Goal: Information Seeking & Learning: Learn about a topic

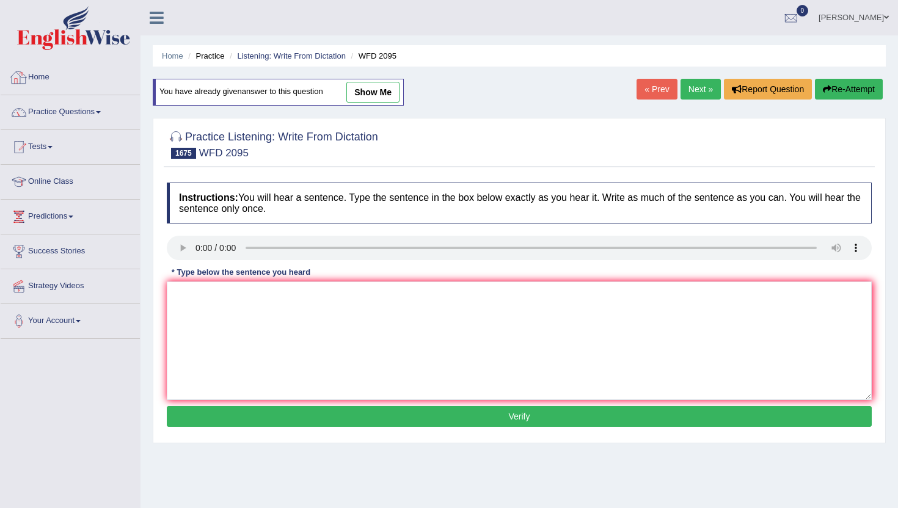
click at [45, 77] on link "Home" at bounding box center [70, 75] width 139 height 31
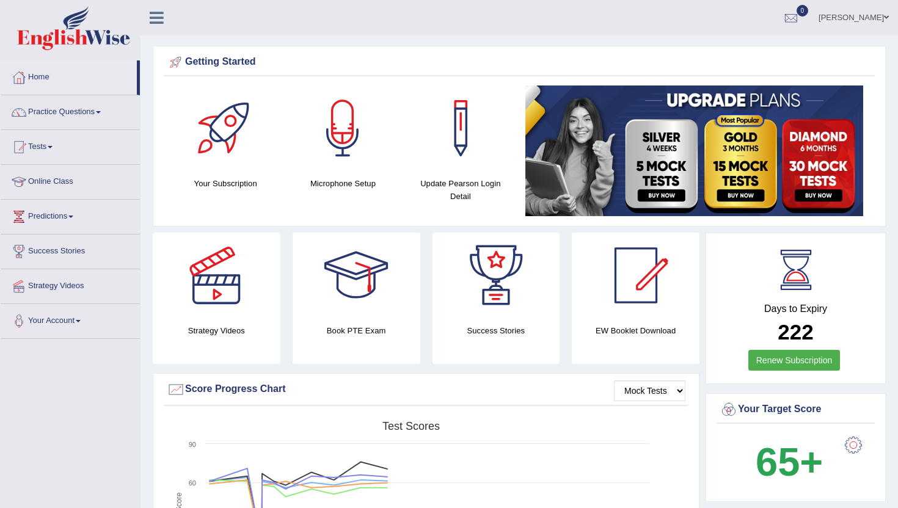
scroll to position [4, 0]
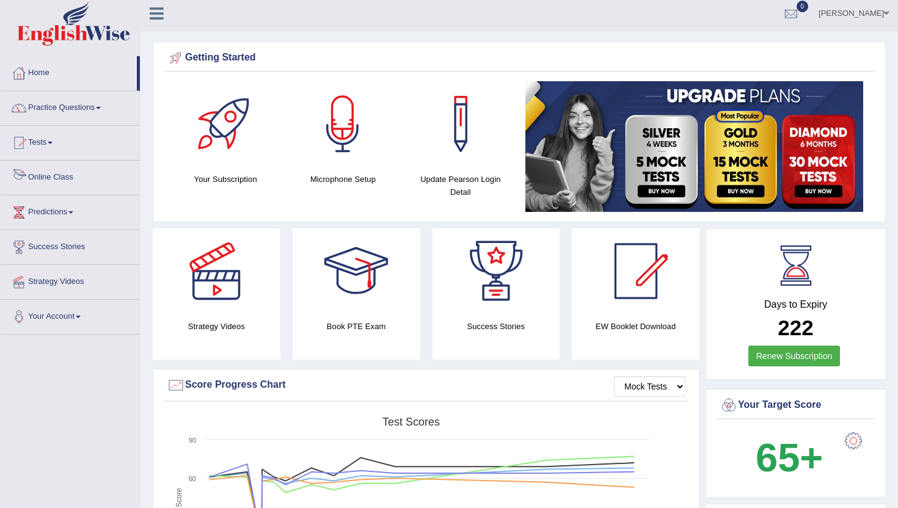
click at [47, 174] on link "Online Class" at bounding box center [70, 176] width 139 height 31
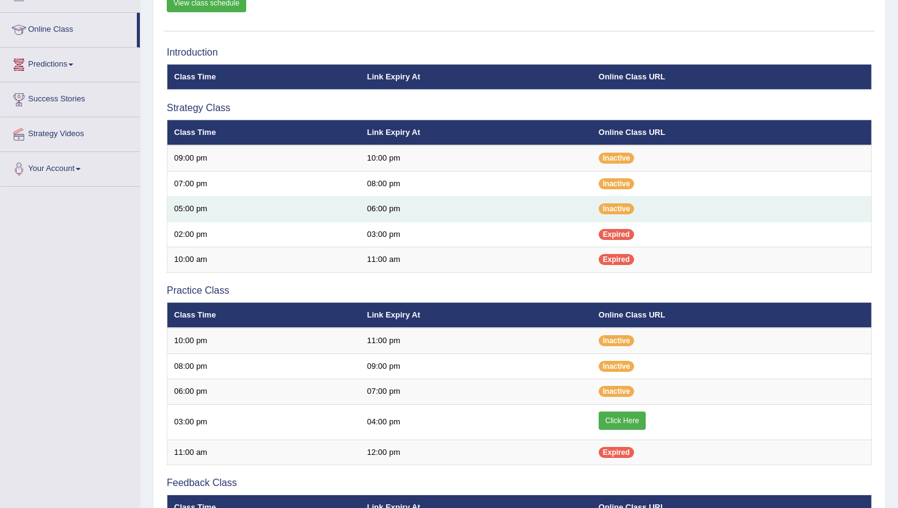
scroll to position [171, 0]
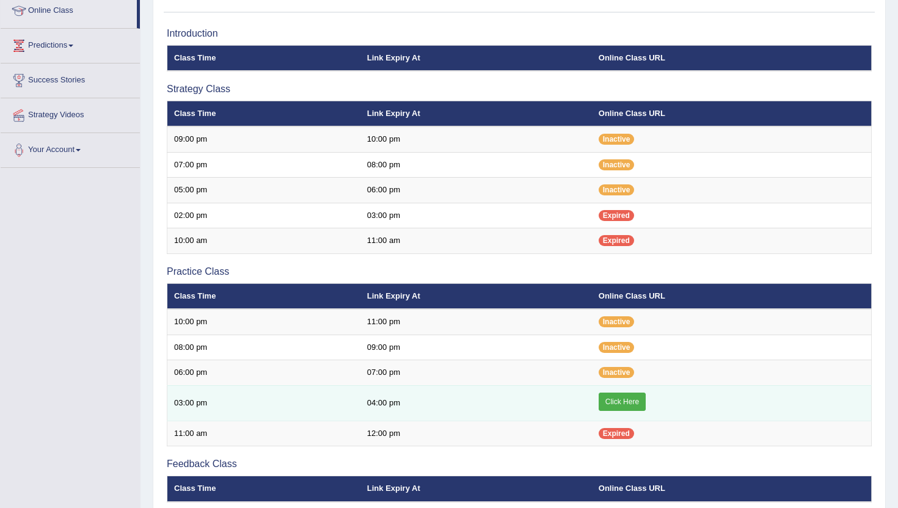
click at [632, 402] on link "Click Here" at bounding box center [621, 402] width 47 height 18
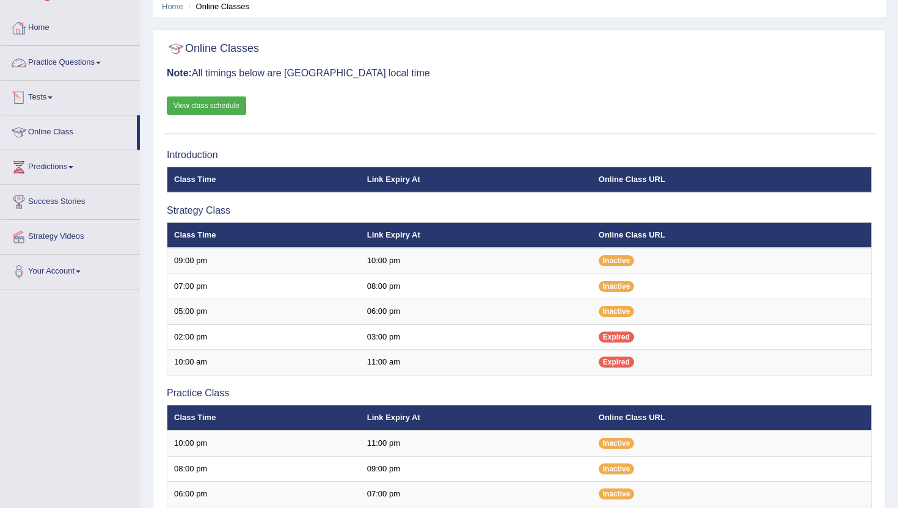
scroll to position [49, 0]
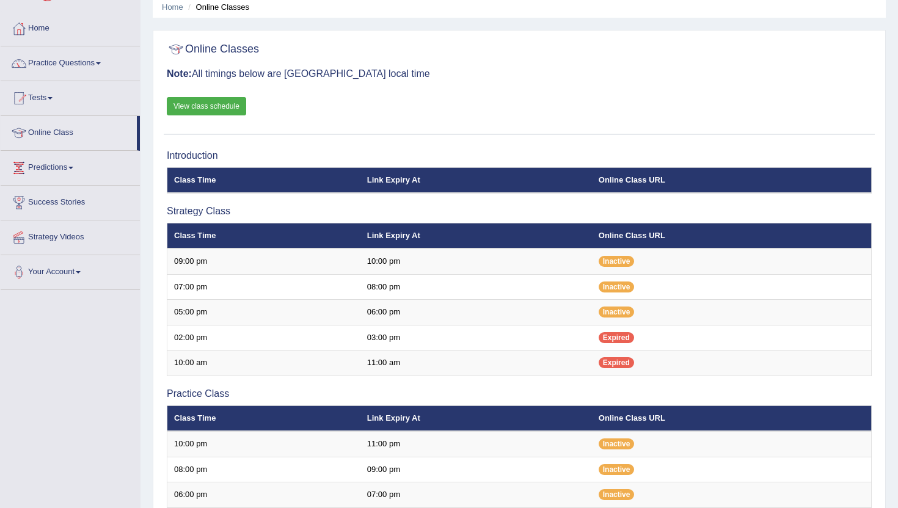
click at [49, 60] on link "Practice Questions" at bounding box center [70, 61] width 139 height 31
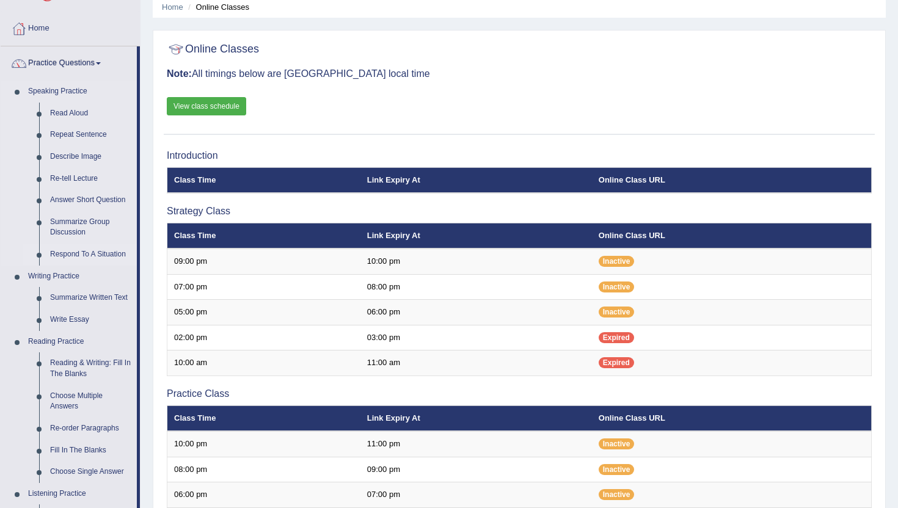
click at [87, 253] on link "Respond To A Situation" at bounding box center [91, 255] width 92 height 22
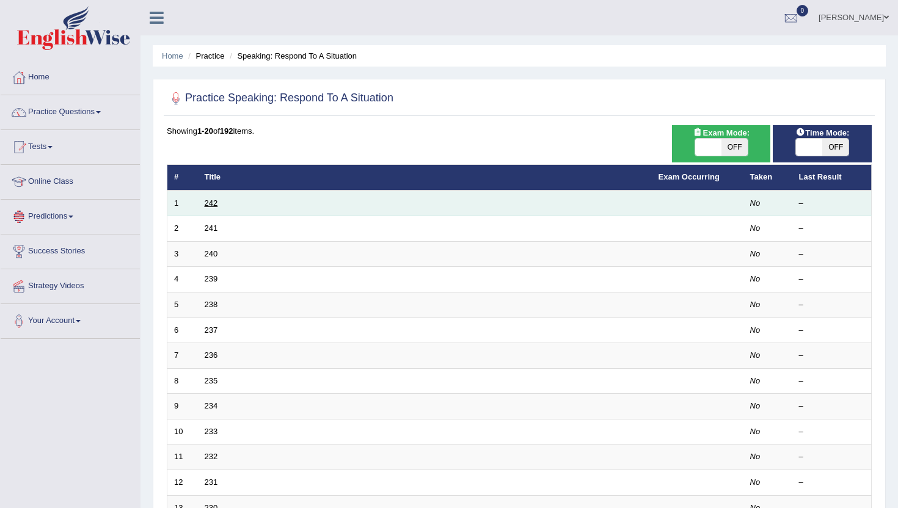
click at [205, 205] on link "242" at bounding box center [211, 202] width 13 height 9
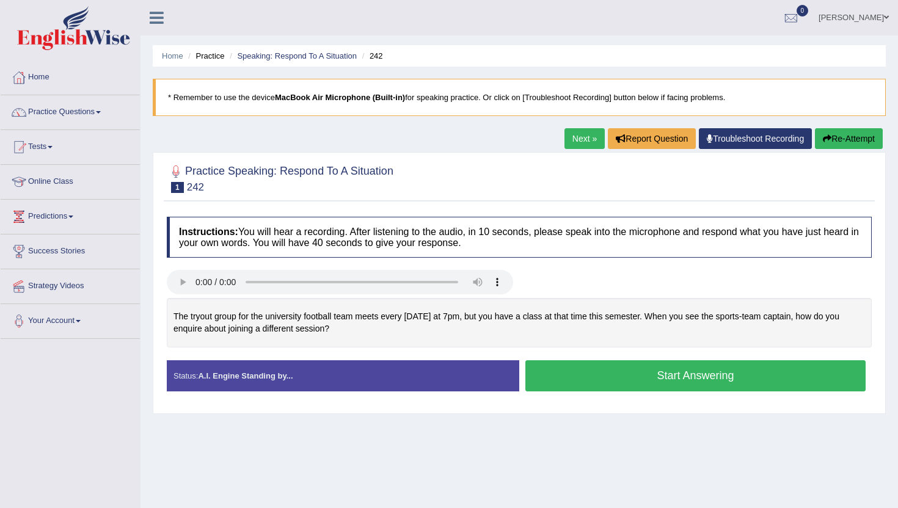
click at [581, 369] on button "Start Answering" at bounding box center [695, 375] width 340 height 31
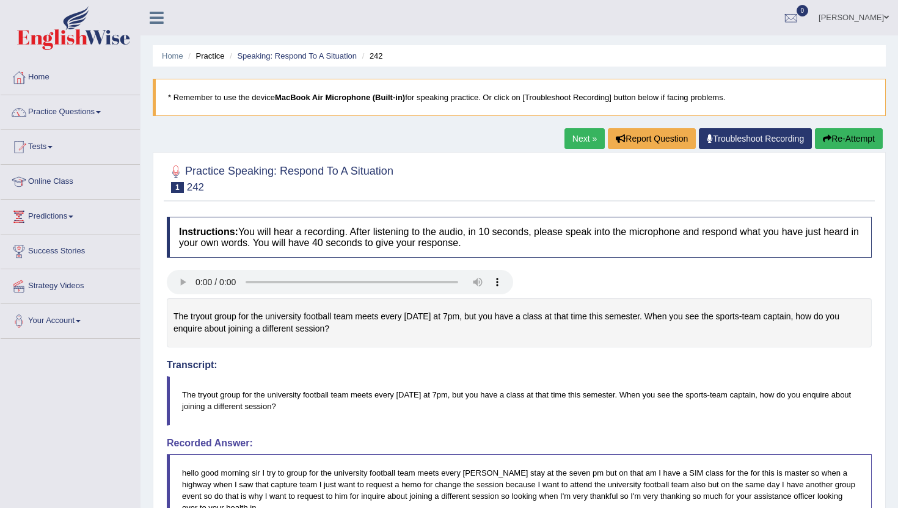
click at [584, 140] on link "Next »" at bounding box center [584, 138] width 40 height 21
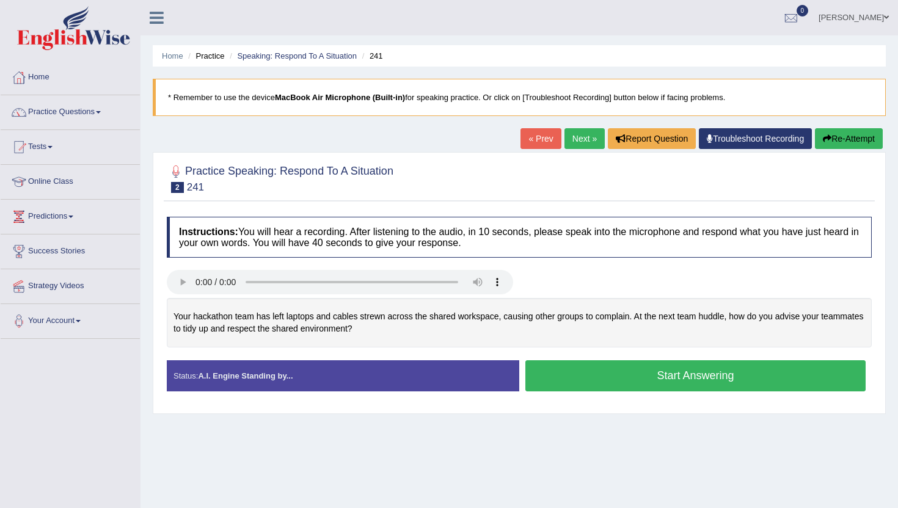
click at [604, 381] on button "Start Answering" at bounding box center [695, 375] width 340 height 31
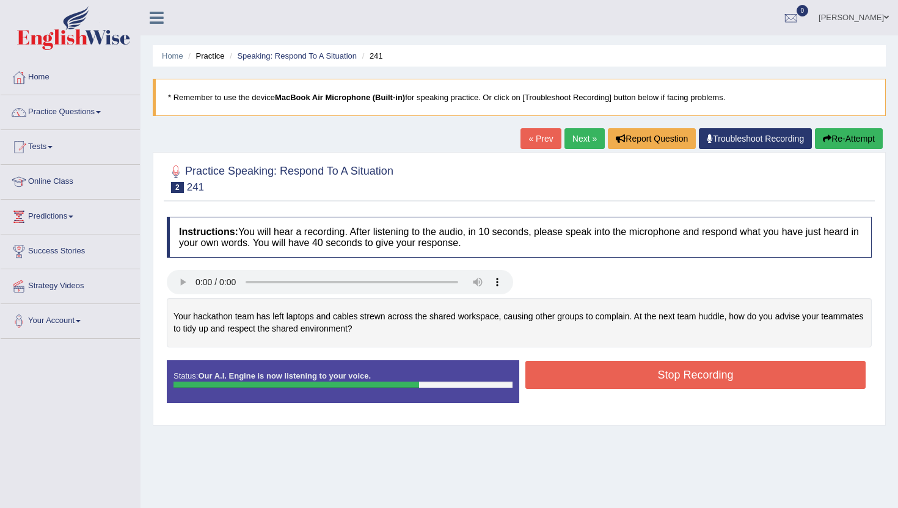
click at [604, 381] on button "Stop Recording" at bounding box center [695, 375] width 340 height 28
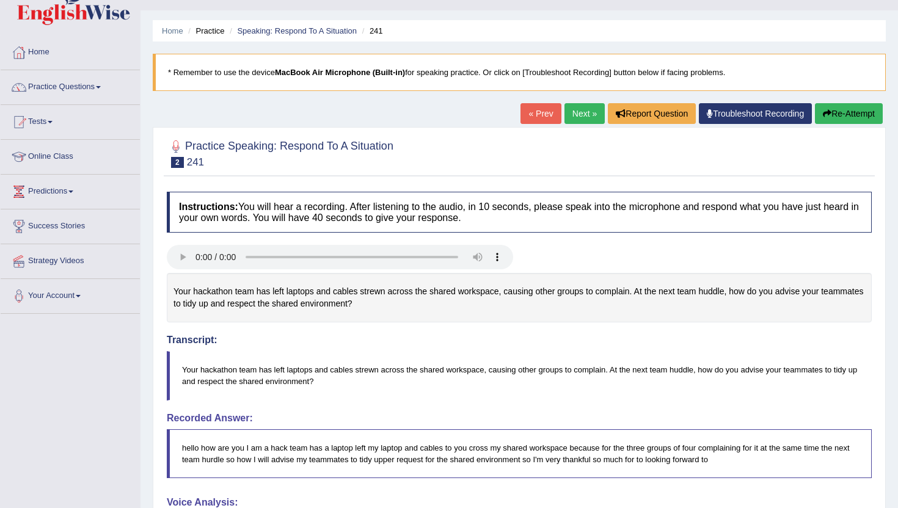
scroll to position [24, 0]
click at [582, 117] on link "Next »" at bounding box center [584, 114] width 40 height 21
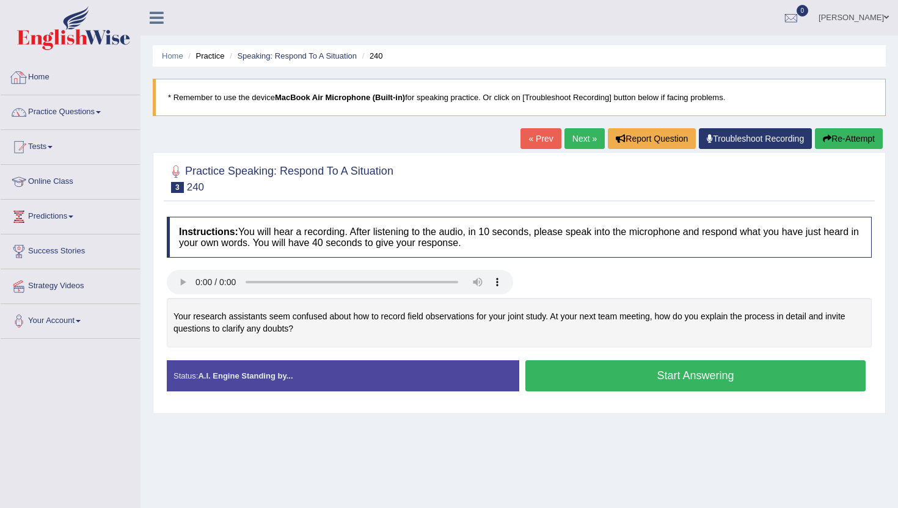
click at [35, 78] on link "Home" at bounding box center [70, 75] width 139 height 31
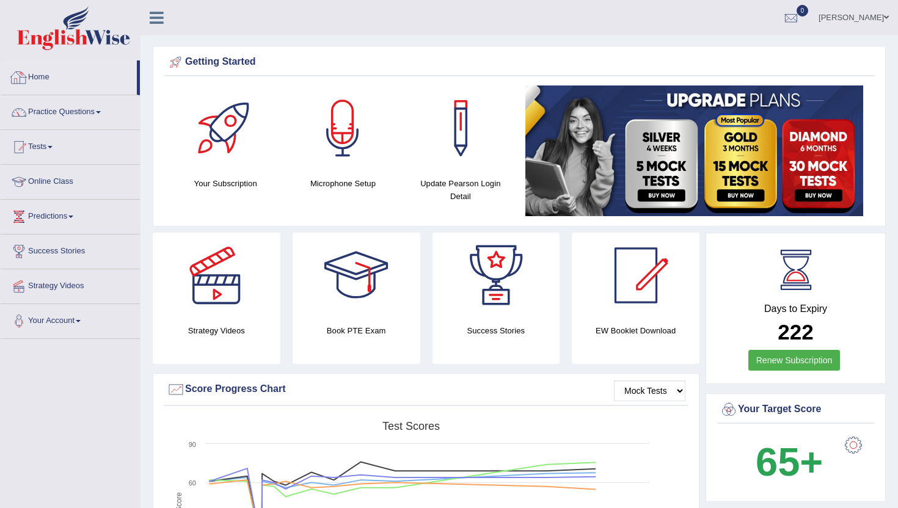
click at [49, 86] on link "Home" at bounding box center [69, 75] width 136 height 31
click at [43, 81] on link "Home" at bounding box center [69, 75] width 136 height 31
click at [46, 114] on link "Practice Questions" at bounding box center [70, 110] width 139 height 31
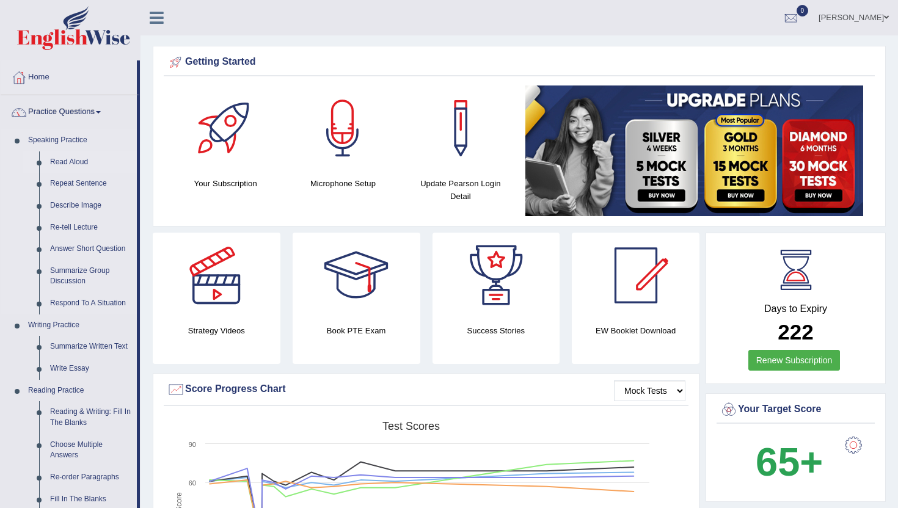
click at [62, 159] on link "Read Aloud" at bounding box center [91, 162] width 92 height 22
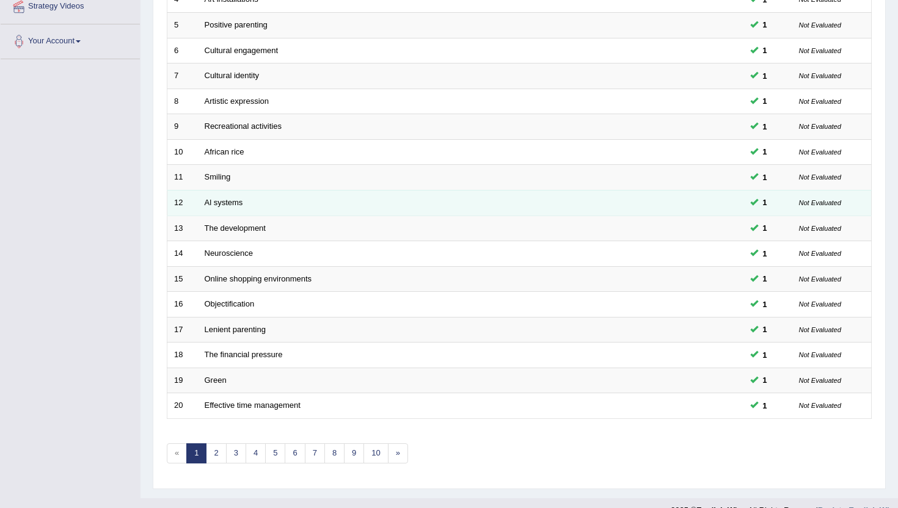
scroll to position [293, 0]
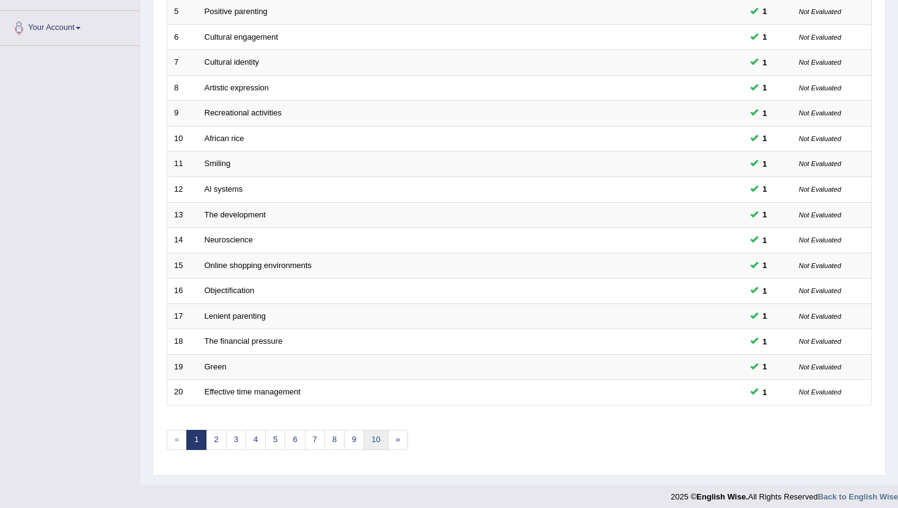
click at [376, 444] on link "10" at bounding box center [375, 440] width 24 height 20
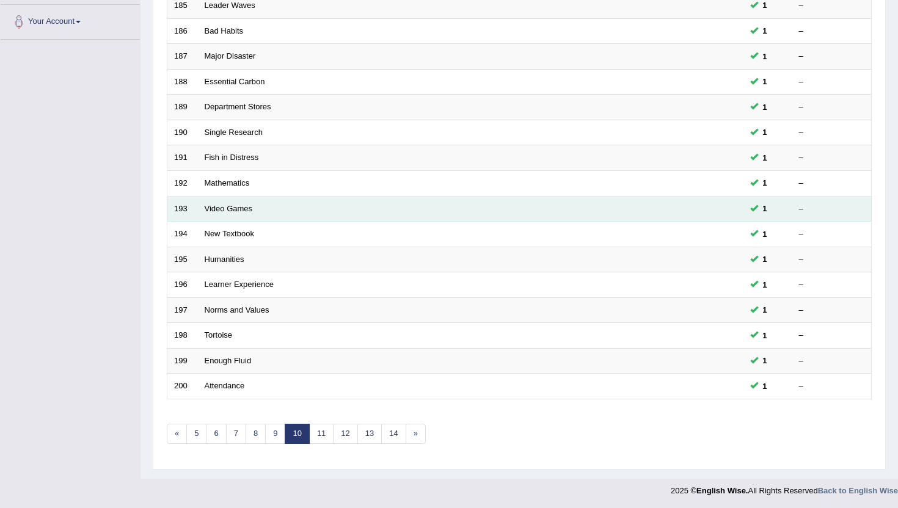
scroll to position [300, 0]
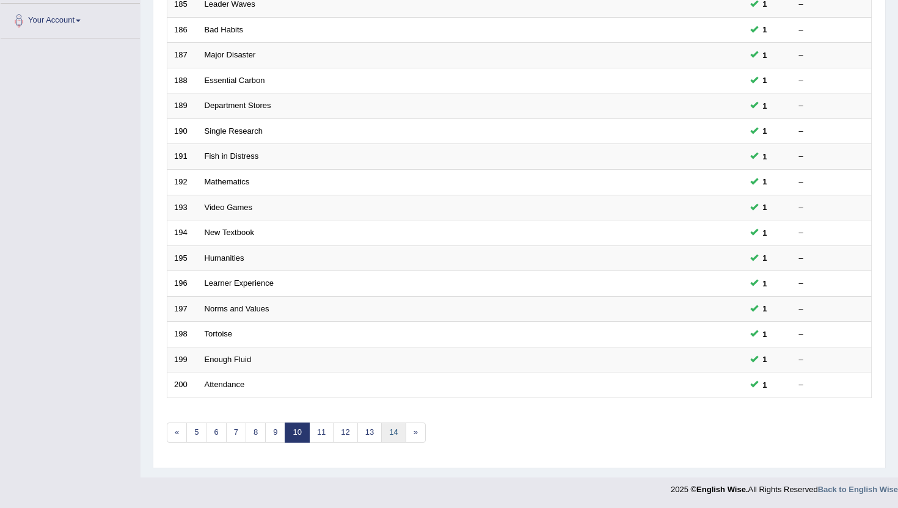
click at [396, 434] on link "14" at bounding box center [393, 433] width 24 height 20
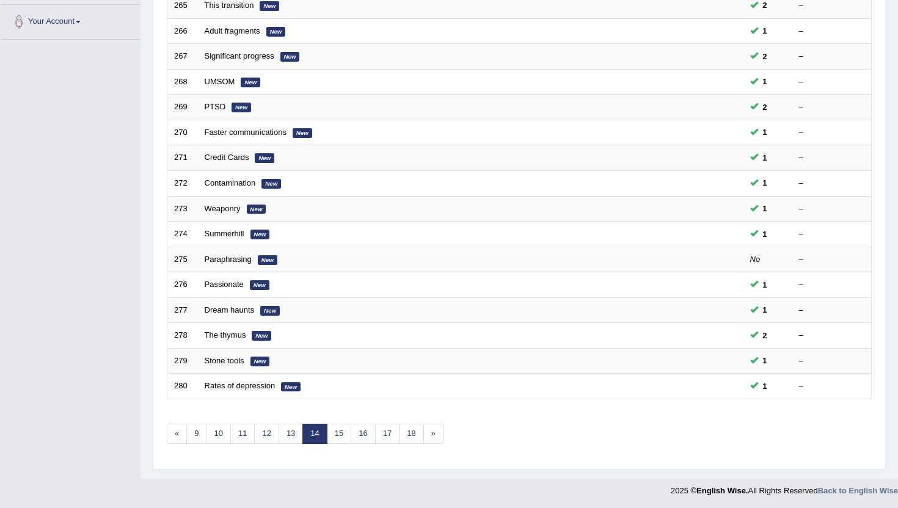
scroll to position [300, 0]
click at [408, 432] on link "18" at bounding box center [411, 433] width 24 height 20
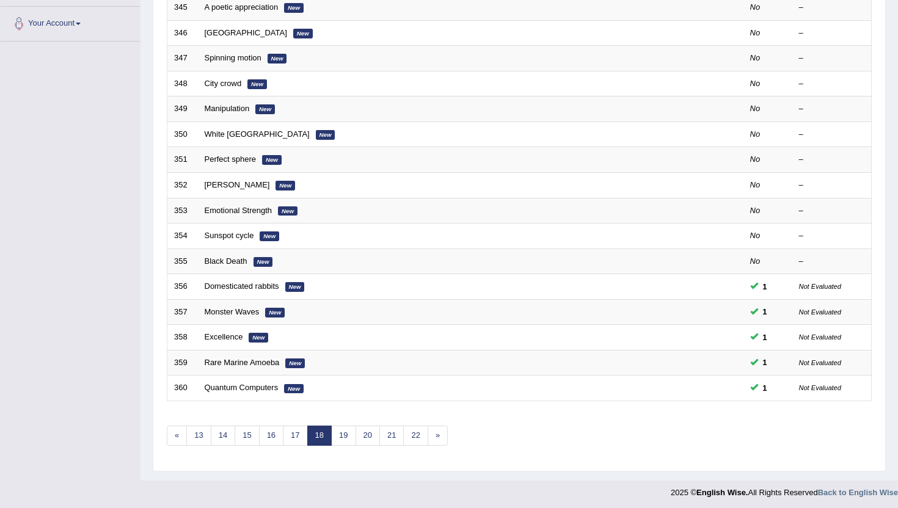
scroll to position [300, 0]
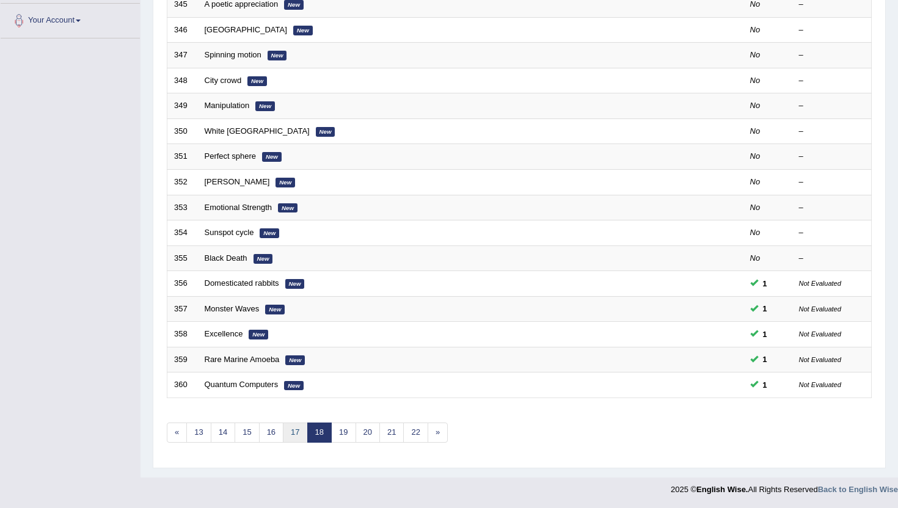
click at [289, 426] on link "17" at bounding box center [295, 433] width 24 height 20
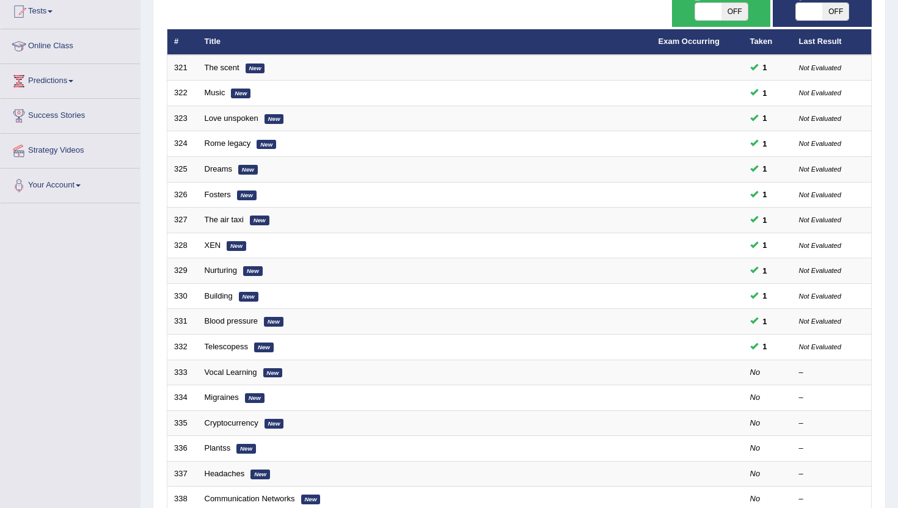
scroll to position [160, 0]
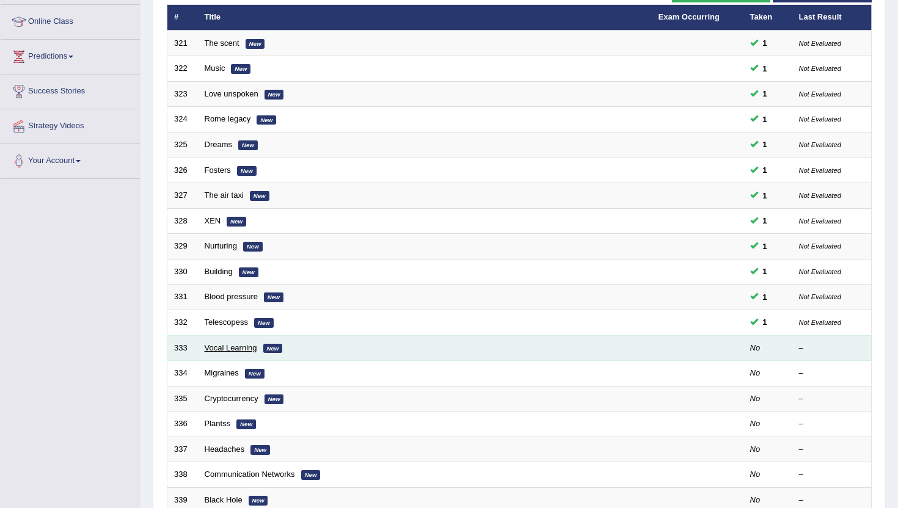
click at [217, 350] on link "Vocal Learning" at bounding box center [231, 347] width 53 height 9
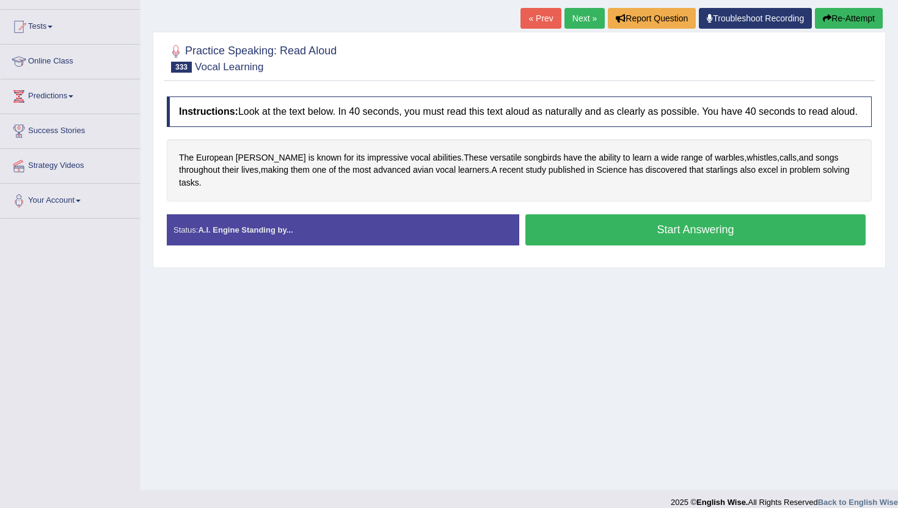
scroll to position [122, 0]
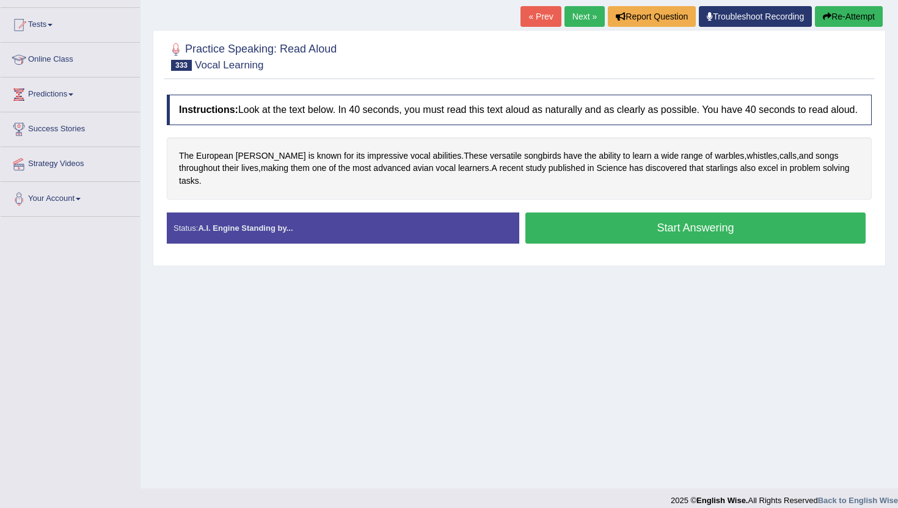
click at [631, 227] on button "Start Answering" at bounding box center [695, 227] width 340 height 31
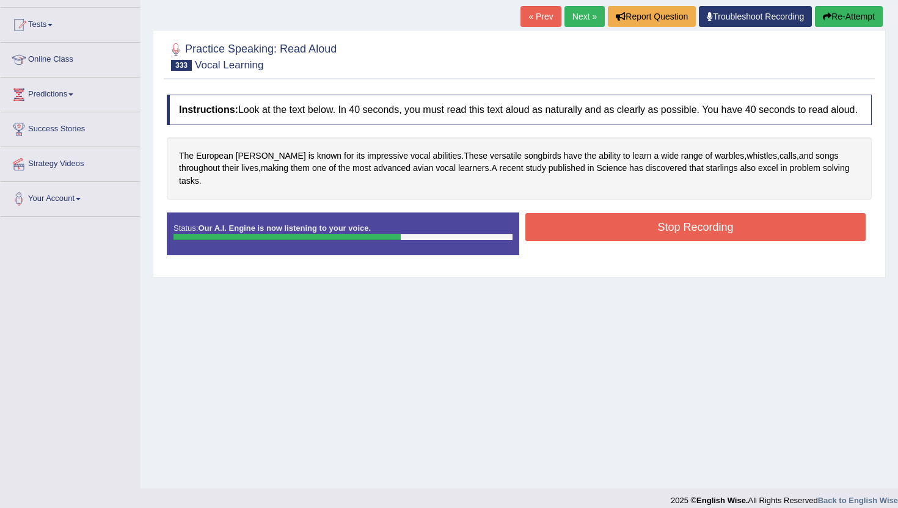
click at [631, 227] on button "Stop Recording" at bounding box center [695, 227] width 340 height 28
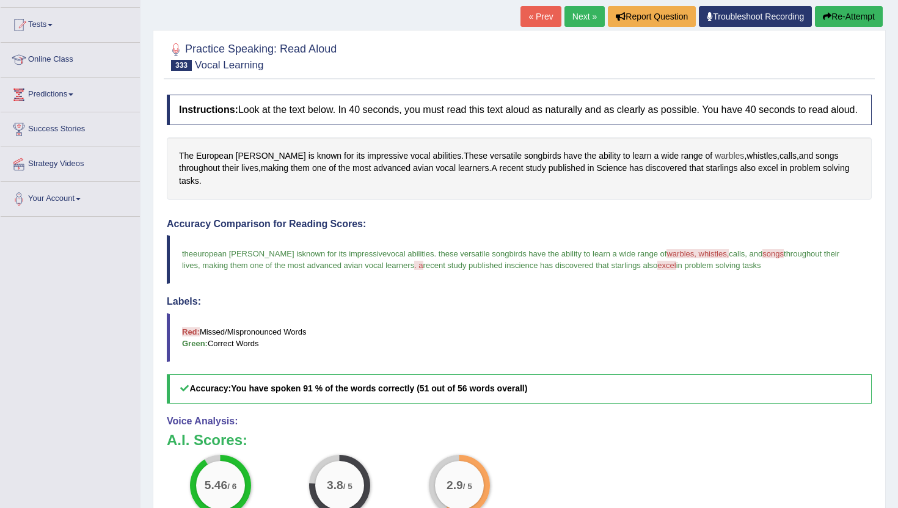
click at [714, 162] on span "warbles" at bounding box center [728, 156] width 29 height 13
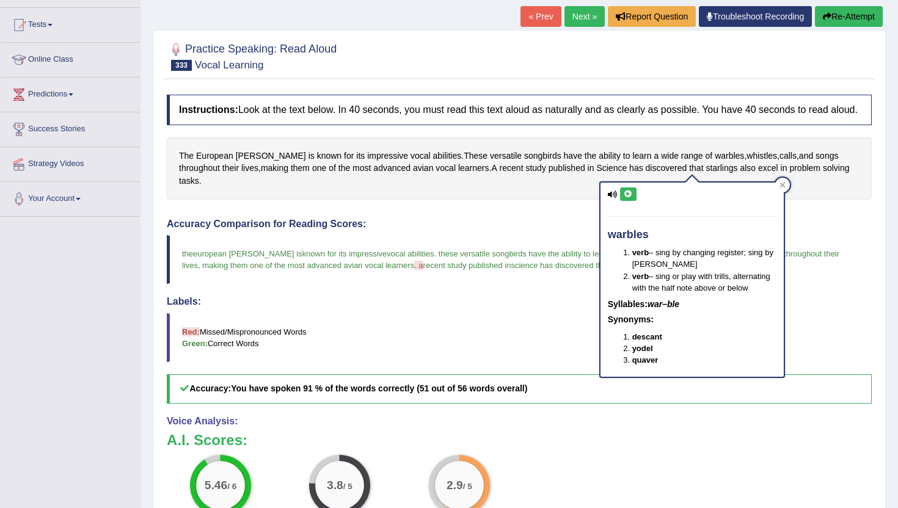
click at [623, 190] on icon at bounding box center [627, 193] width 9 height 7
click at [779, 177] on div "warbles verb – sing by changing register; sing by yodeling verb – sing or play …" at bounding box center [692, 275] width 186 height 205
click at [780, 183] on icon at bounding box center [781, 184] width 5 height 5
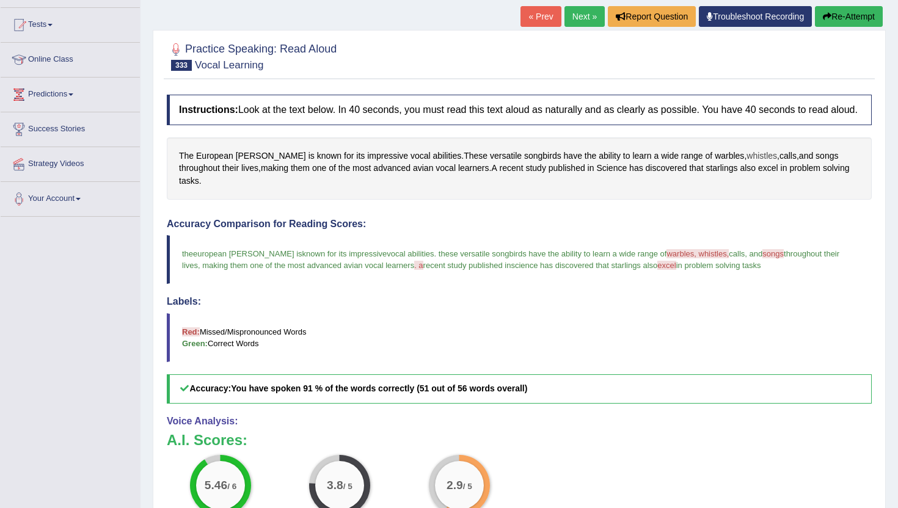
click at [746, 162] on span "whistles" at bounding box center [761, 156] width 31 height 13
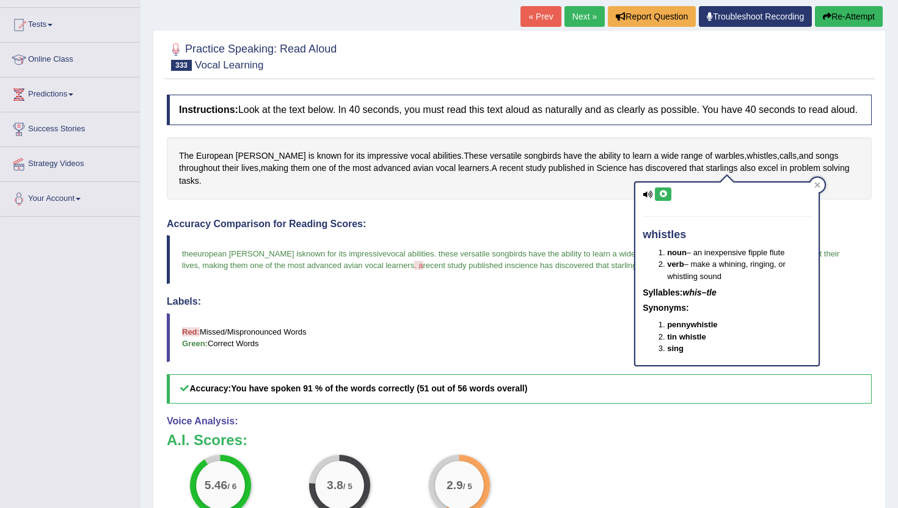
click at [662, 194] on icon at bounding box center [662, 193] width 9 height 7
click at [821, 180] on div at bounding box center [817, 185] width 15 height 15
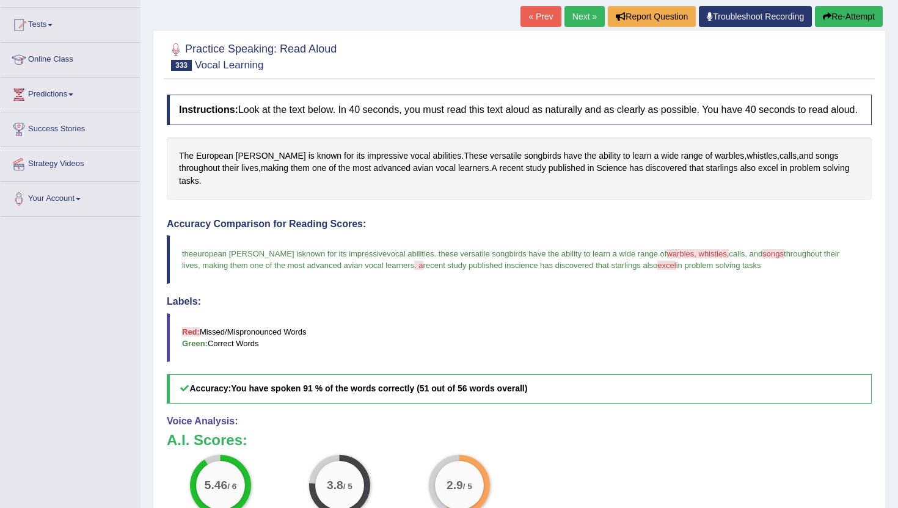
click at [576, 17] on link "Next »" at bounding box center [584, 16] width 40 height 21
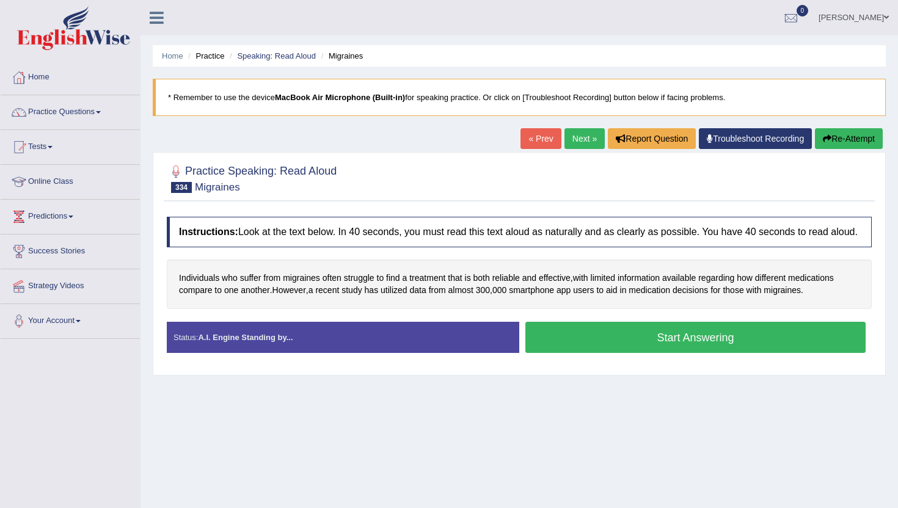
click at [666, 348] on button "Start Answering" at bounding box center [695, 337] width 340 height 31
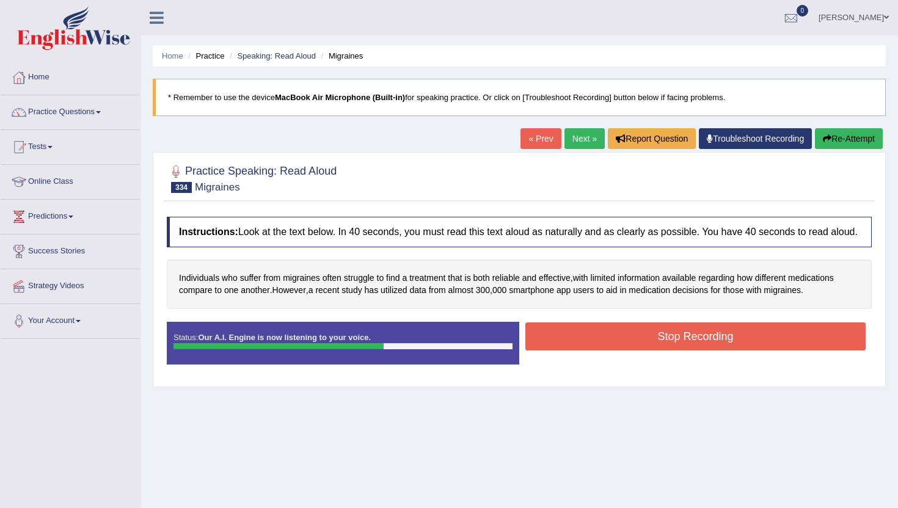
click at [666, 348] on button "Stop Recording" at bounding box center [695, 336] width 340 height 28
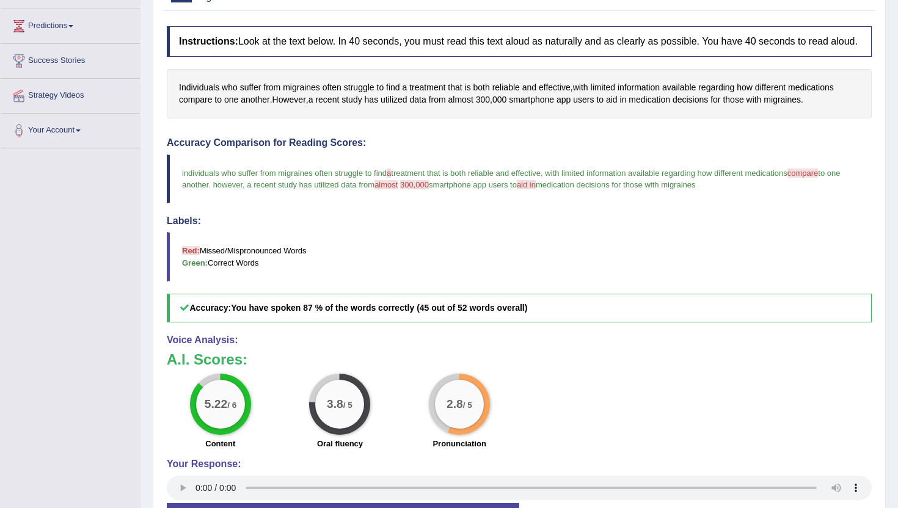
scroll to position [195, 0]
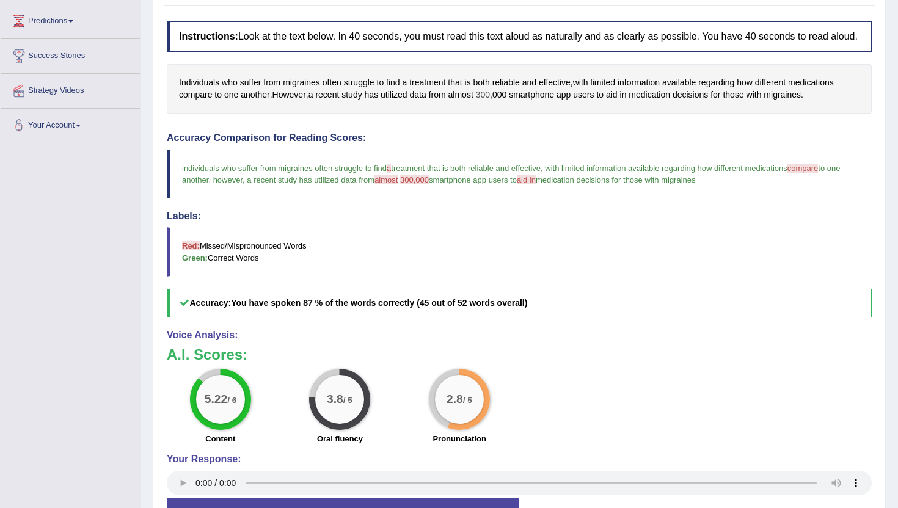
click at [489, 101] on span "300" at bounding box center [483, 95] width 14 height 13
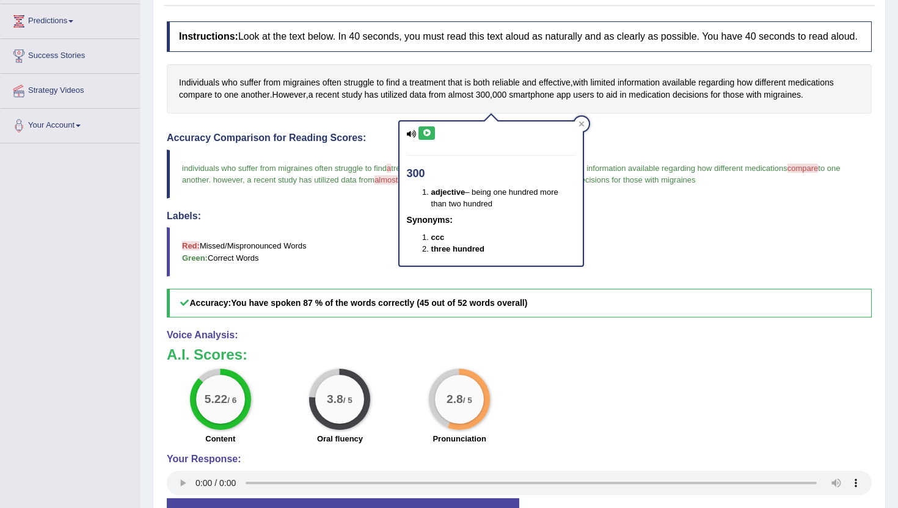
click at [427, 131] on icon at bounding box center [426, 132] width 9 height 7
click at [579, 126] on icon at bounding box center [580, 124] width 5 height 5
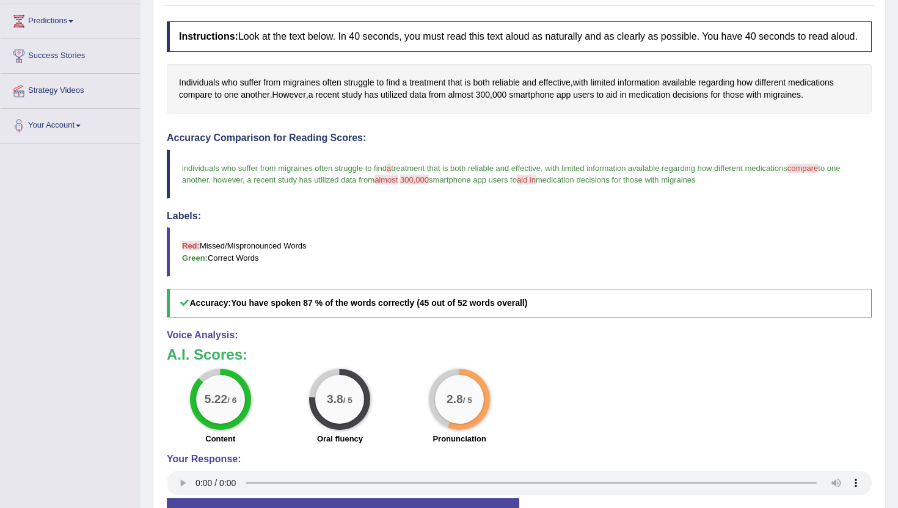
click at [550, 222] on h4 "Labels:" at bounding box center [519, 216] width 705 height 11
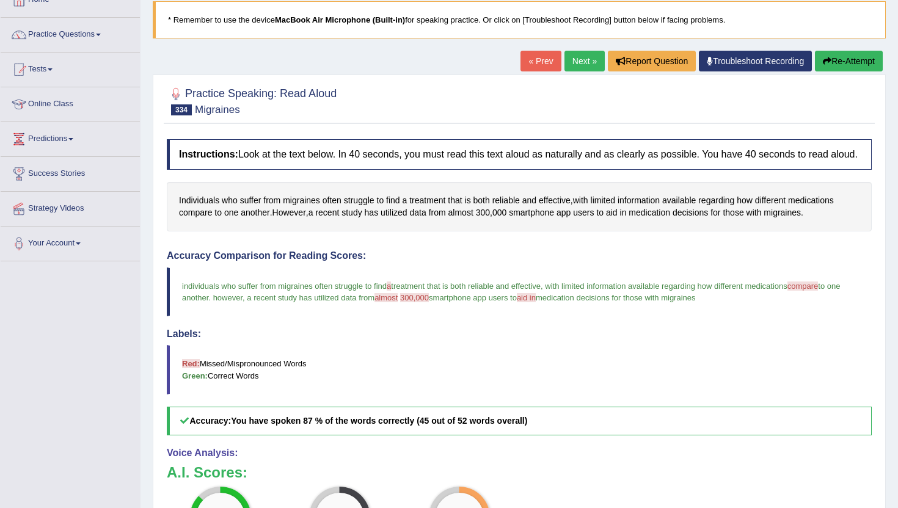
scroll to position [73, 0]
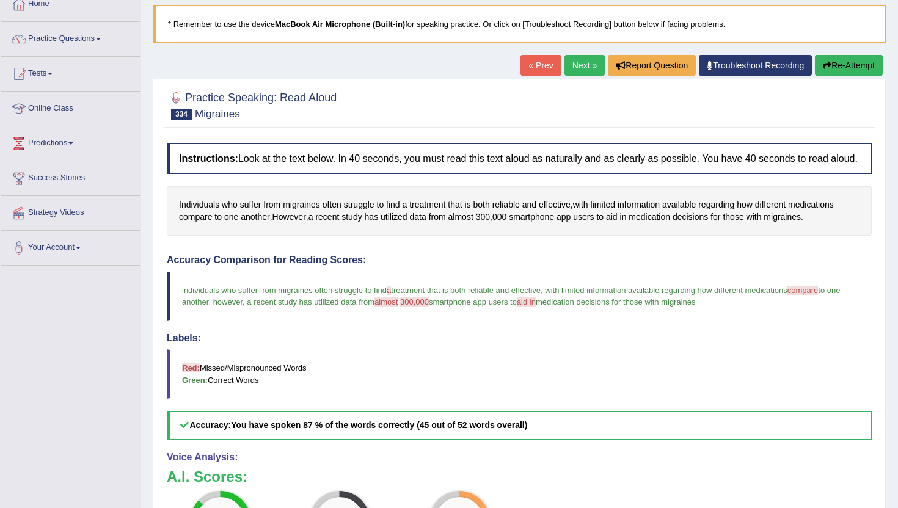
click at [570, 63] on link "Next »" at bounding box center [584, 65] width 40 height 21
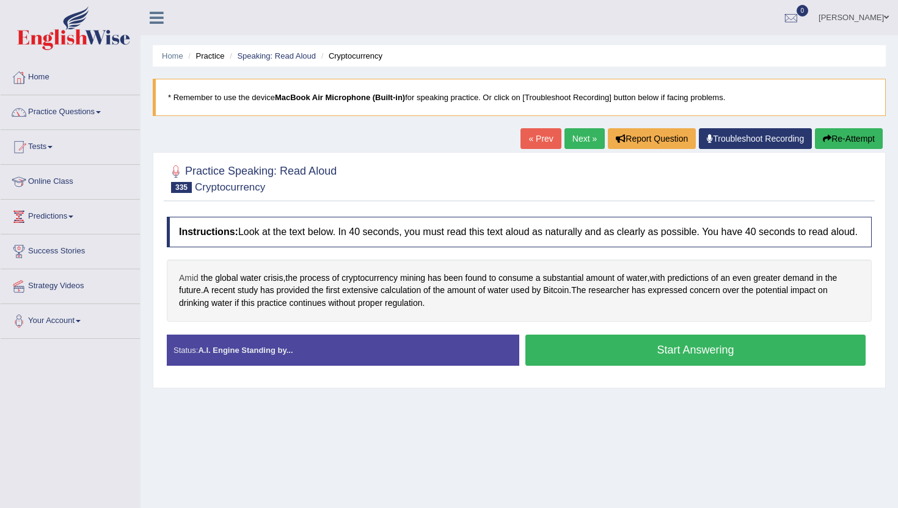
click at [189, 285] on span "Amid" at bounding box center [189, 278] width 20 height 13
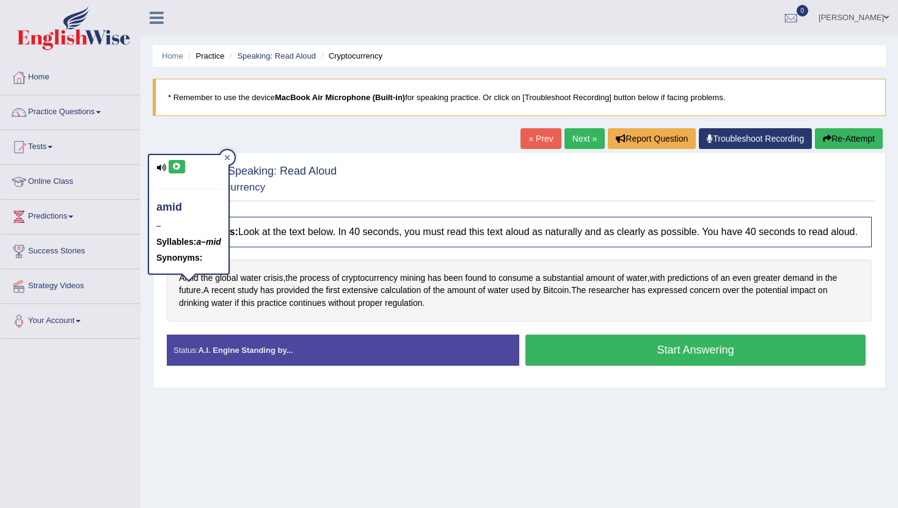
click at [228, 159] on icon at bounding box center [226, 157] width 5 height 5
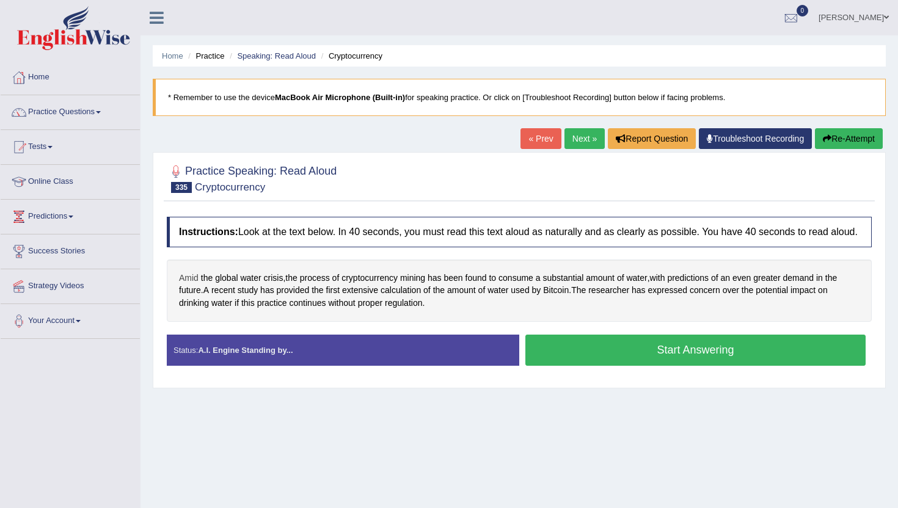
click at [194, 285] on span "Amid" at bounding box center [189, 278] width 20 height 13
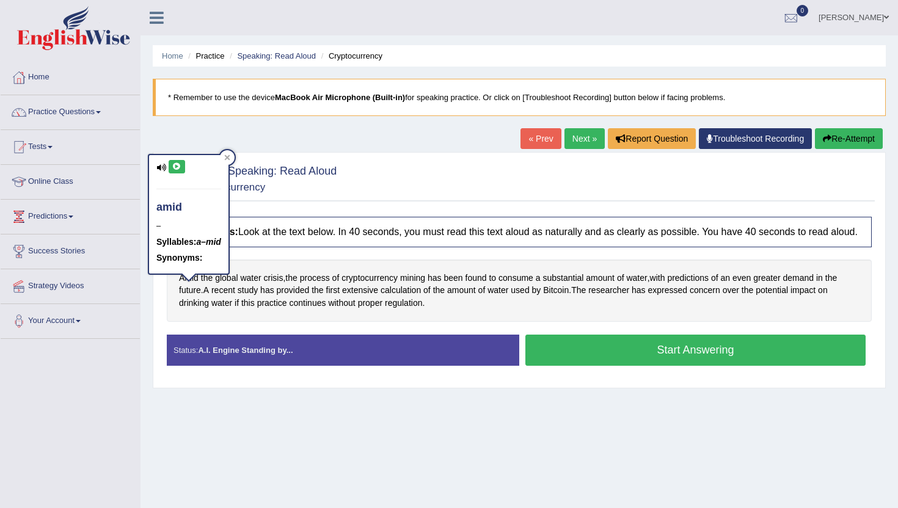
click at [175, 167] on icon at bounding box center [176, 166] width 9 height 7
click at [228, 154] on div at bounding box center [227, 157] width 15 height 15
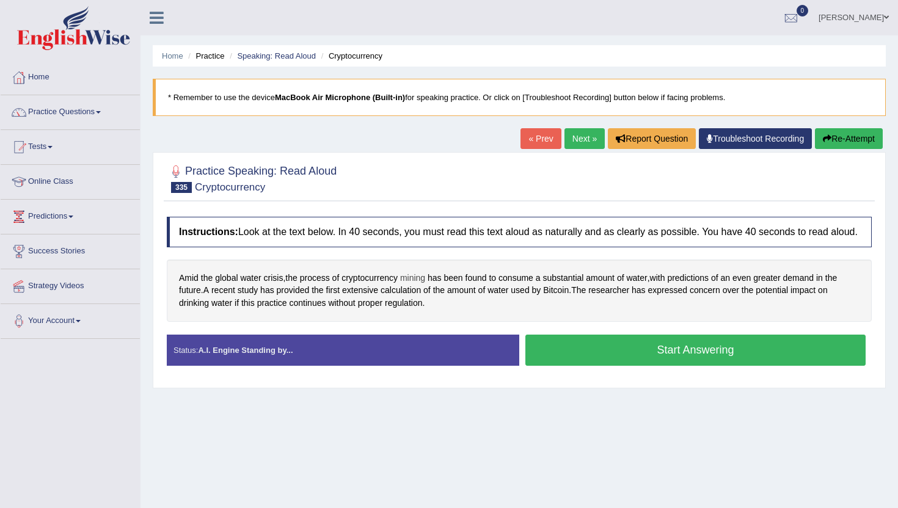
click at [421, 285] on span "mining" at bounding box center [412, 278] width 25 height 13
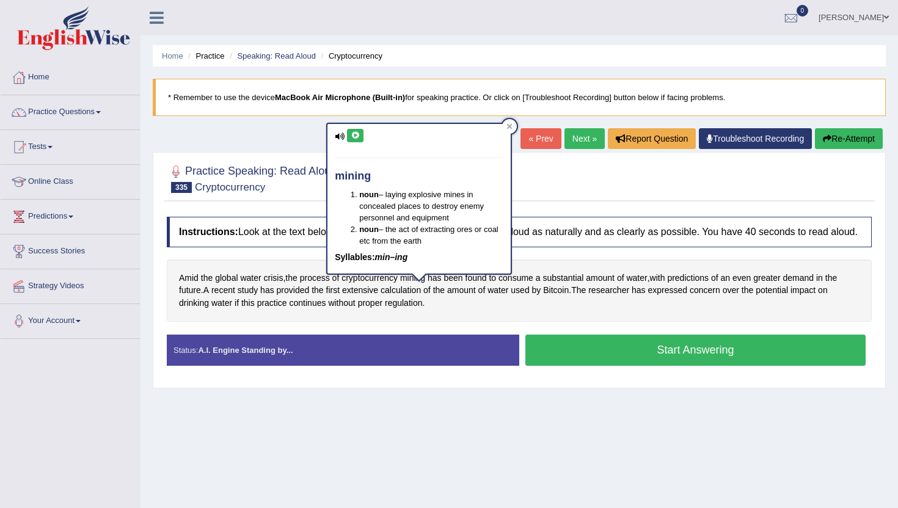
click at [349, 131] on button at bounding box center [355, 135] width 16 height 13
click at [510, 125] on icon at bounding box center [509, 126] width 6 height 6
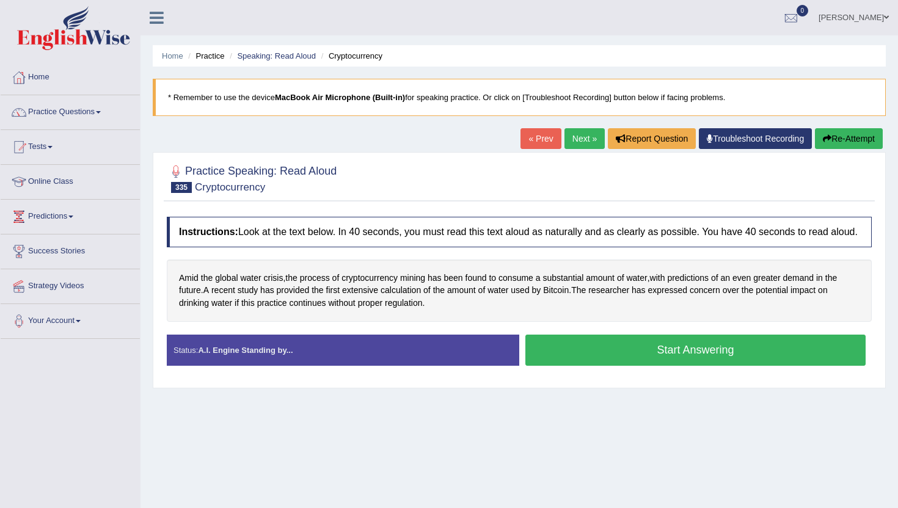
click at [597, 351] on button "Start Answering" at bounding box center [695, 350] width 340 height 31
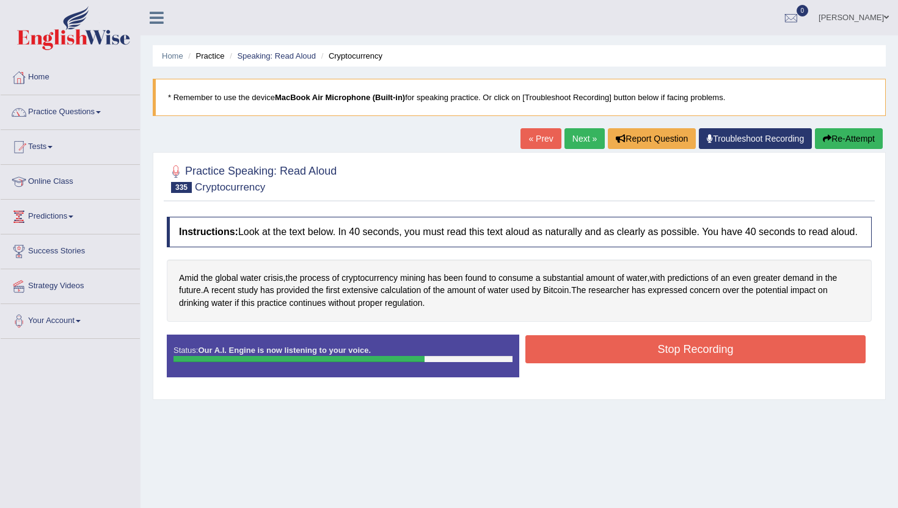
click at [597, 351] on button "Stop Recording" at bounding box center [695, 349] width 340 height 28
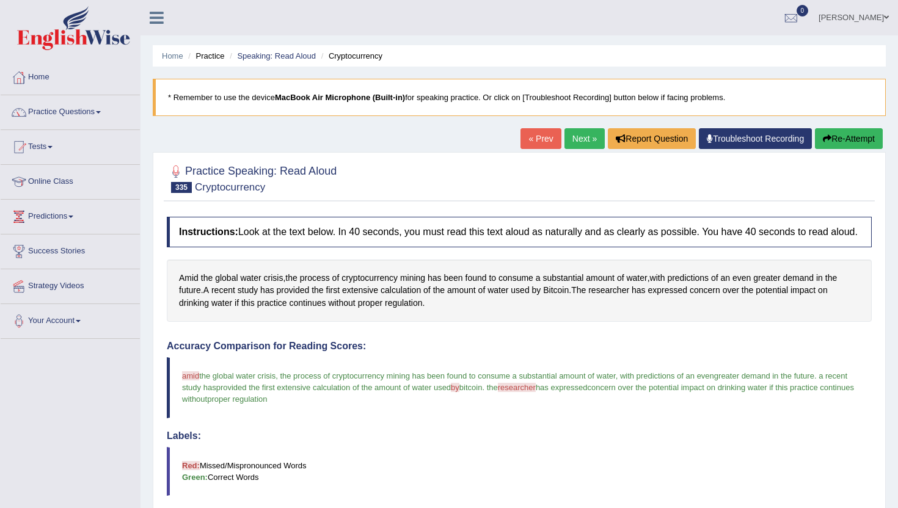
click at [580, 134] on link "Next »" at bounding box center [584, 138] width 40 height 21
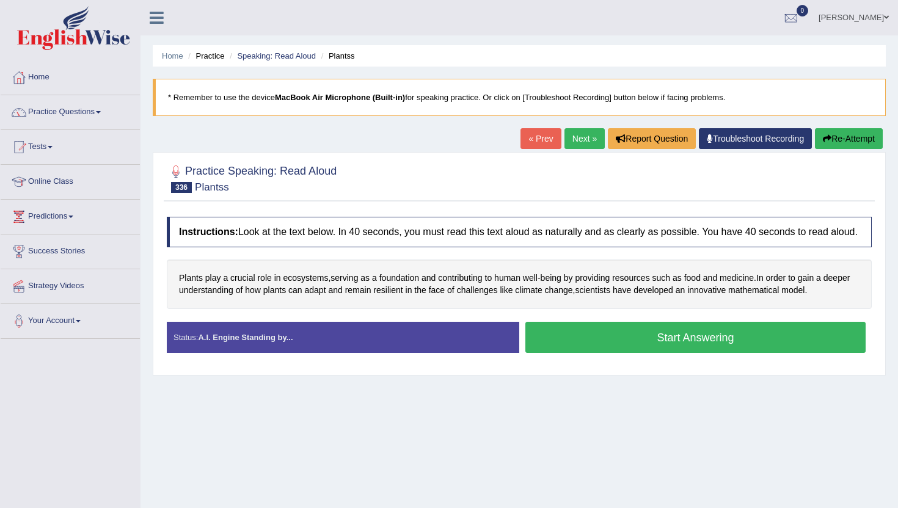
click at [570, 353] on button "Start Answering" at bounding box center [695, 337] width 340 height 31
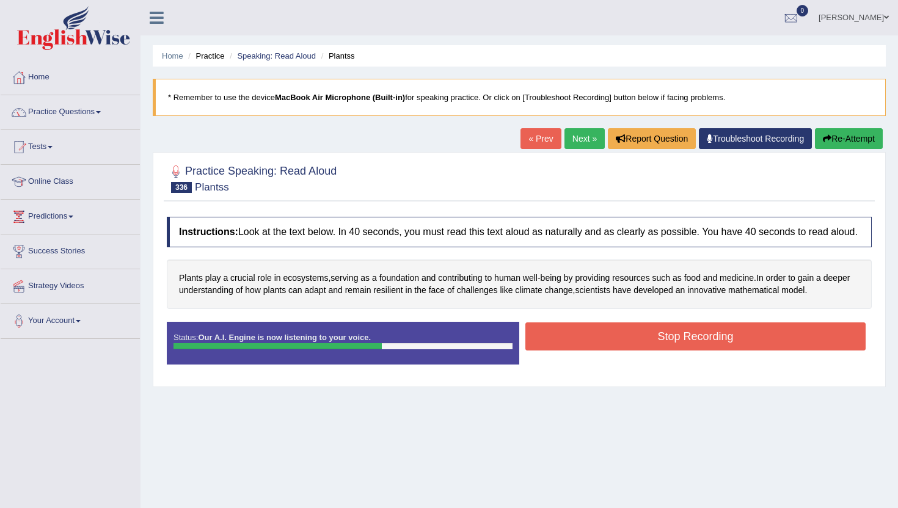
click at [570, 350] on button "Stop Recording" at bounding box center [695, 336] width 340 height 28
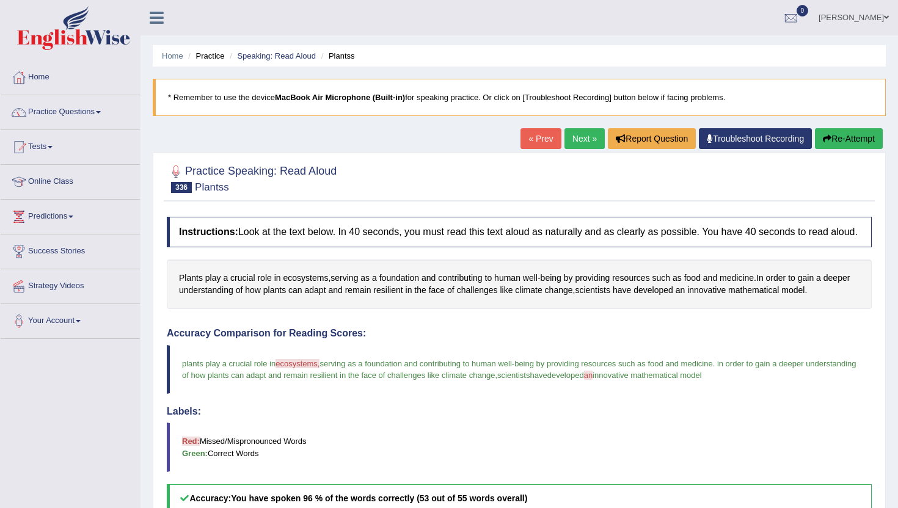
click at [568, 135] on link "Next »" at bounding box center [584, 138] width 40 height 21
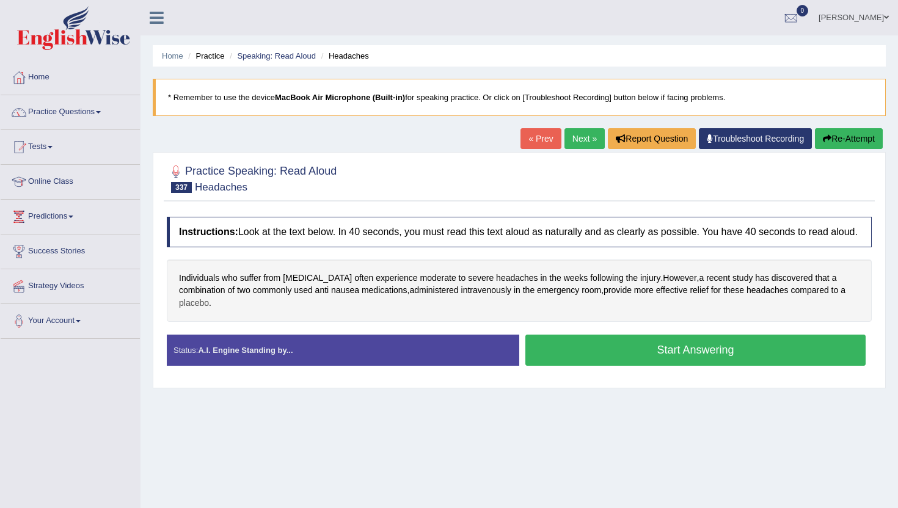
click at [203, 310] on span "placebo" at bounding box center [194, 303] width 30 height 13
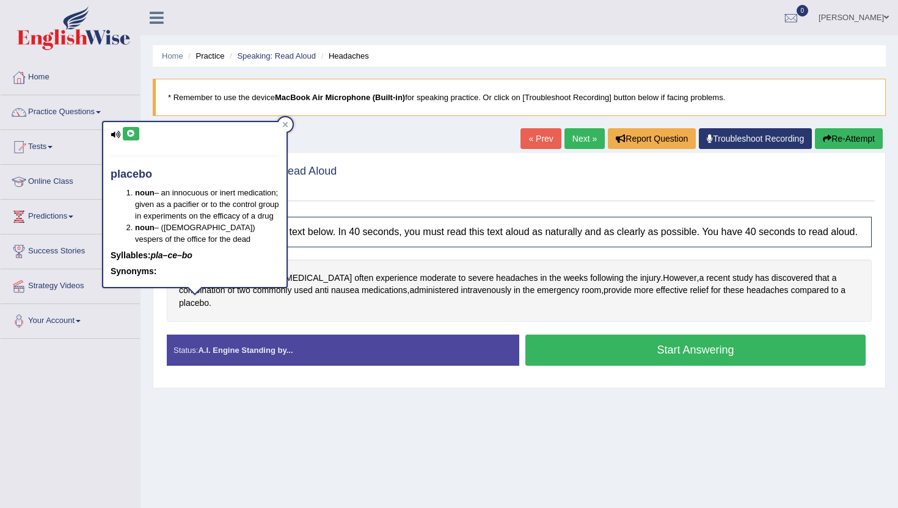
click at [136, 132] on button at bounding box center [131, 133] width 16 height 13
click at [283, 118] on div at bounding box center [285, 124] width 15 height 15
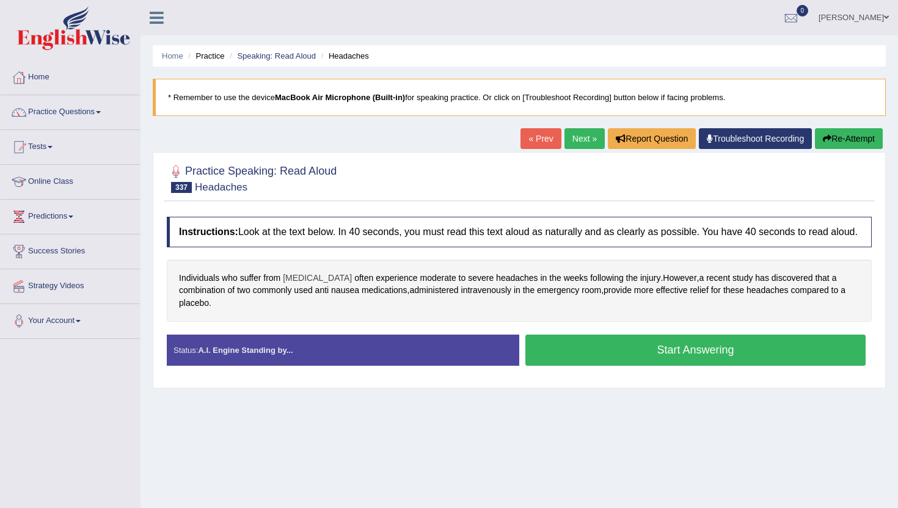
click at [326, 285] on span "[MEDICAL_DATA]" at bounding box center [317, 278] width 69 height 13
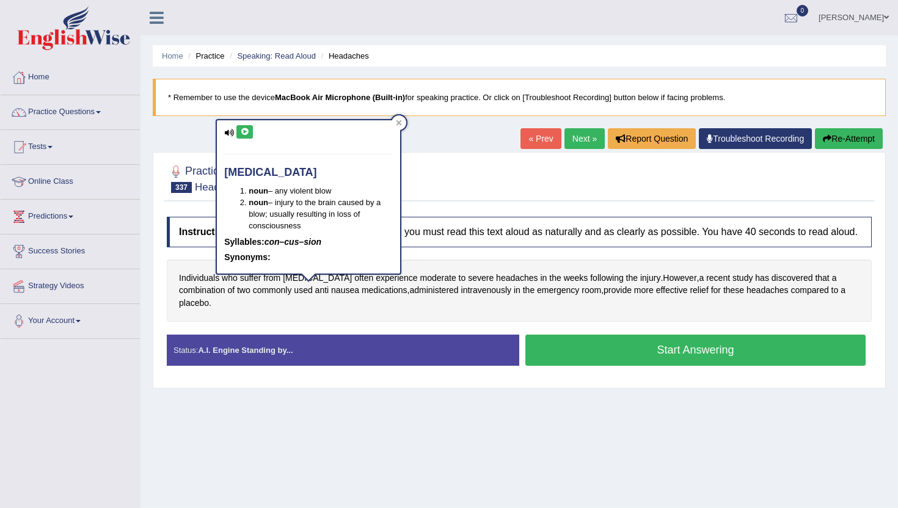
click at [243, 128] on button at bounding box center [244, 131] width 16 height 13
click at [397, 116] on div at bounding box center [398, 122] width 15 height 15
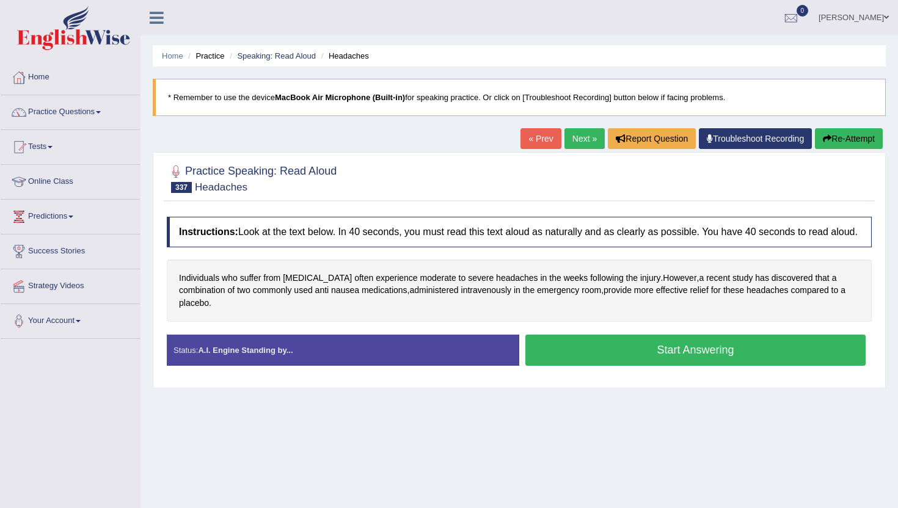
click at [544, 351] on button "Start Answering" at bounding box center [695, 350] width 340 height 31
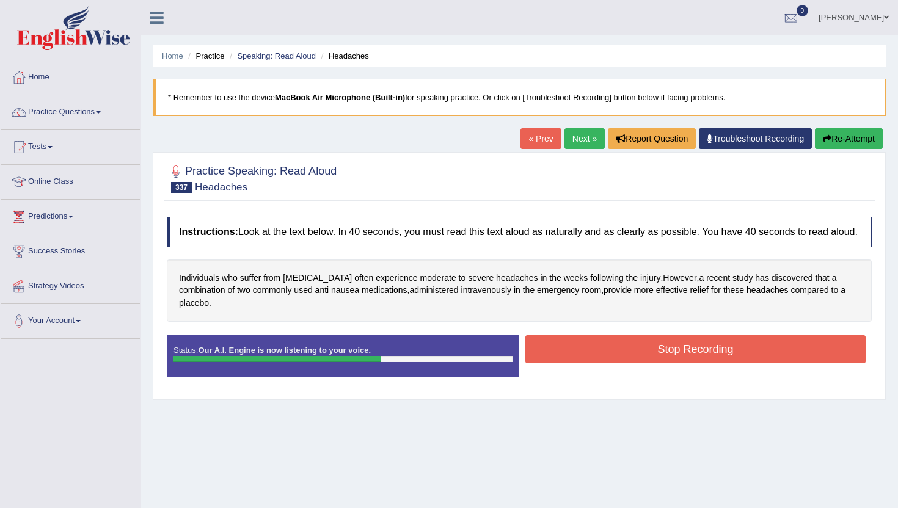
click at [544, 351] on button "Stop Recording" at bounding box center [695, 349] width 340 height 28
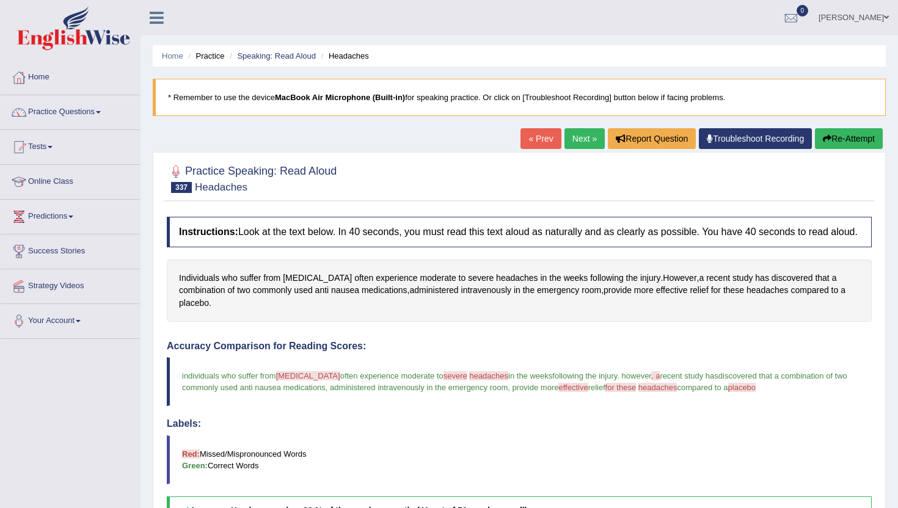
click at [850, 130] on button "Re-Attempt" at bounding box center [848, 138] width 68 height 21
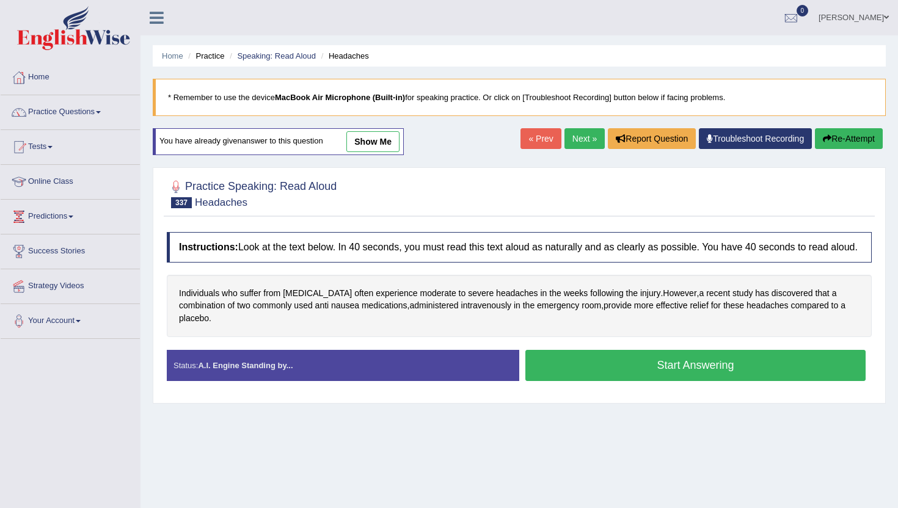
click at [554, 372] on button "Start Answering" at bounding box center [695, 365] width 340 height 31
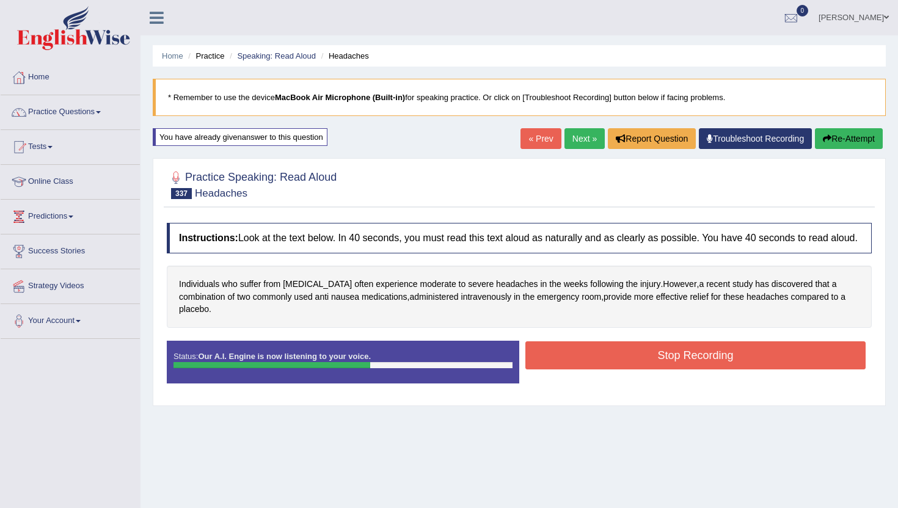
click at [554, 369] on button "Stop Recording" at bounding box center [695, 355] width 340 height 28
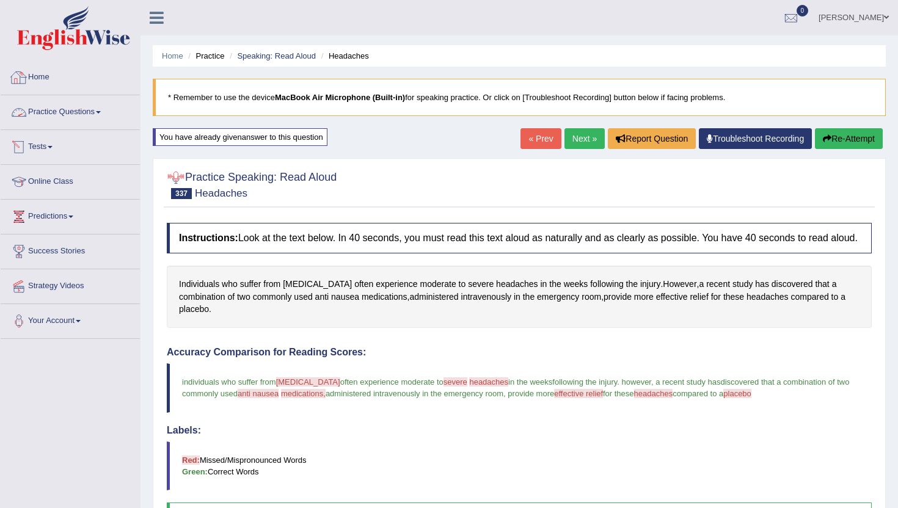
click at [45, 76] on link "Home" at bounding box center [70, 75] width 139 height 31
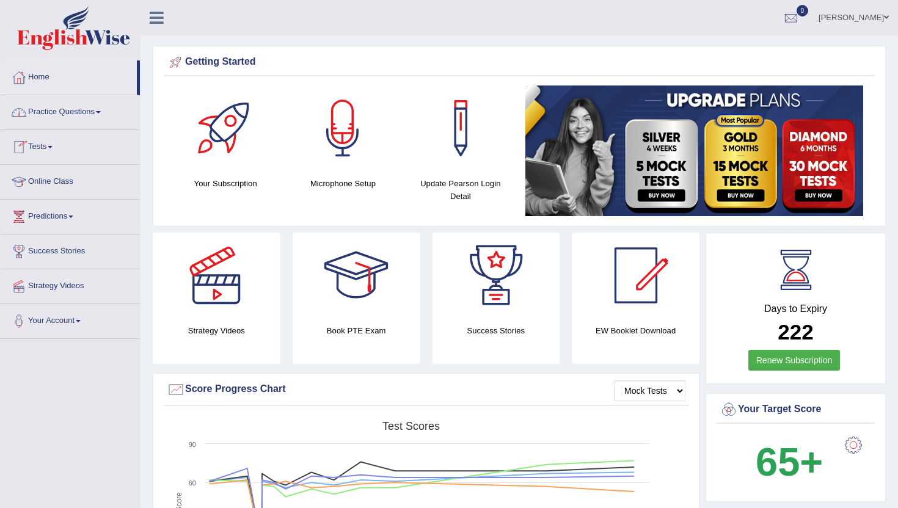
click at [64, 111] on link "Practice Questions" at bounding box center [70, 110] width 139 height 31
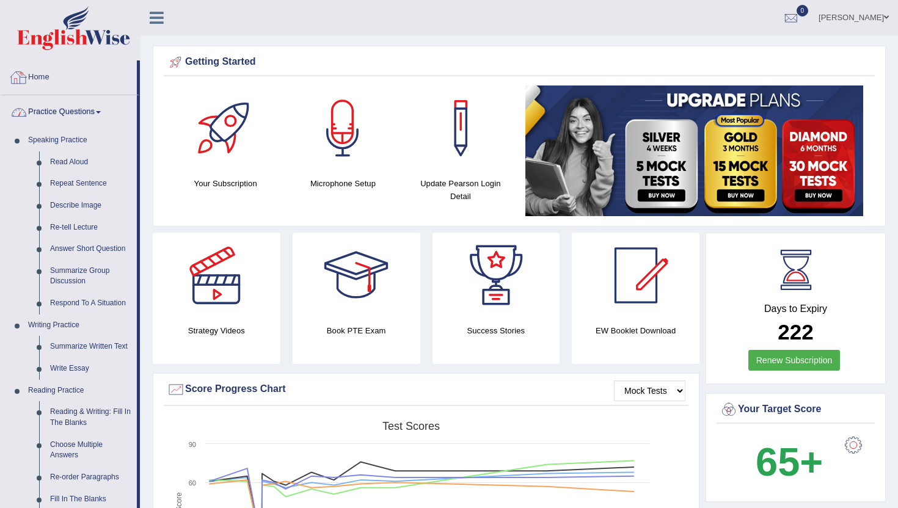
click at [45, 79] on link "Home" at bounding box center [69, 75] width 136 height 31
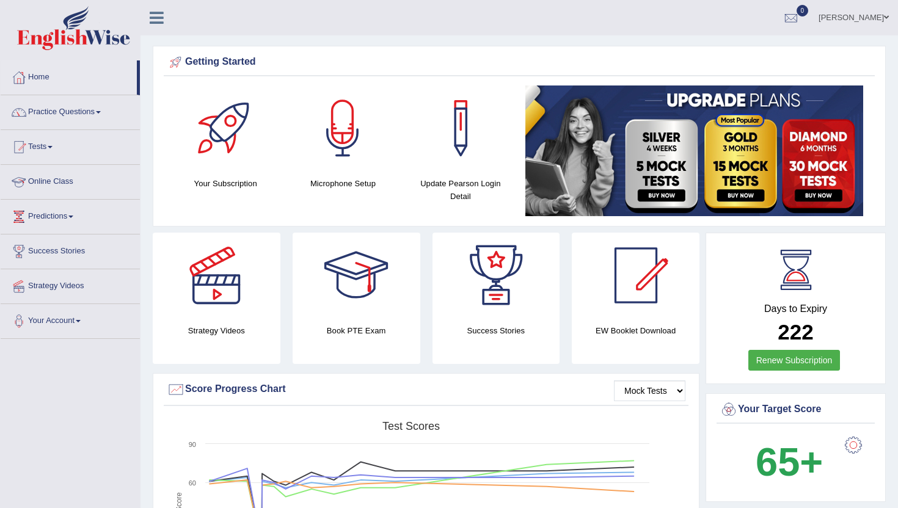
click at [42, 180] on link "Online Class" at bounding box center [70, 180] width 139 height 31
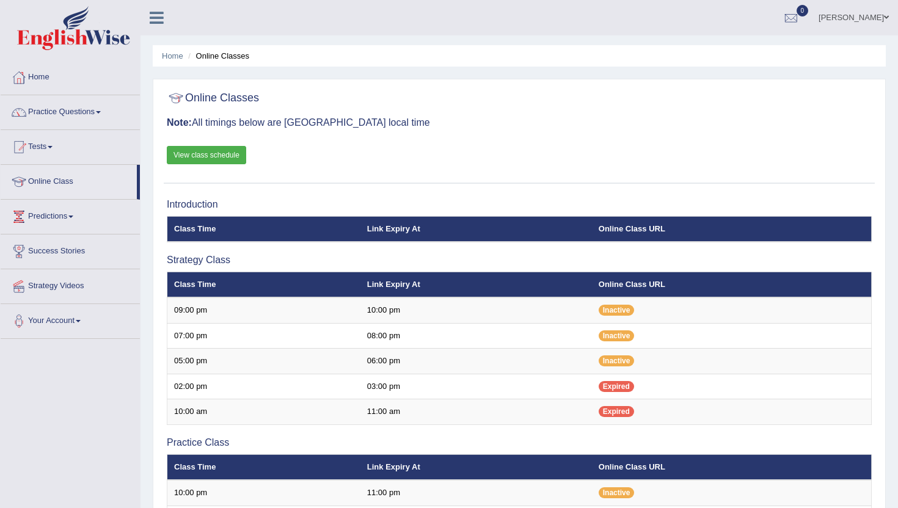
click at [235, 153] on link "View class schedule" at bounding box center [206, 155] width 79 height 18
click at [50, 74] on link "Home" at bounding box center [70, 75] width 139 height 31
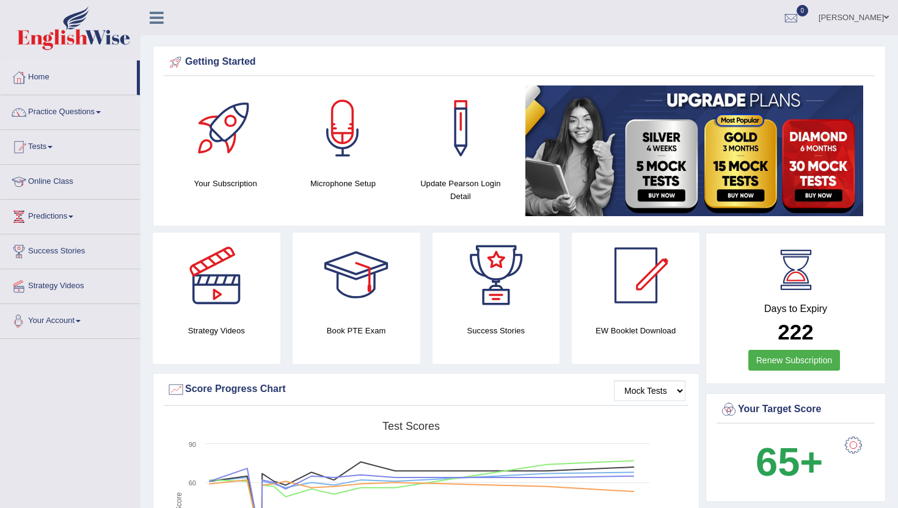
click at [96, 335] on li "Your Account Notifications Microphone Setup Change Password Manage Subscription…" at bounding box center [70, 321] width 139 height 35
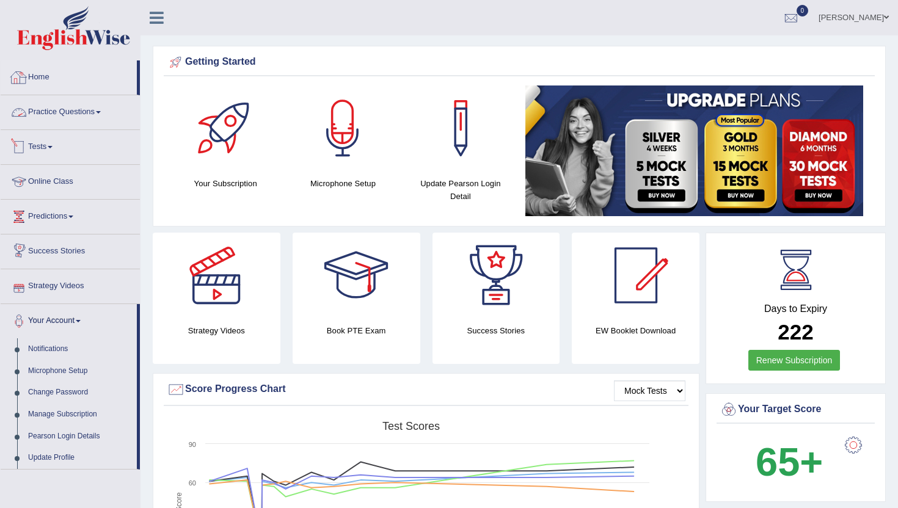
click at [44, 70] on link "Home" at bounding box center [69, 75] width 136 height 31
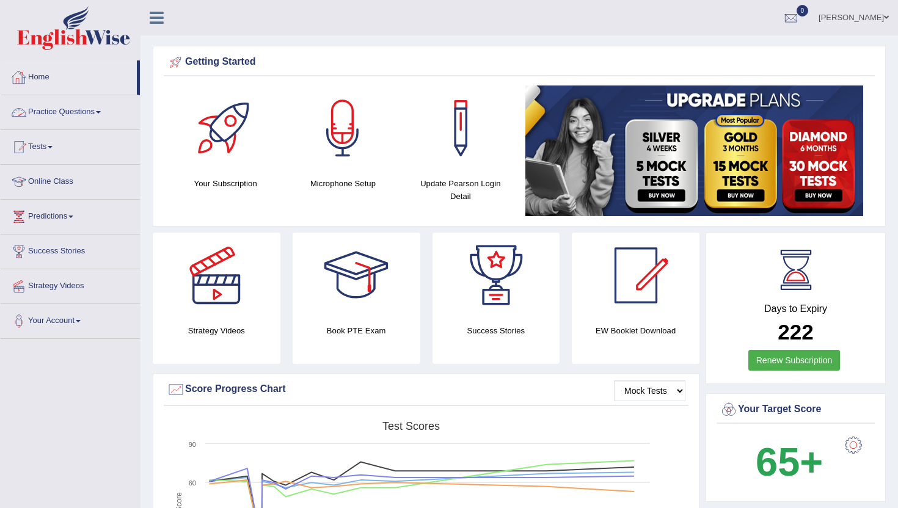
click at [74, 108] on link "Practice Questions" at bounding box center [70, 110] width 139 height 31
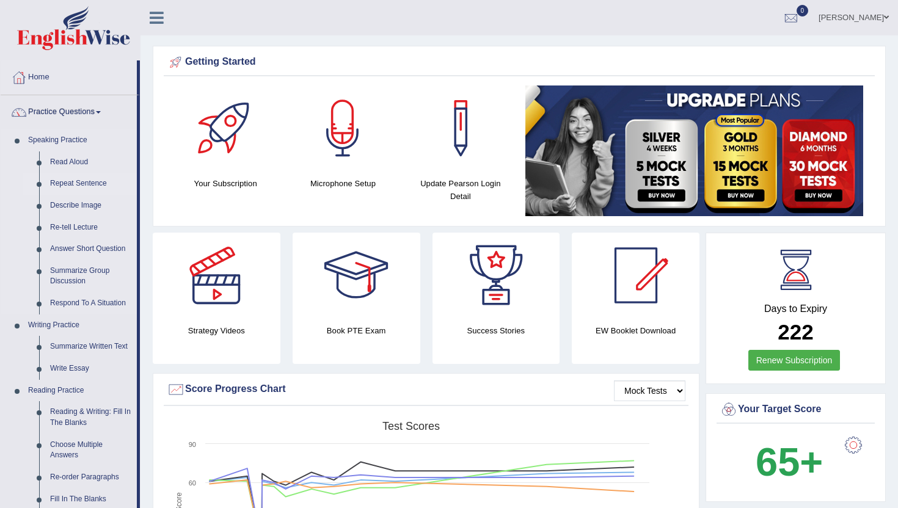
click at [79, 183] on link "Repeat Sentence" at bounding box center [91, 184] width 92 height 22
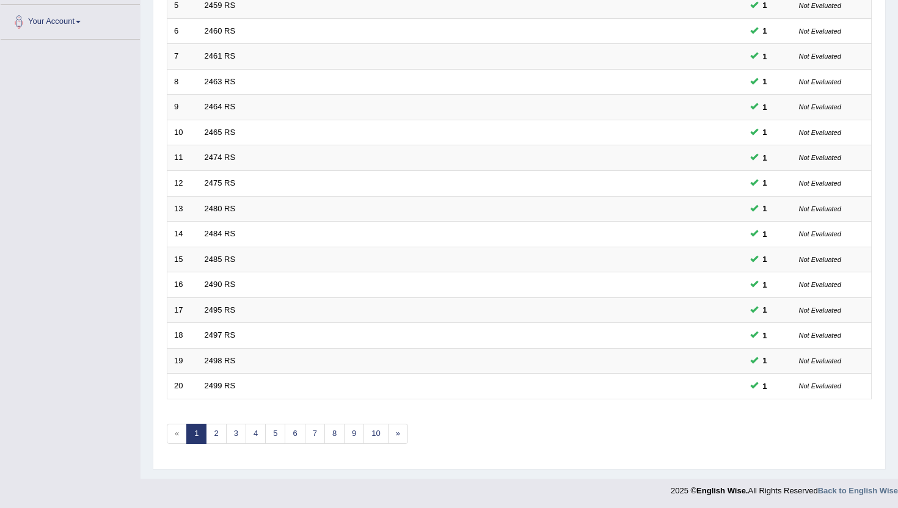
scroll to position [300, 0]
click at [380, 435] on link "10" at bounding box center [375, 433] width 24 height 20
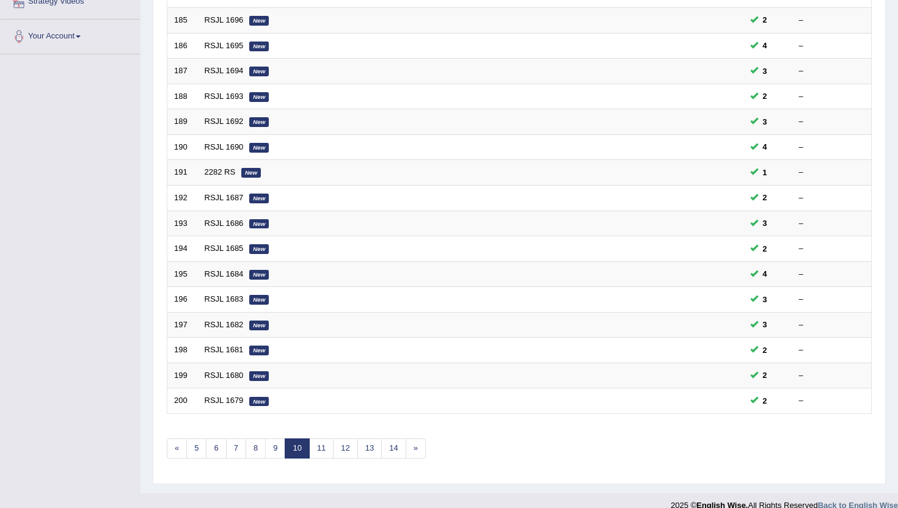
scroll to position [300, 0]
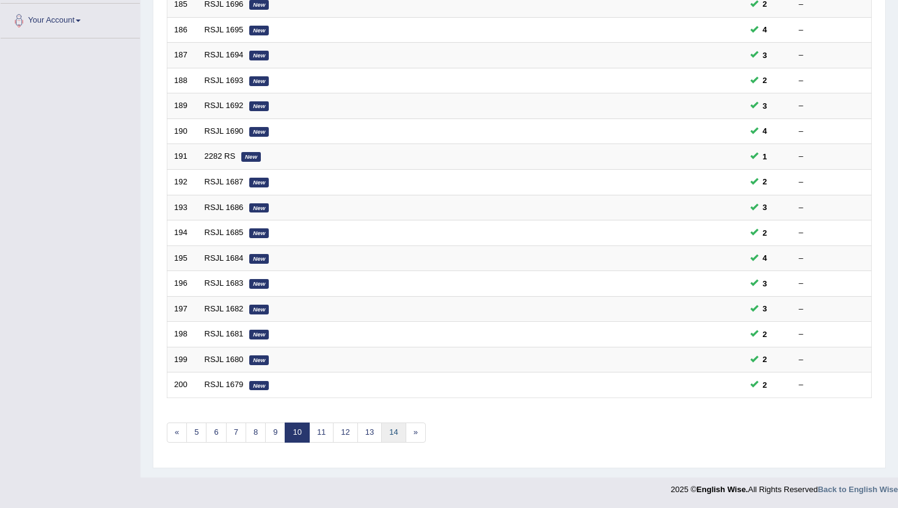
click at [394, 435] on link "14" at bounding box center [393, 433] width 24 height 20
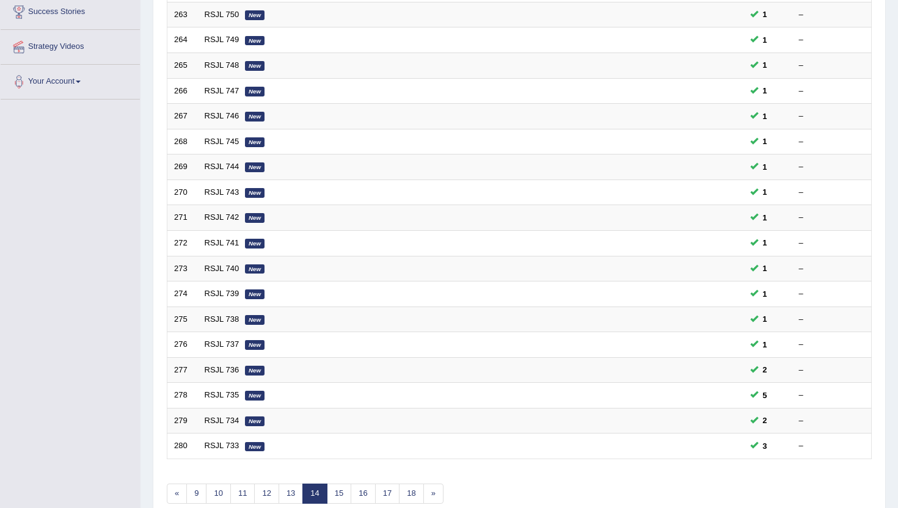
scroll to position [293, 0]
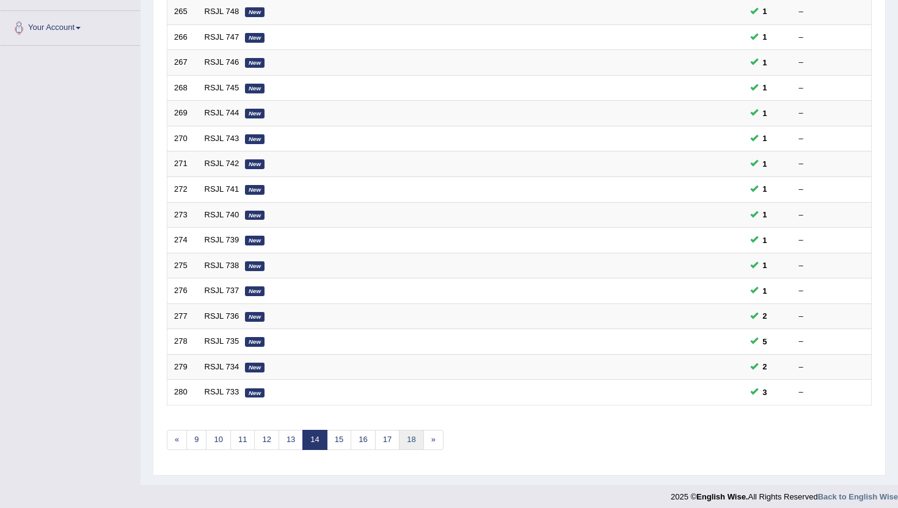
click at [409, 447] on link "18" at bounding box center [411, 440] width 24 height 20
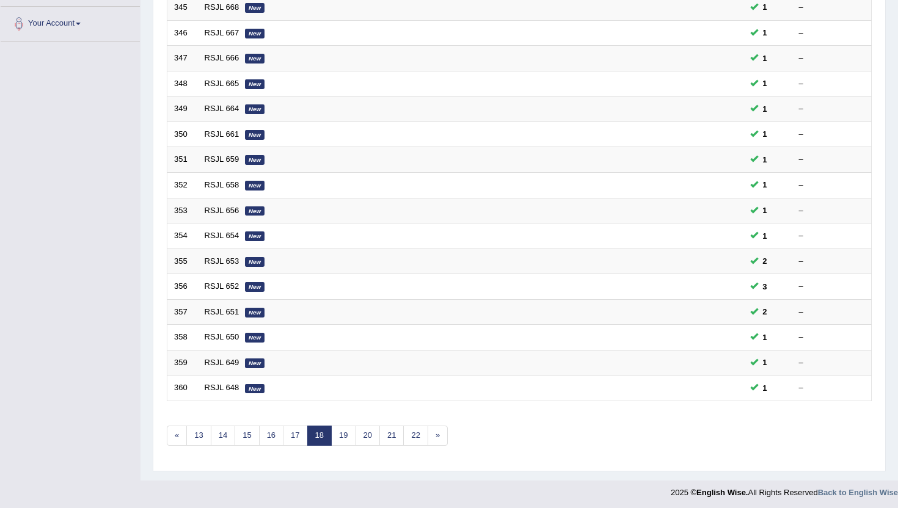
scroll to position [300, 0]
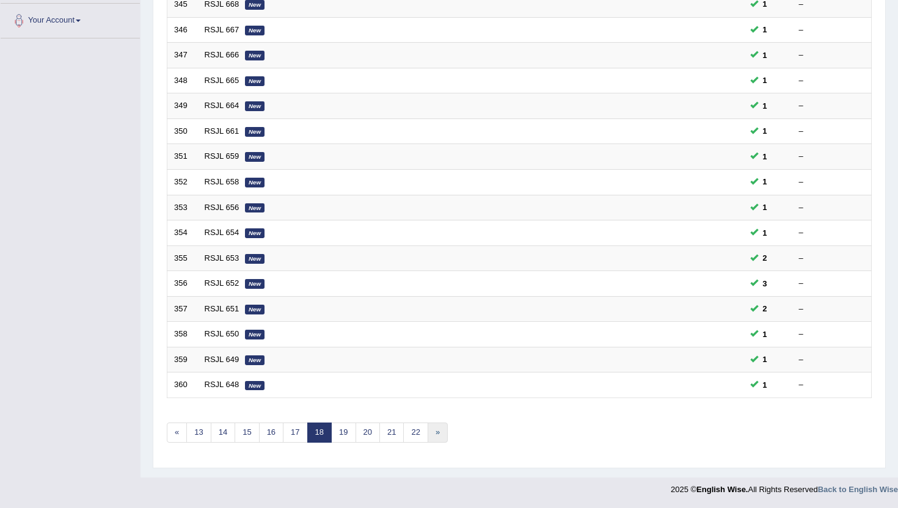
click at [427, 432] on link "»" at bounding box center [437, 433] width 20 height 20
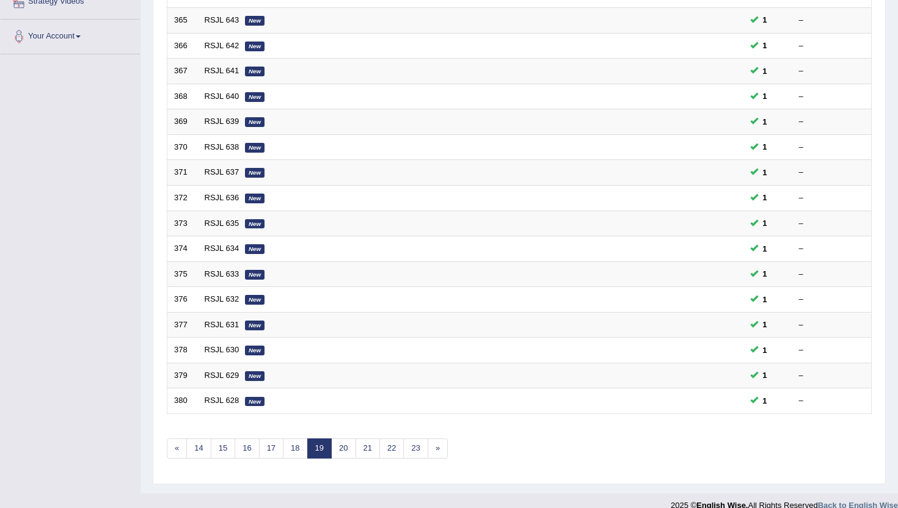
scroll to position [300, 0]
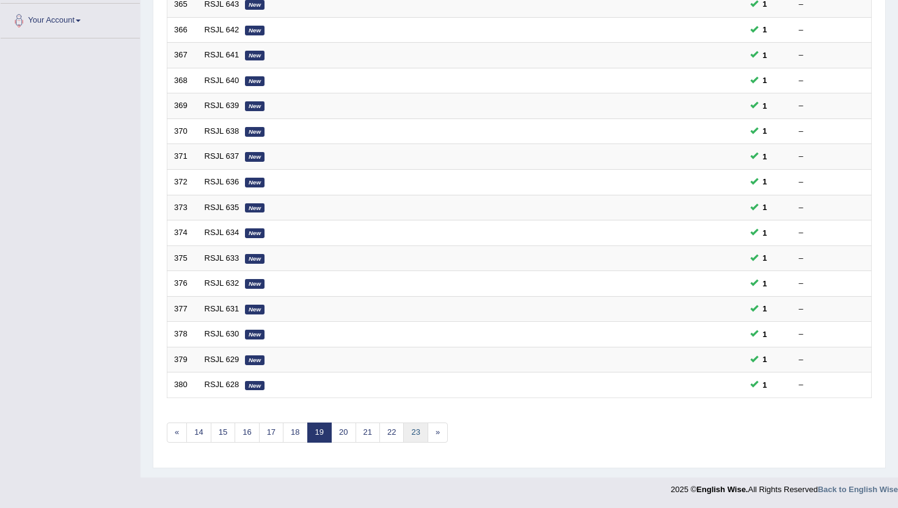
click at [420, 433] on link "23" at bounding box center [415, 433] width 24 height 20
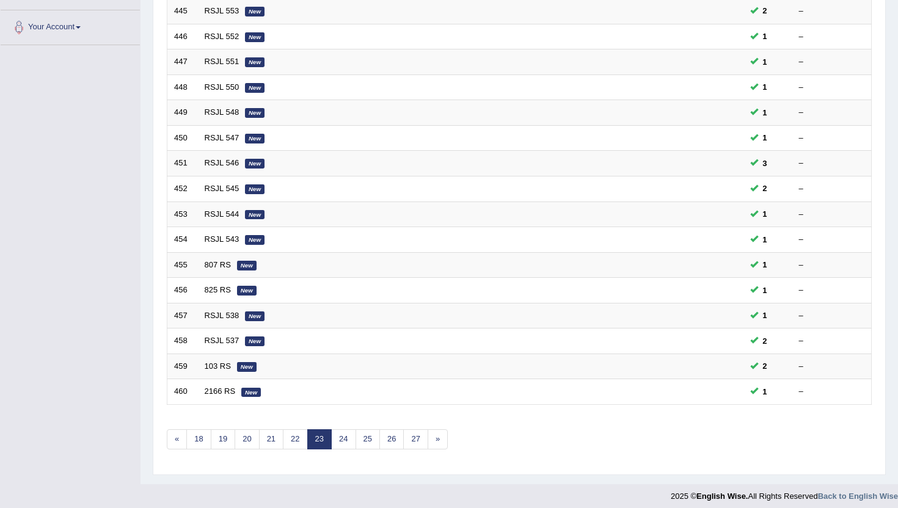
scroll to position [300, 0]
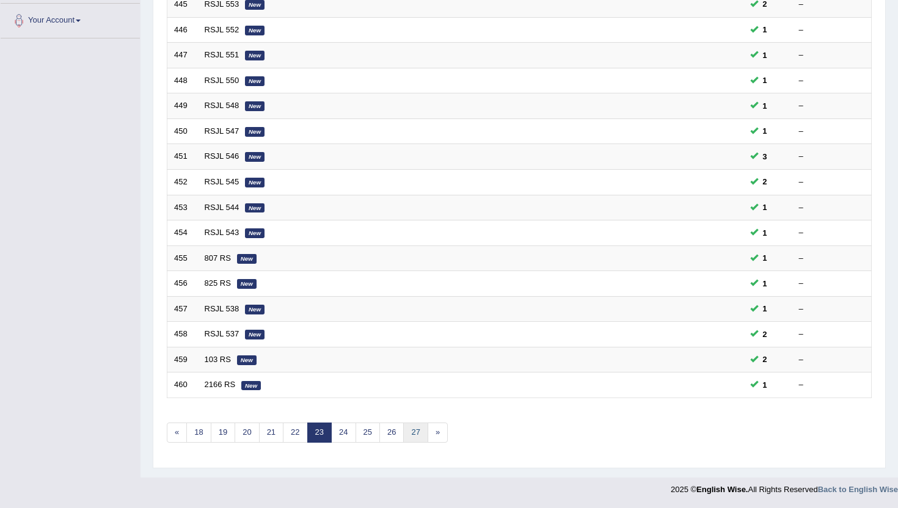
click at [420, 433] on link "27" at bounding box center [415, 433] width 24 height 20
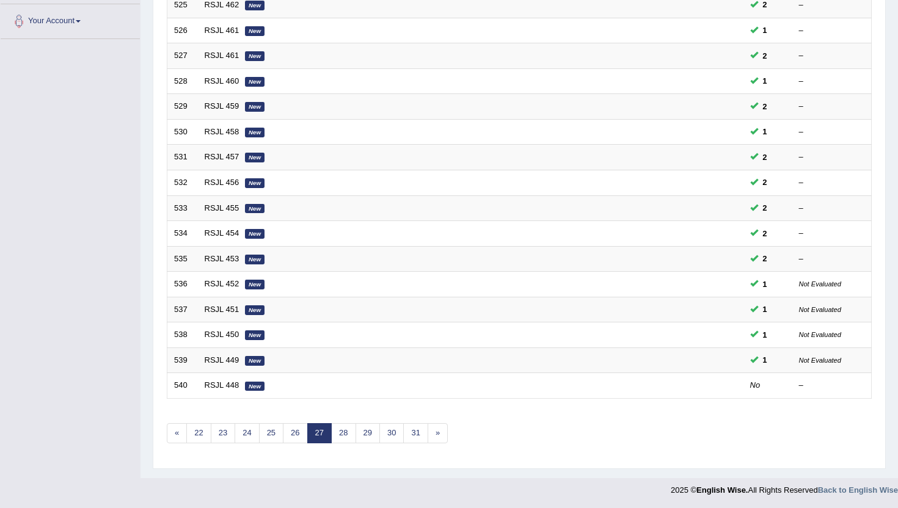
scroll to position [300, 0]
click at [420, 433] on link "31" at bounding box center [415, 433] width 24 height 20
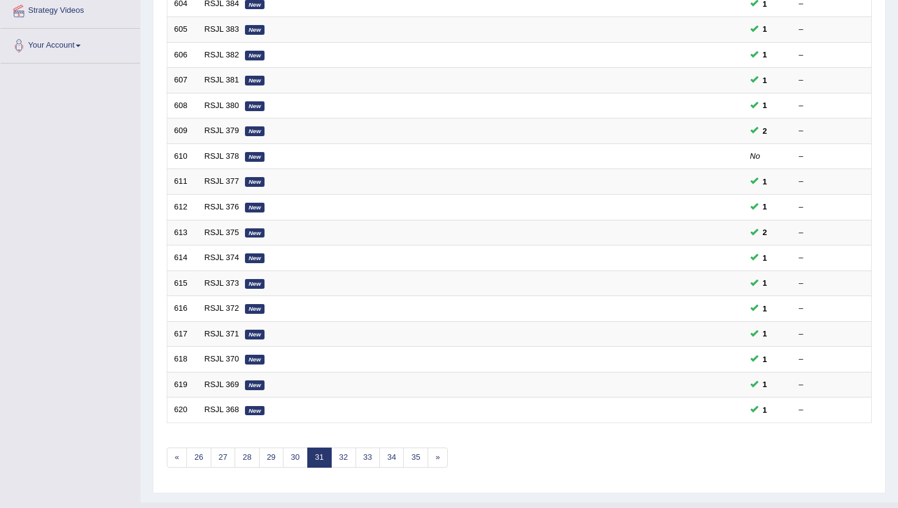
scroll to position [300, 0]
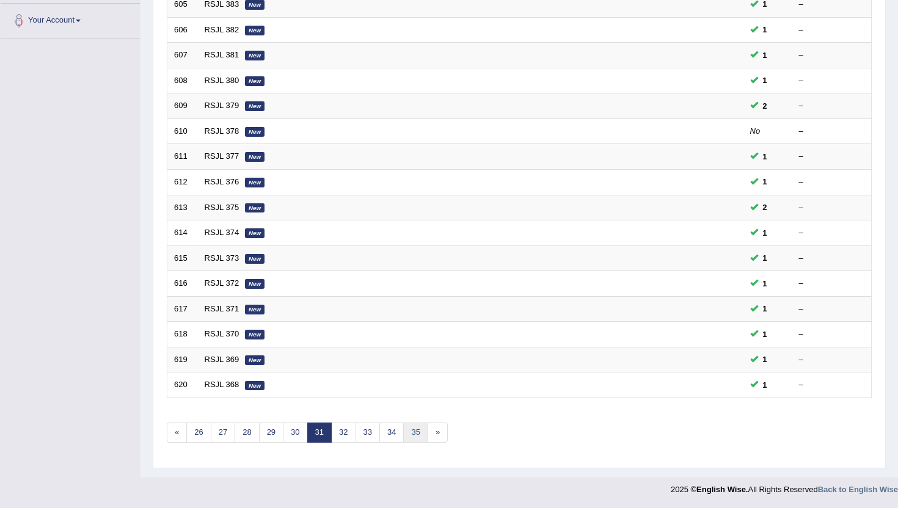
click at [420, 433] on link "35" at bounding box center [415, 433] width 24 height 20
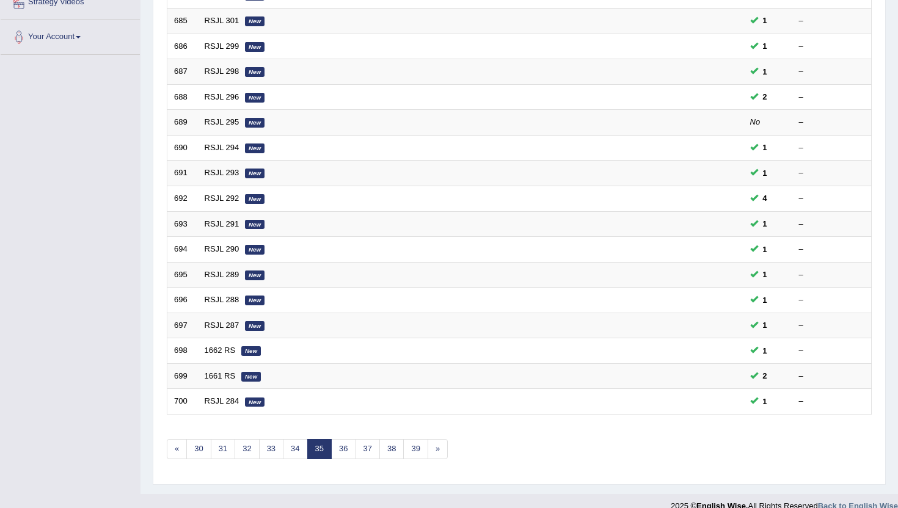
scroll to position [300, 0]
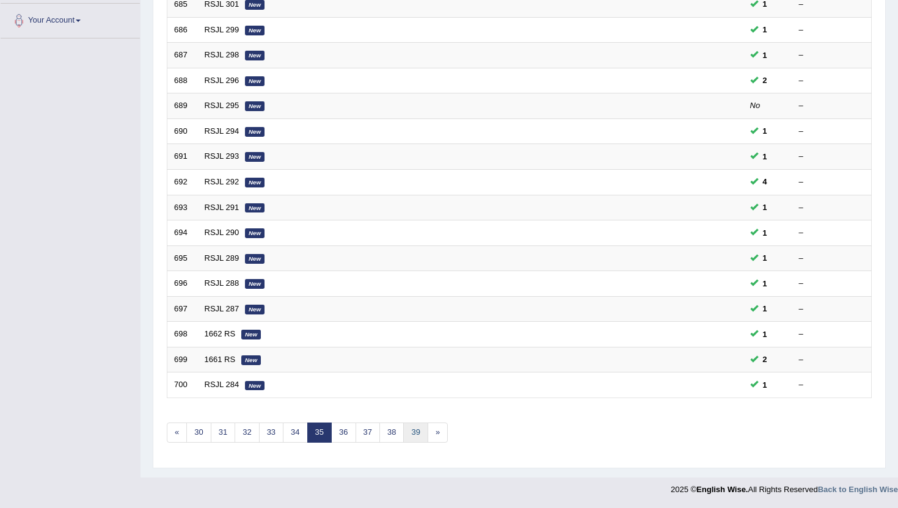
click at [420, 433] on link "39" at bounding box center [415, 433] width 24 height 20
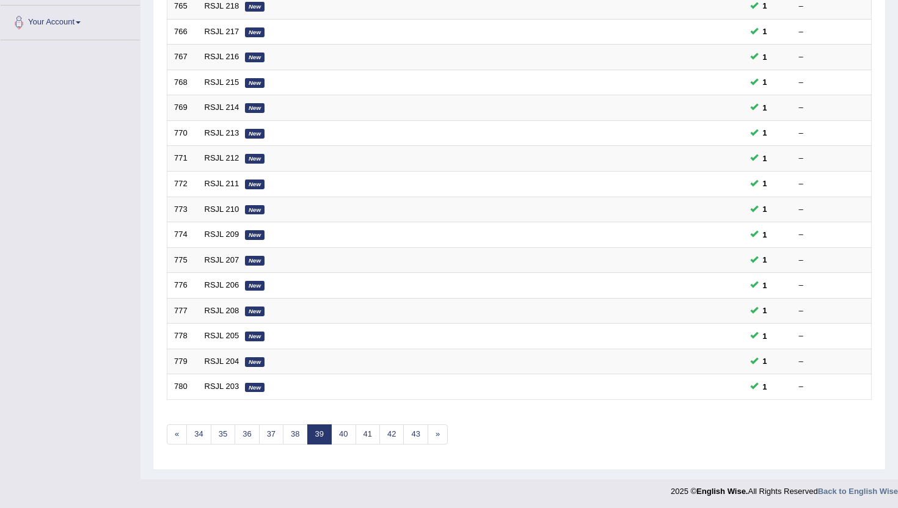
scroll to position [300, 0]
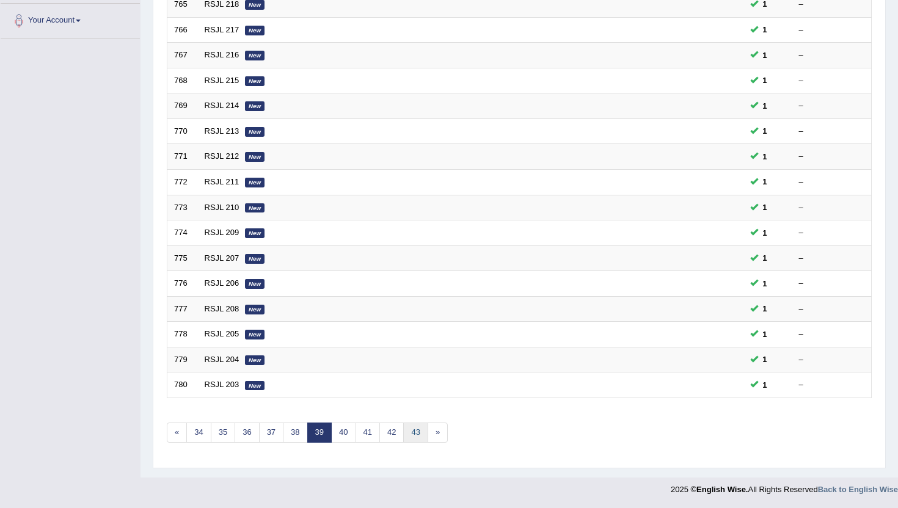
click at [420, 433] on link "43" at bounding box center [415, 433] width 24 height 20
click at [420, 433] on link "47" at bounding box center [415, 433] width 24 height 20
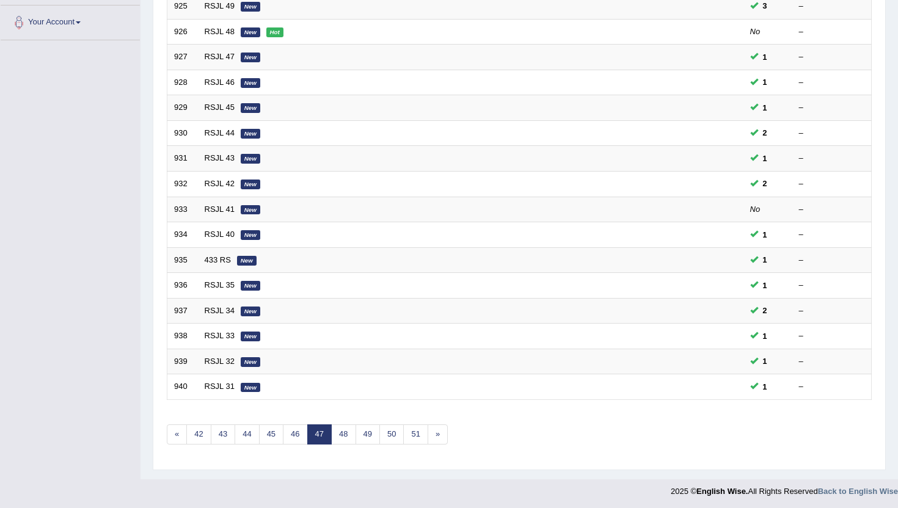
scroll to position [300, 0]
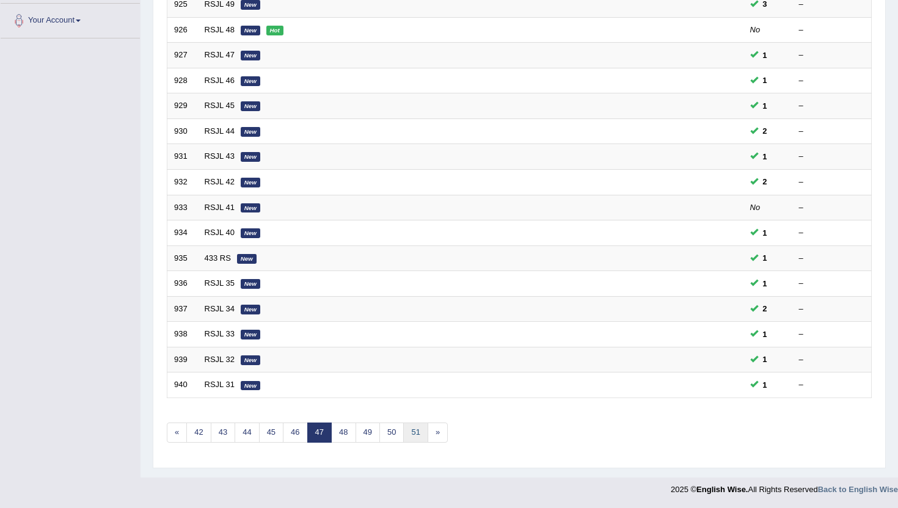
click at [420, 433] on link "51" at bounding box center [415, 433] width 24 height 20
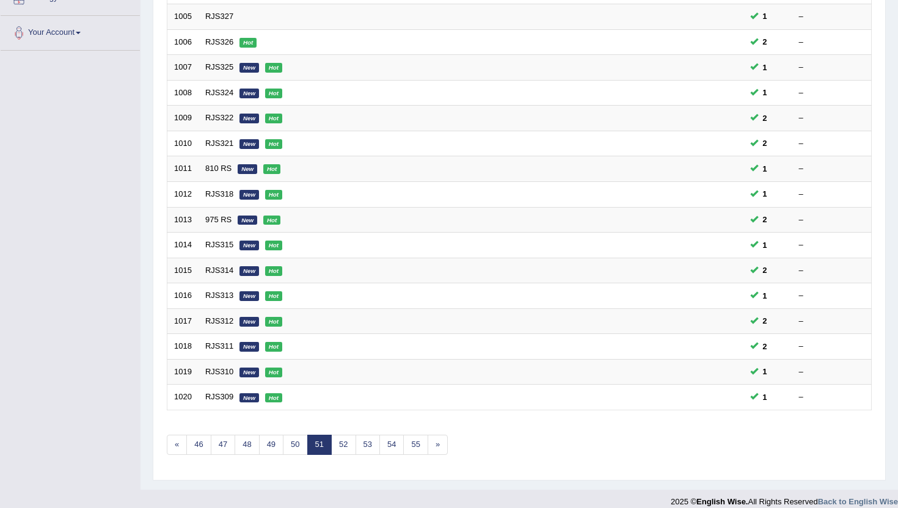
scroll to position [300, 0]
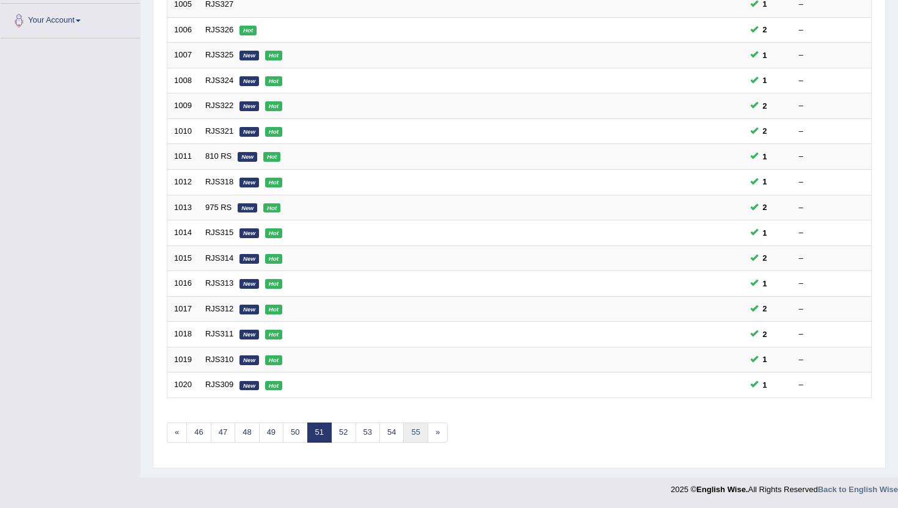
click at [420, 433] on link "55" at bounding box center [415, 433] width 24 height 20
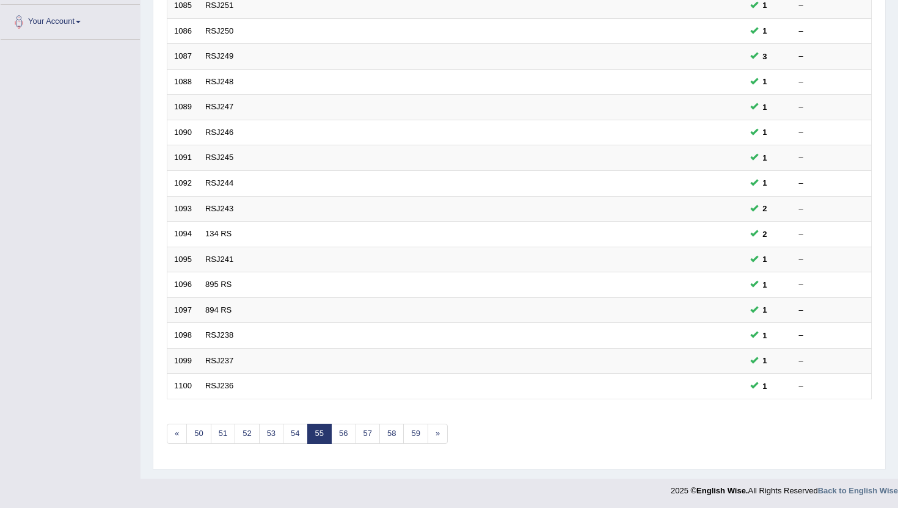
scroll to position [300, 0]
click at [420, 433] on link "59" at bounding box center [415, 433] width 24 height 20
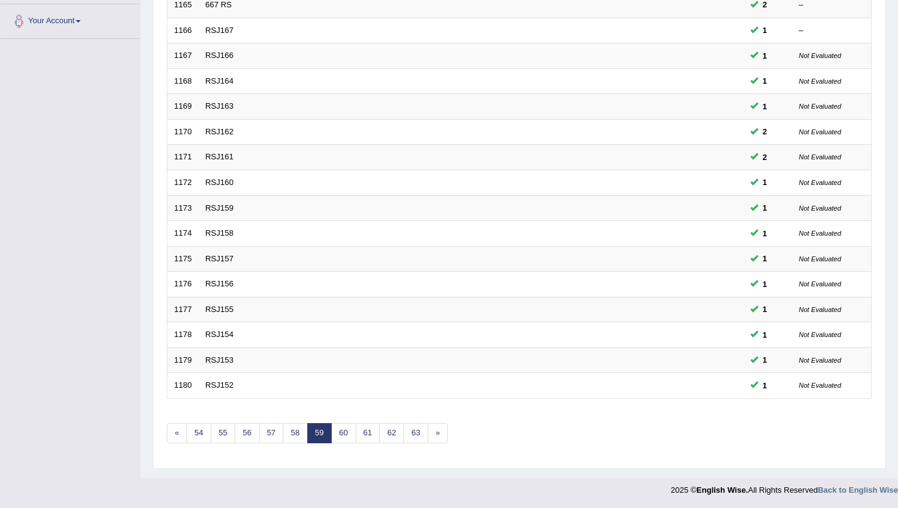
scroll to position [300, 0]
click at [420, 433] on link "63" at bounding box center [415, 433] width 24 height 20
click at [420, 433] on link "67" at bounding box center [415, 433] width 24 height 20
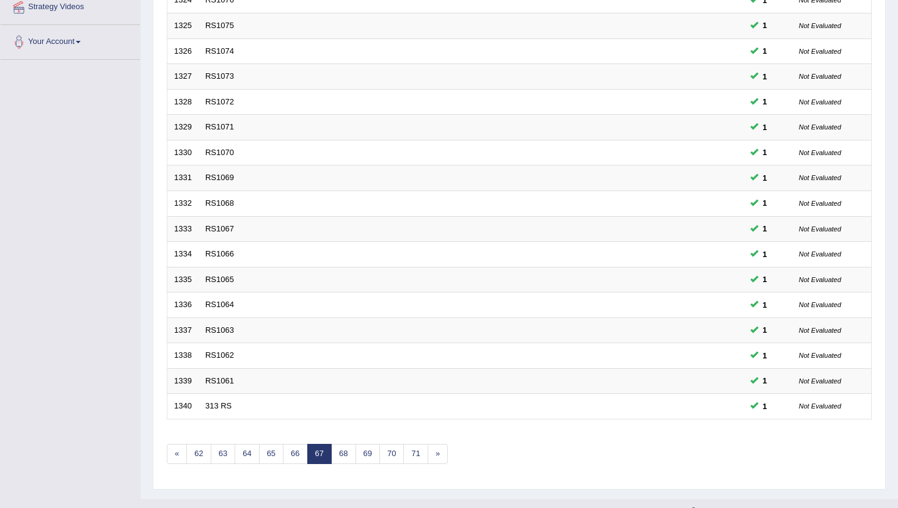
scroll to position [300, 0]
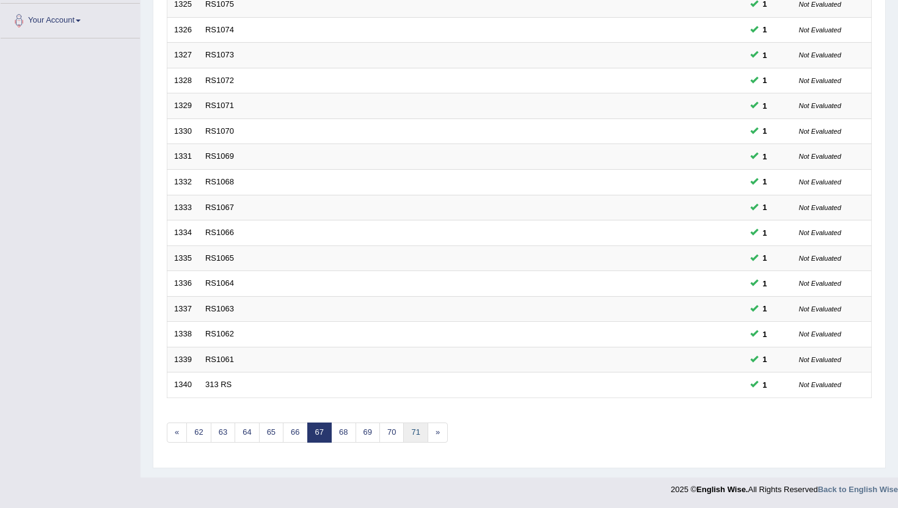
click at [418, 433] on link "71" at bounding box center [415, 433] width 24 height 20
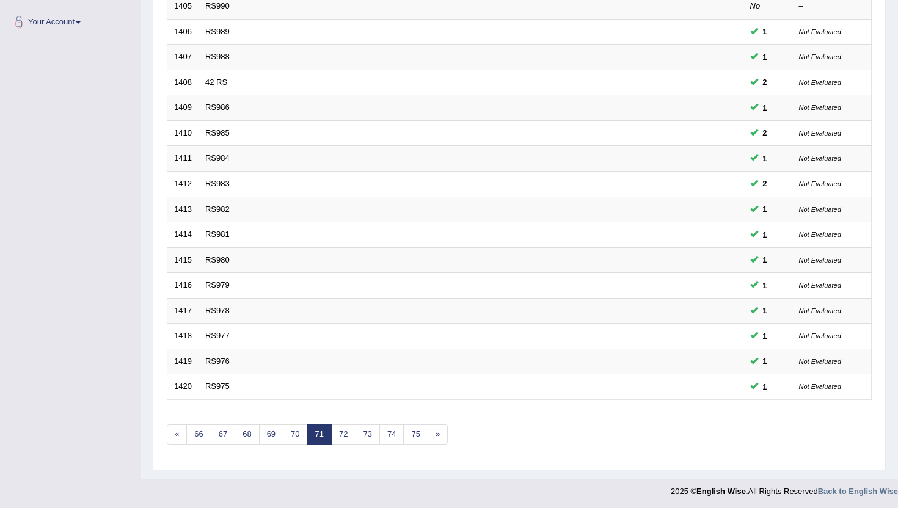
scroll to position [300, 0]
click at [418, 433] on link "75" at bounding box center [415, 433] width 24 height 20
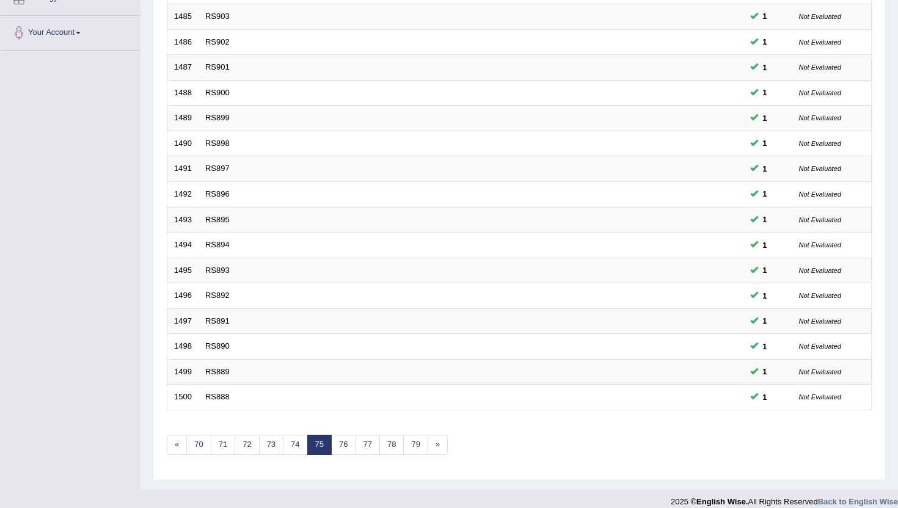
scroll to position [300, 0]
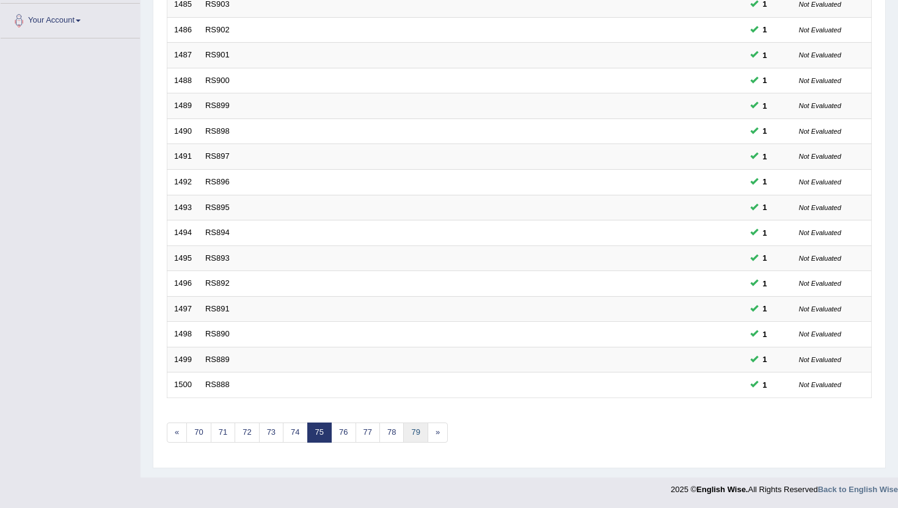
click at [418, 433] on link "79" at bounding box center [415, 433] width 24 height 20
click at [418, 433] on link "83" at bounding box center [415, 433] width 24 height 20
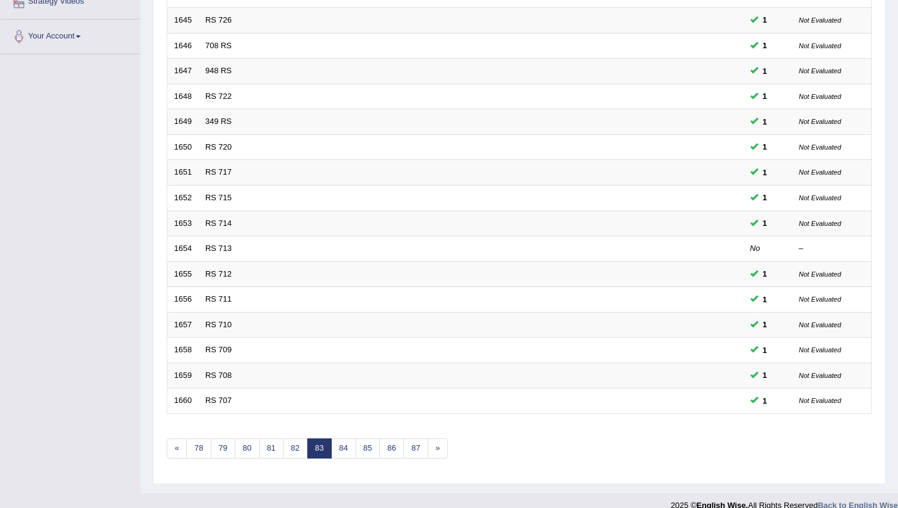
scroll to position [300, 0]
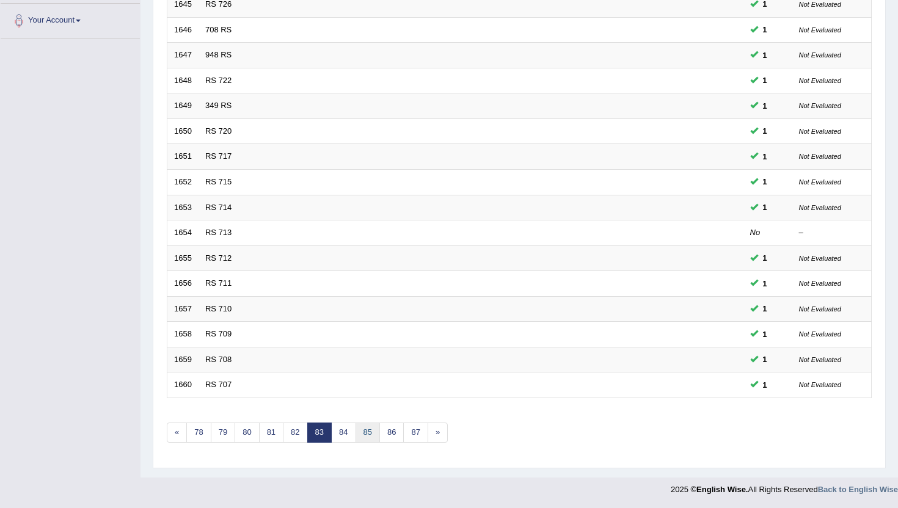
click at [360, 435] on link "85" at bounding box center [367, 433] width 24 height 20
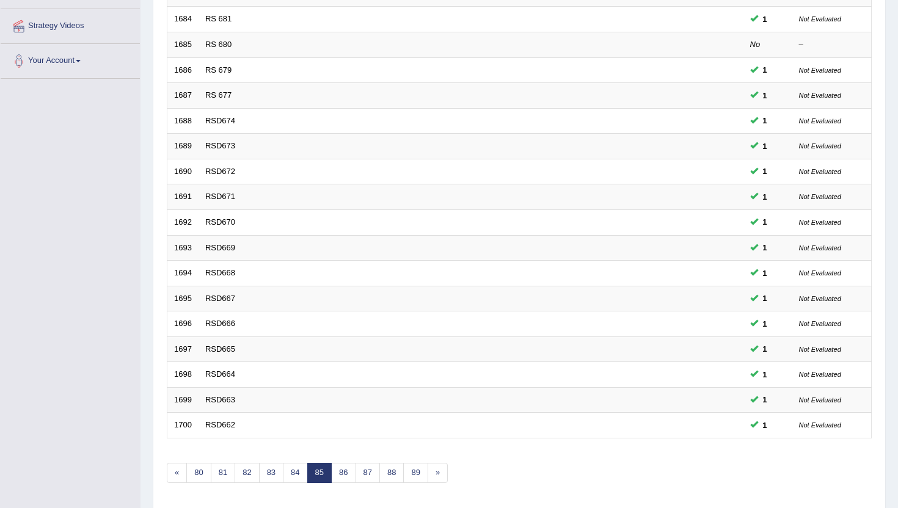
scroll to position [269, 0]
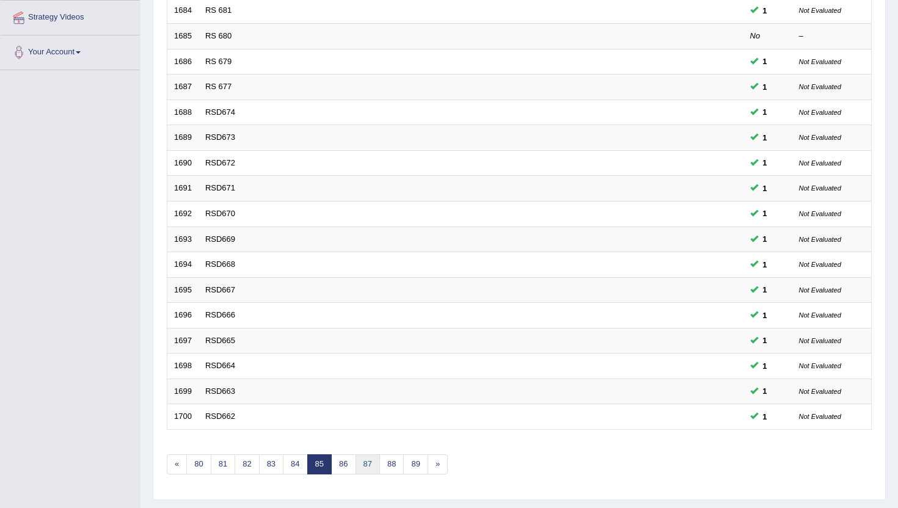
click at [362, 463] on link "87" at bounding box center [367, 464] width 24 height 20
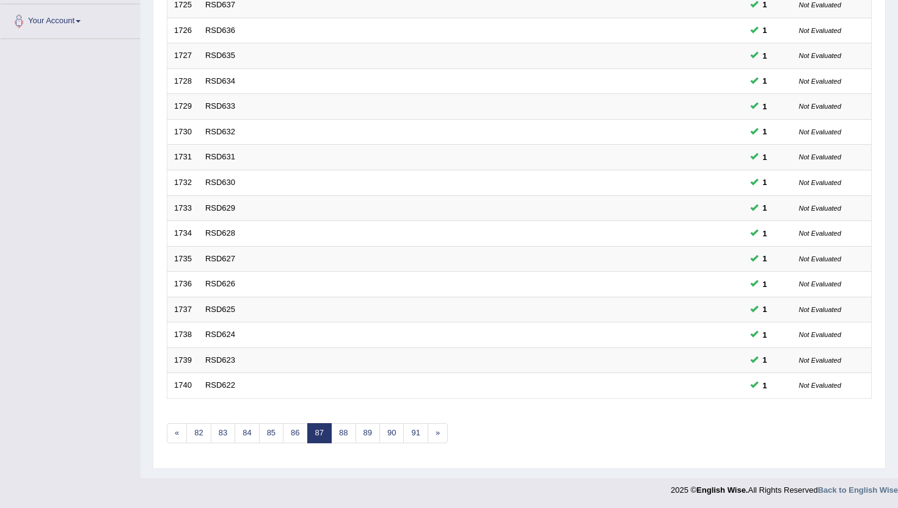
scroll to position [300, 0]
click at [366, 437] on link "89" at bounding box center [367, 433] width 24 height 20
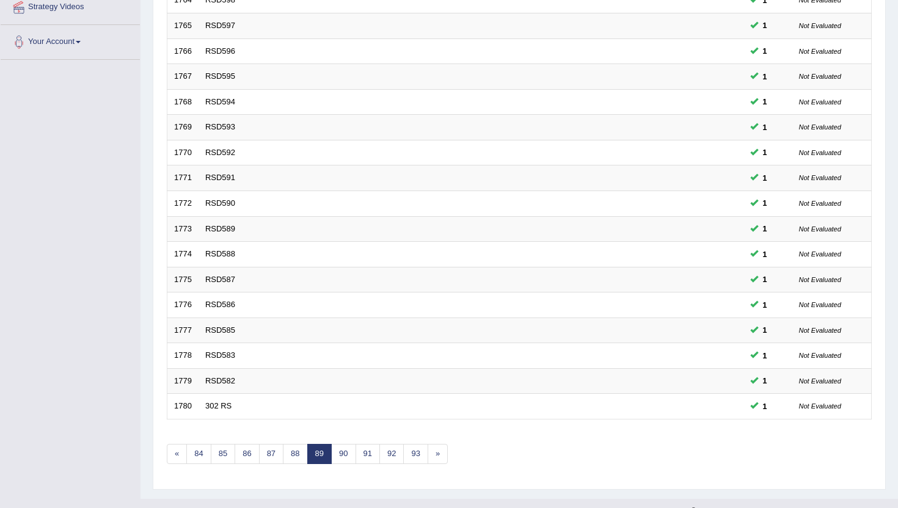
scroll to position [300, 0]
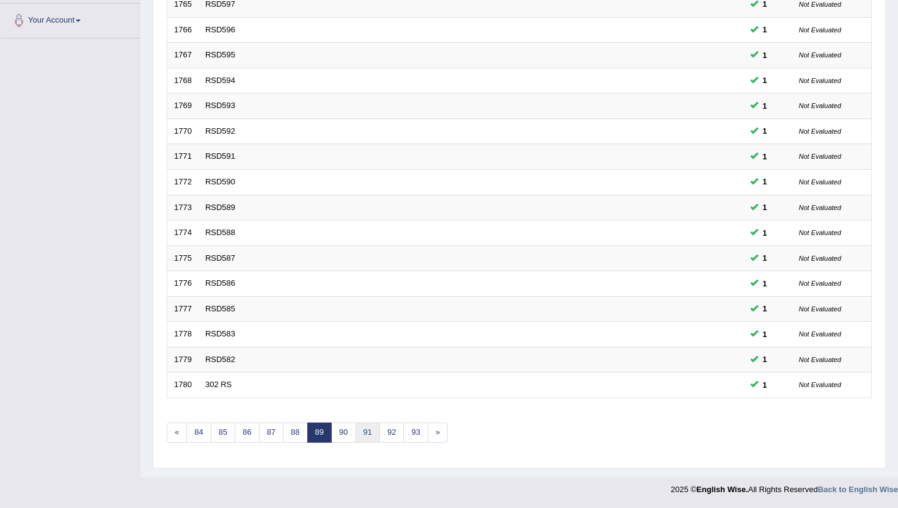
click at [366, 437] on link "91" at bounding box center [367, 433] width 24 height 20
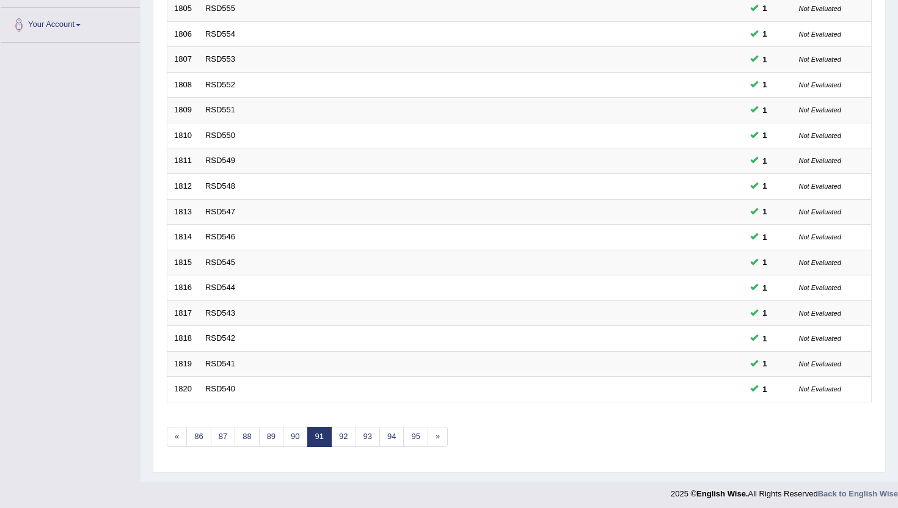
scroll to position [300, 0]
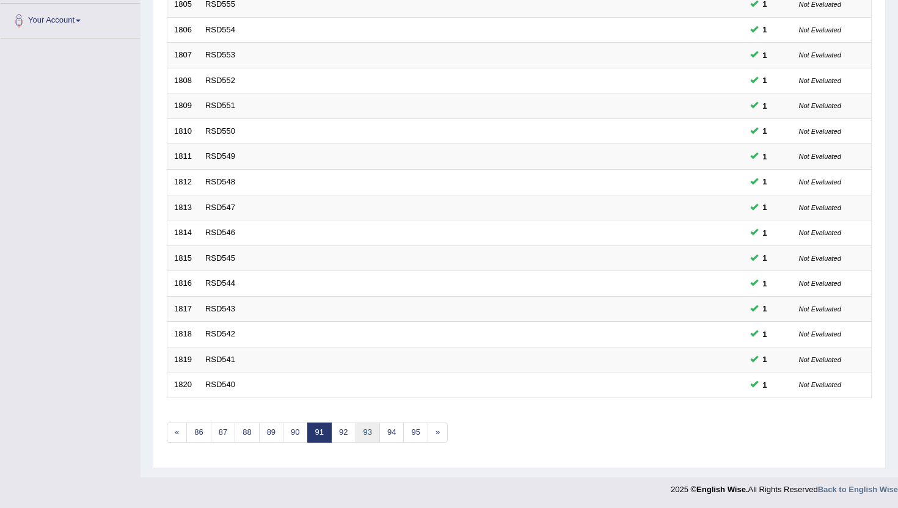
click at [366, 437] on link "93" at bounding box center [367, 433] width 24 height 20
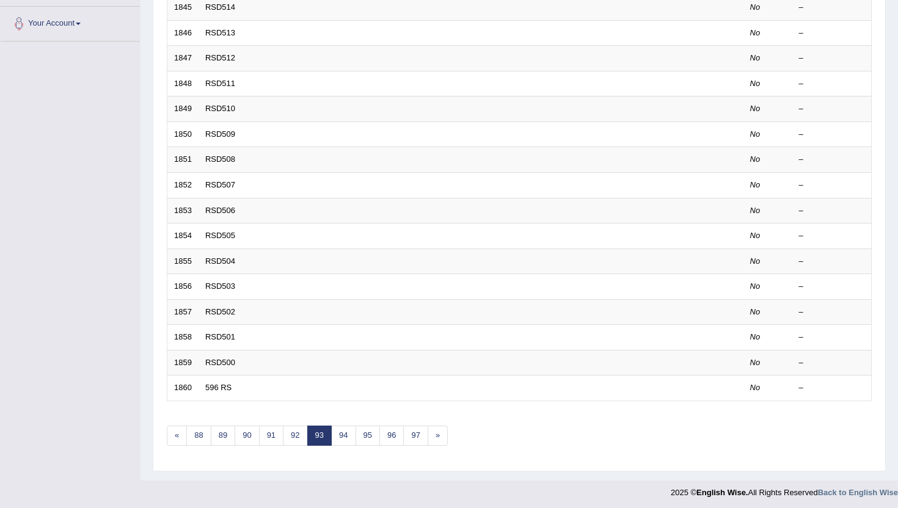
scroll to position [300, 0]
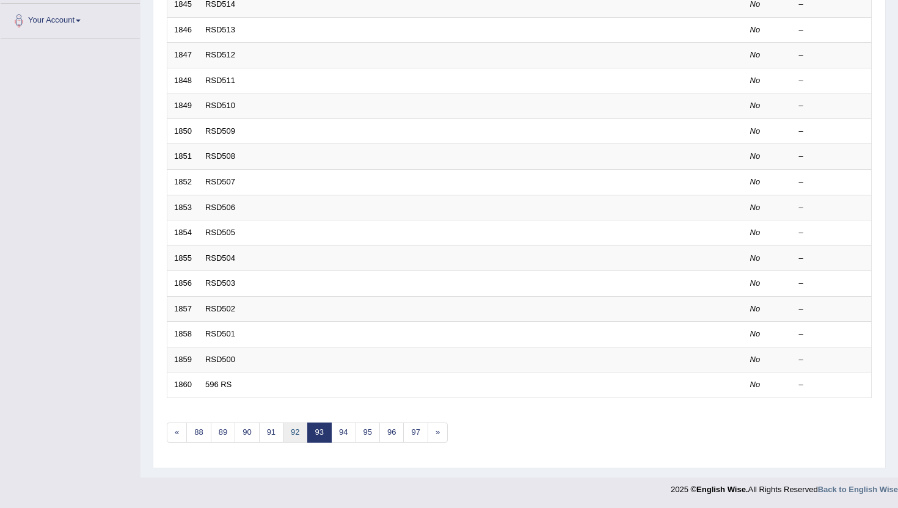
click at [297, 427] on link "92" at bounding box center [295, 433] width 24 height 20
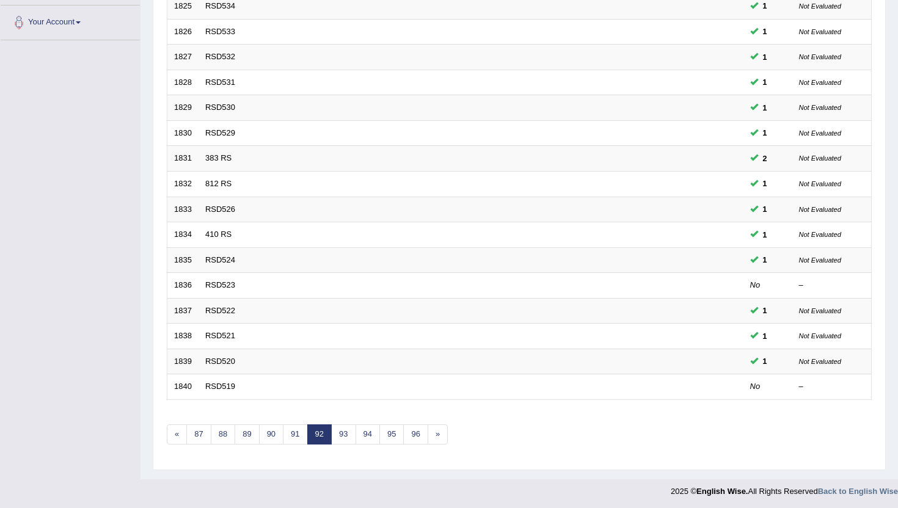
scroll to position [300, 0]
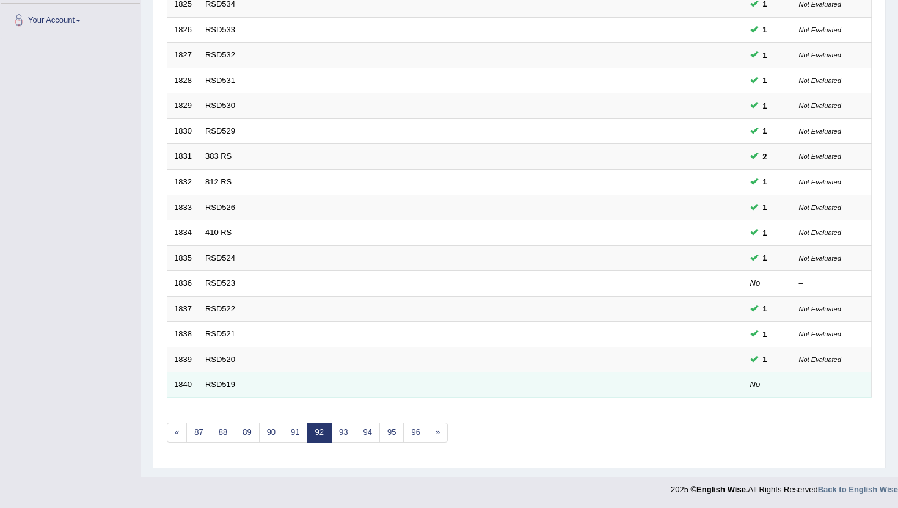
click at [231, 391] on td "RSD519" at bounding box center [424, 385] width 453 height 26
click at [223, 386] on link "RSD519" at bounding box center [220, 384] width 30 height 9
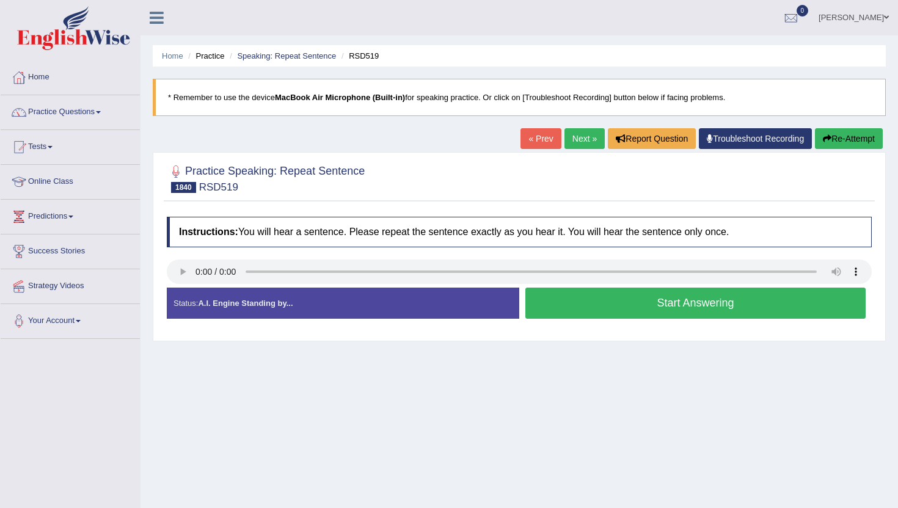
click at [548, 307] on button "Start Answering" at bounding box center [695, 303] width 340 height 31
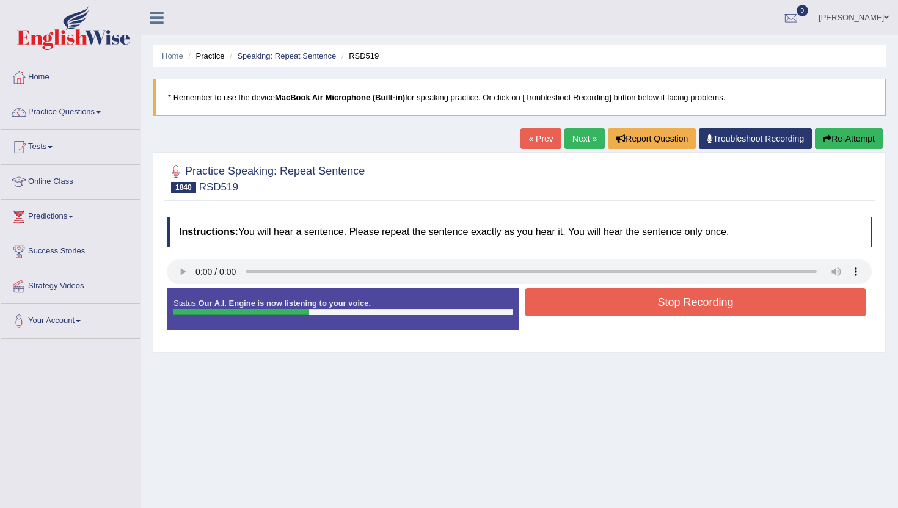
click at [548, 307] on button "Stop Recording" at bounding box center [695, 302] width 340 height 28
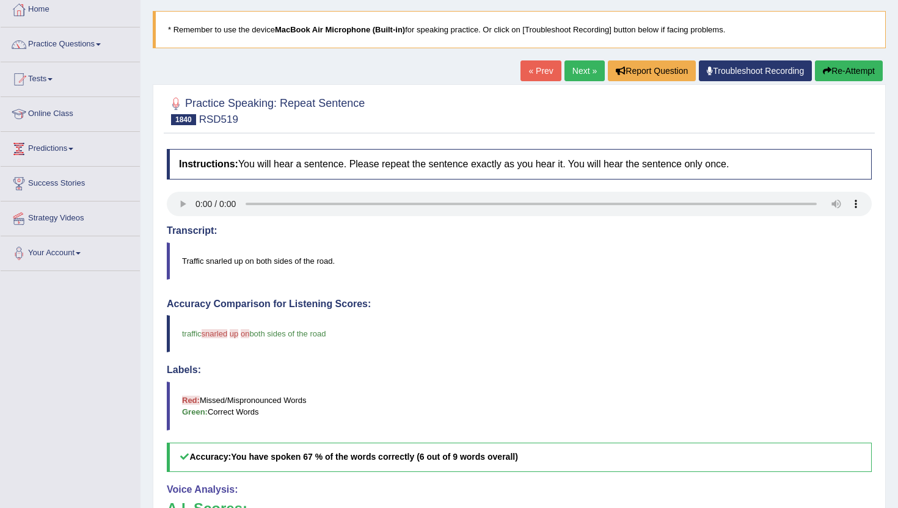
scroll to position [49, 0]
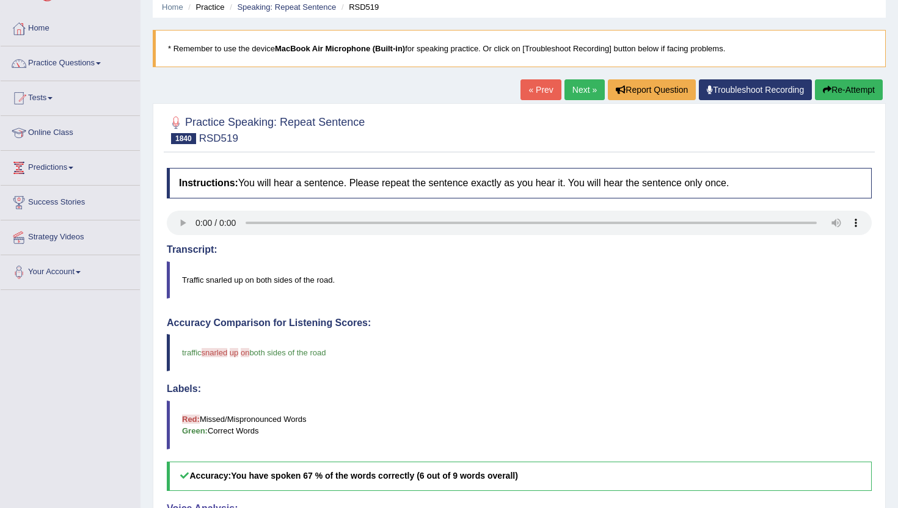
click at [582, 78] on div "Home Practice Speaking: Repeat Sentence RSD519 * Remember to use the device Mac…" at bounding box center [518, 348] width 757 height 795
click at [582, 86] on link "Next »" at bounding box center [584, 89] width 40 height 21
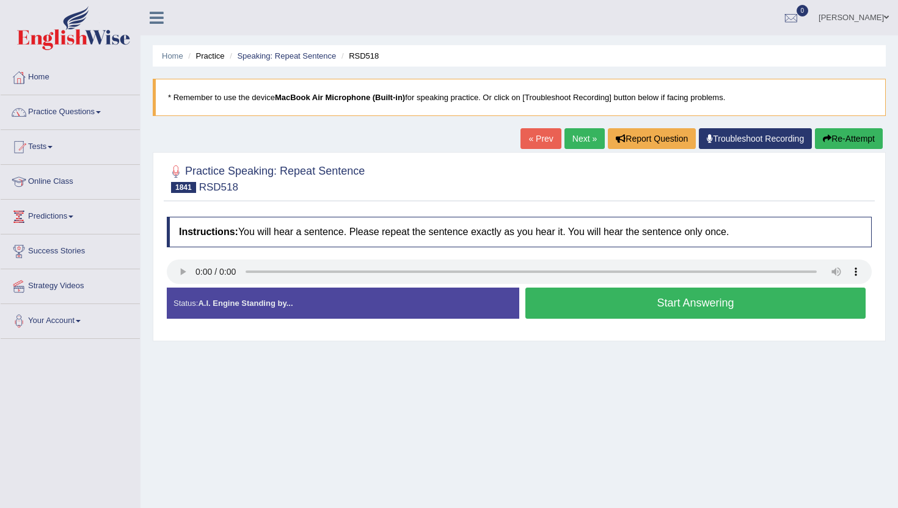
click at [552, 306] on button "Start Answering" at bounding box center [695, 303] width 340 height 31
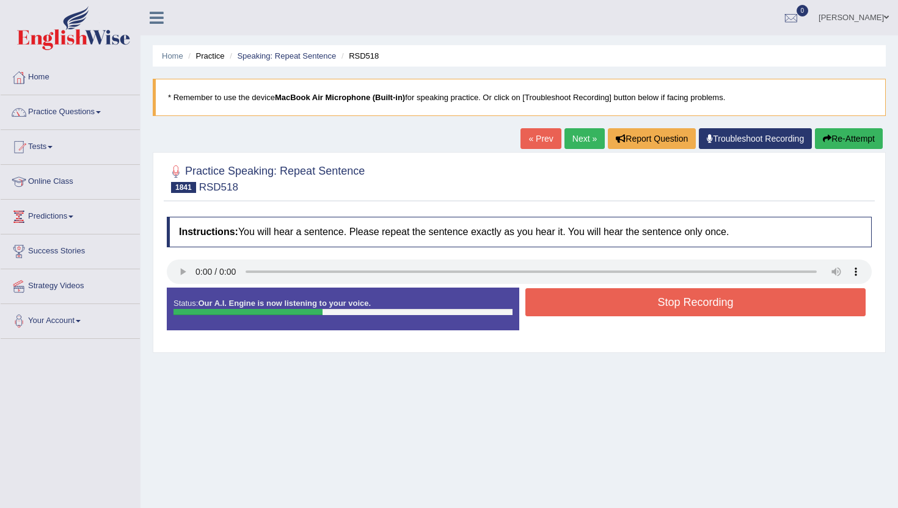
click at [552, 306] on button "Stop Recording" at bounding box center [695, 302] width 340 height 28
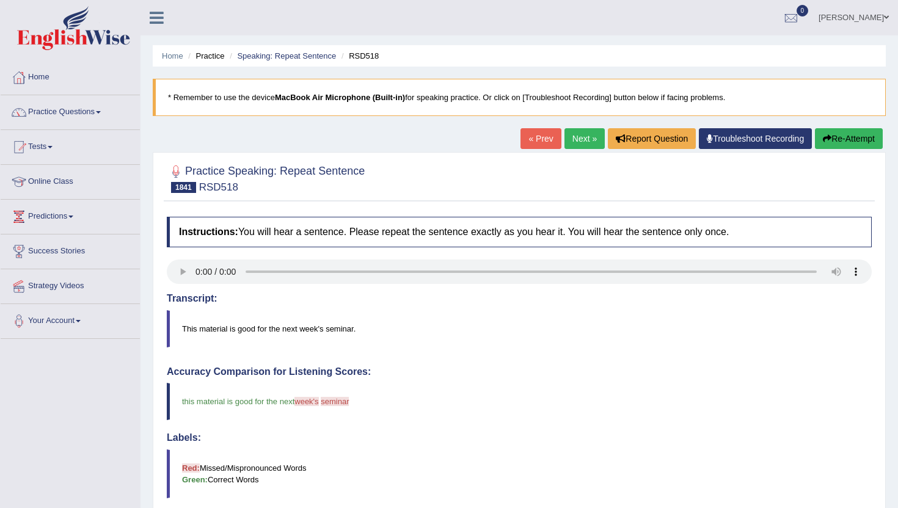
click at [575, 133] on link "Next »" at bounding box center [584, 138] width 40 height 21
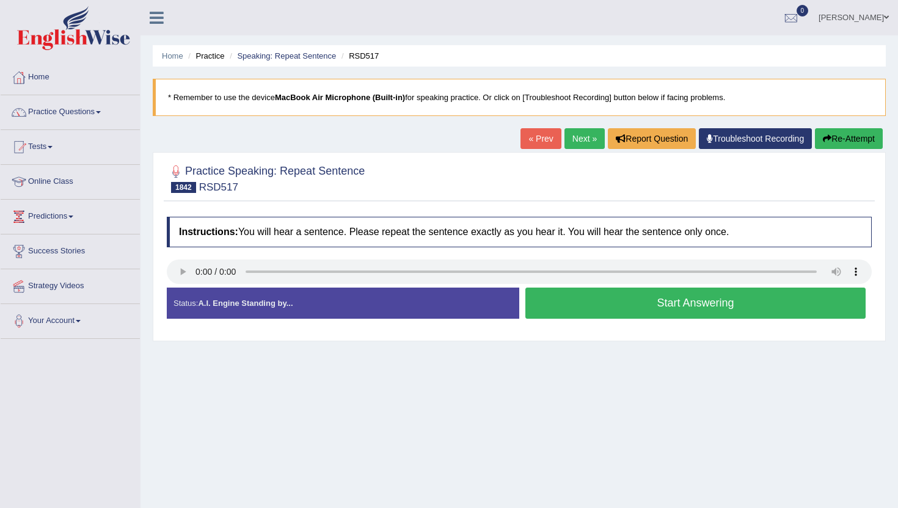
click at [671, 312] on button "Start Answering" at bounding box center [695, 303] width 340 height 31
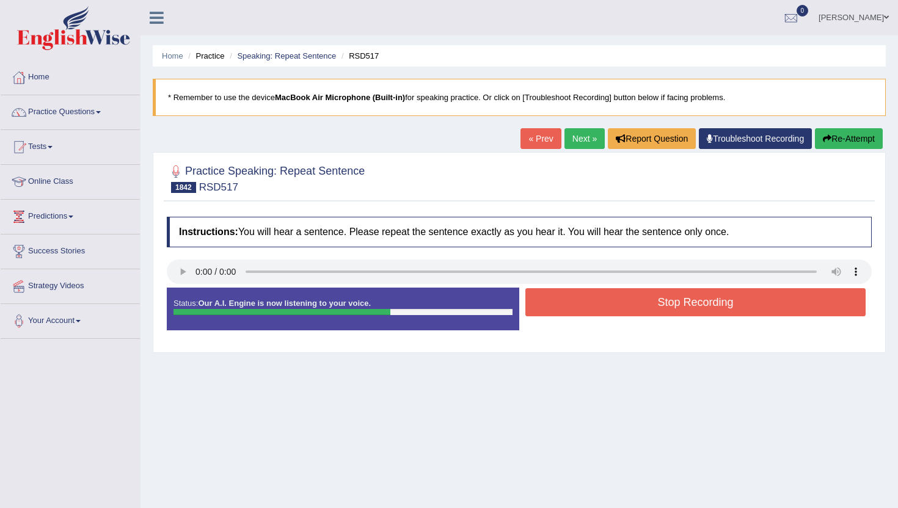
click at [671, 312] on button "Stop Recording" at bounding box center [695, 302] width 340 height 28
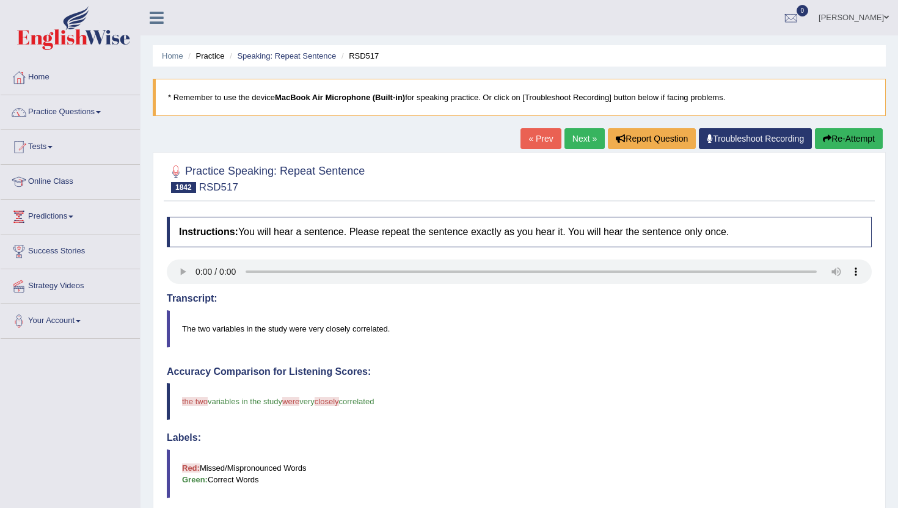
click at [579, 134] on link "Next »" at bounding box center [584, 138] width 40 height 21
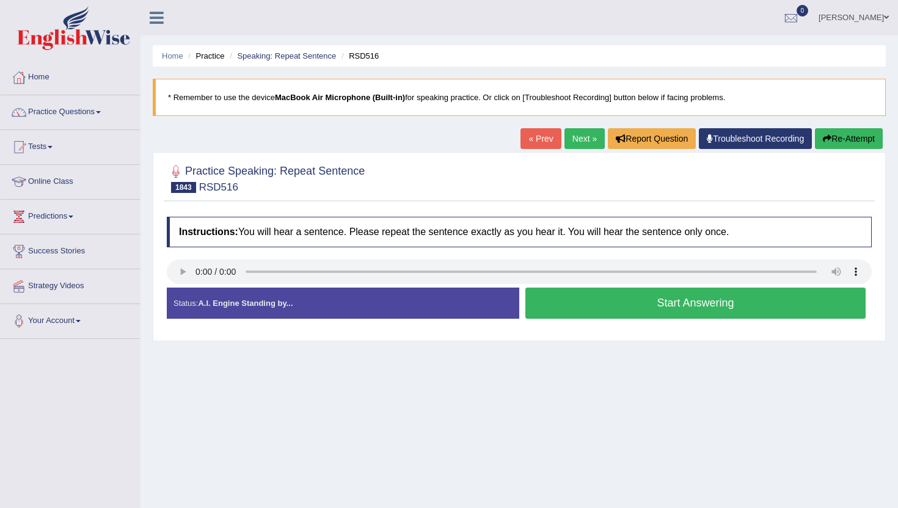
click at [593, 310] on button "Start Answering" at bounding box center [695, 303] width 340 height 31
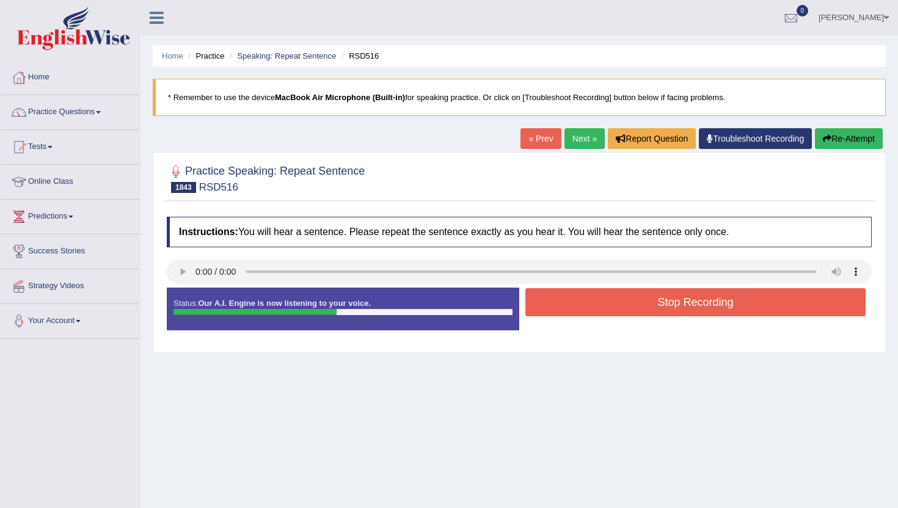
click at [593, 310] on button "Stop Recording" at bounding box center [695, 302] width 340 height 28
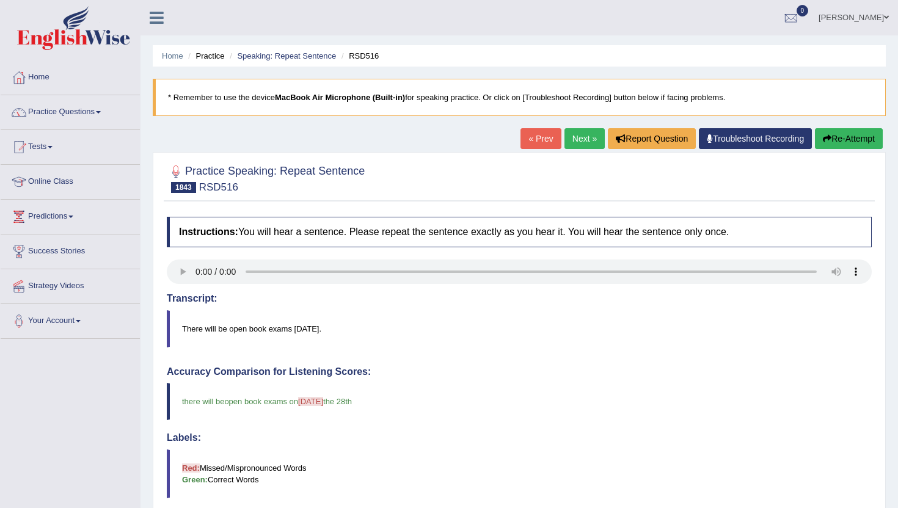
click at [573, 142] on link "Next »" at bounding box center [584, 138] width 40 height 21
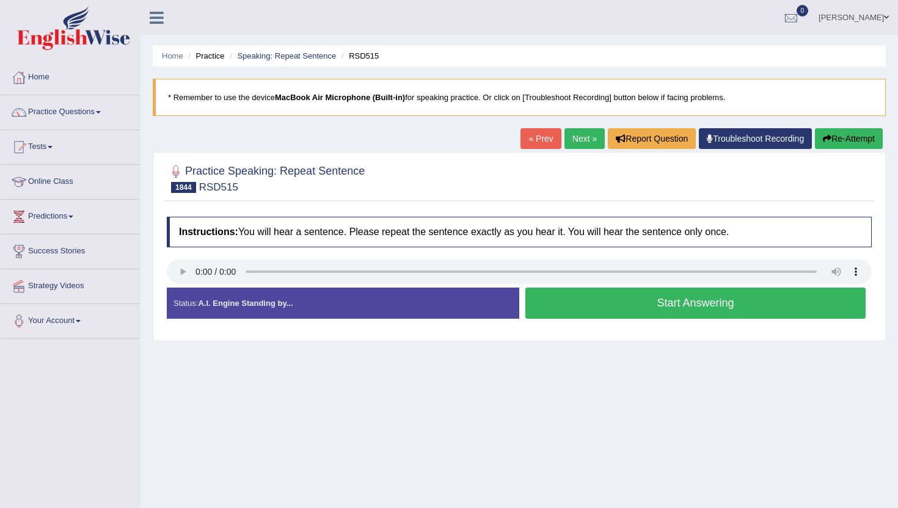
click at [593, 314] on button "Start Answering" at bounding box center [695, 303] width 340 height 31
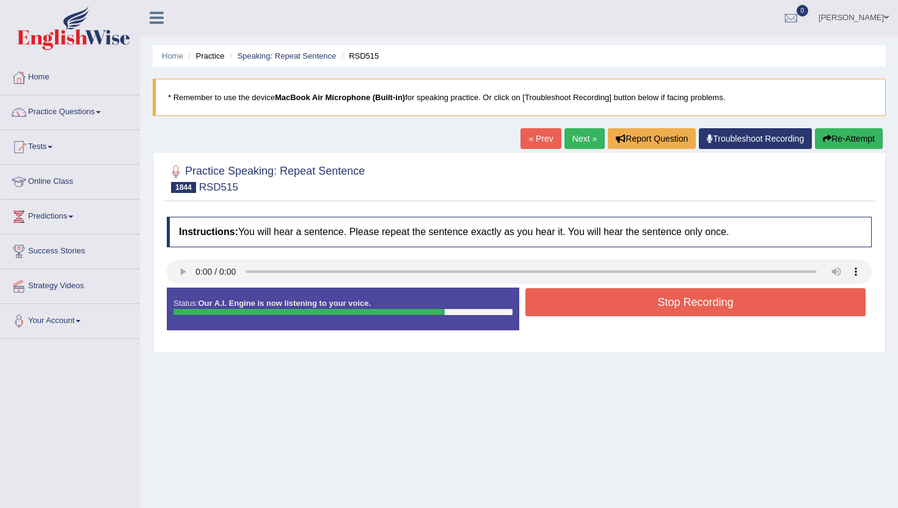
click at [593, 316] on button "Stop Recording" at bounding box center [695, 302] width 340 height 28
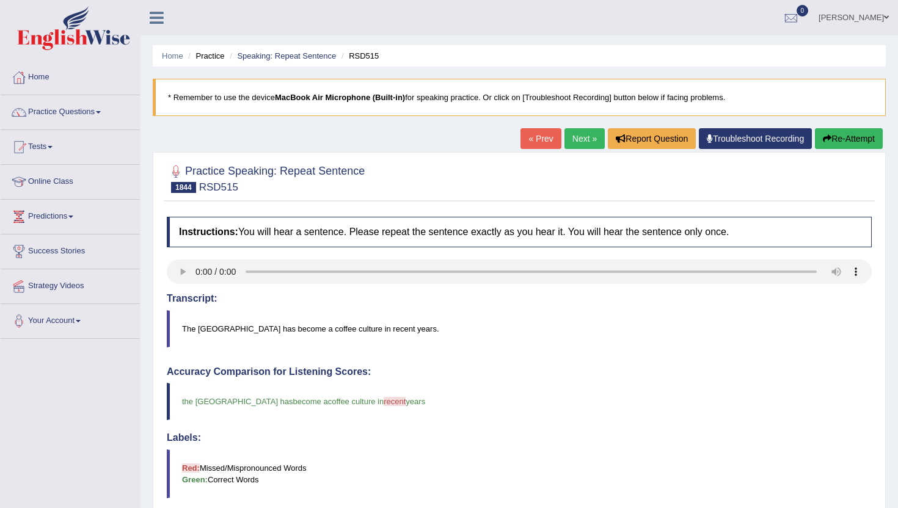
click at [572, 142] on link "Next »" at bounding box center [584, 138] width 40 height 21
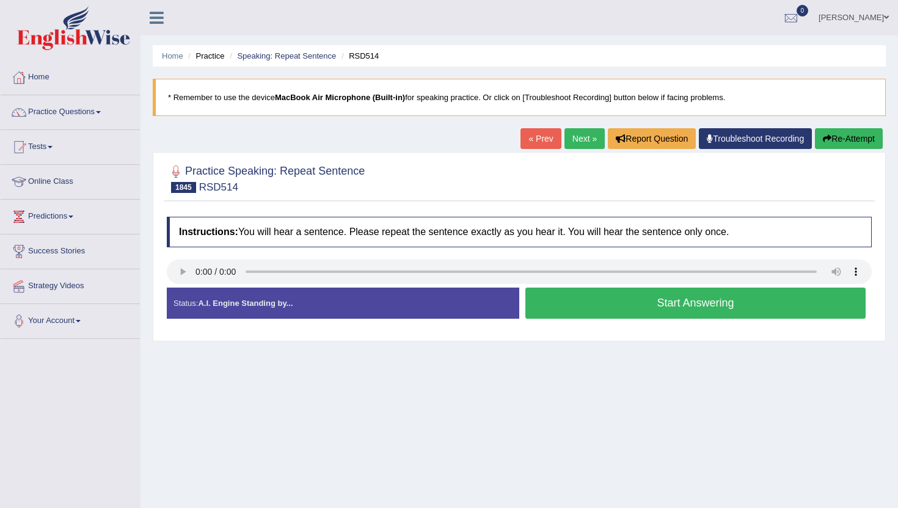
click at [626, 313] on button "Start Answering" at bounding box center [695, 303] width 340 height 31
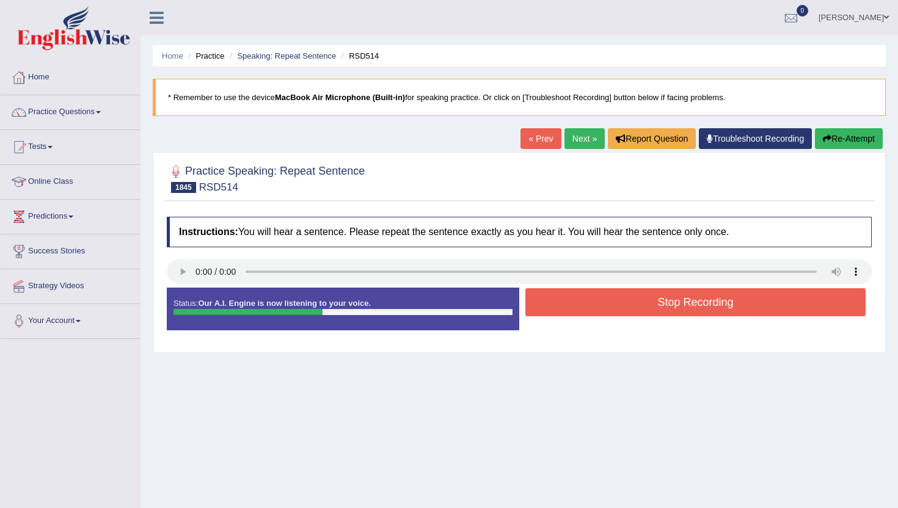
click at [626, 313] on button "Stop Recording" at bounding box center [695, 302] width 340 height 28
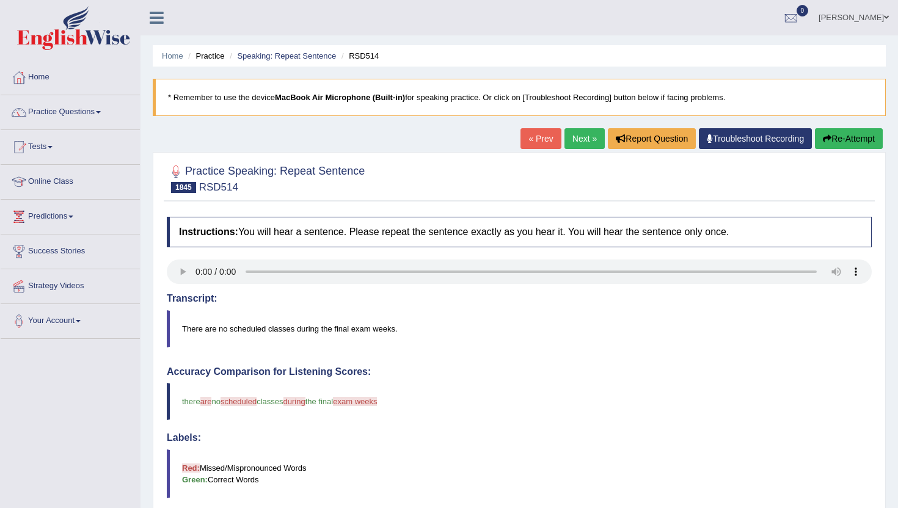
click at [584, 144] on link "Next »" at bounding box center [584, 138] width 40 height 21
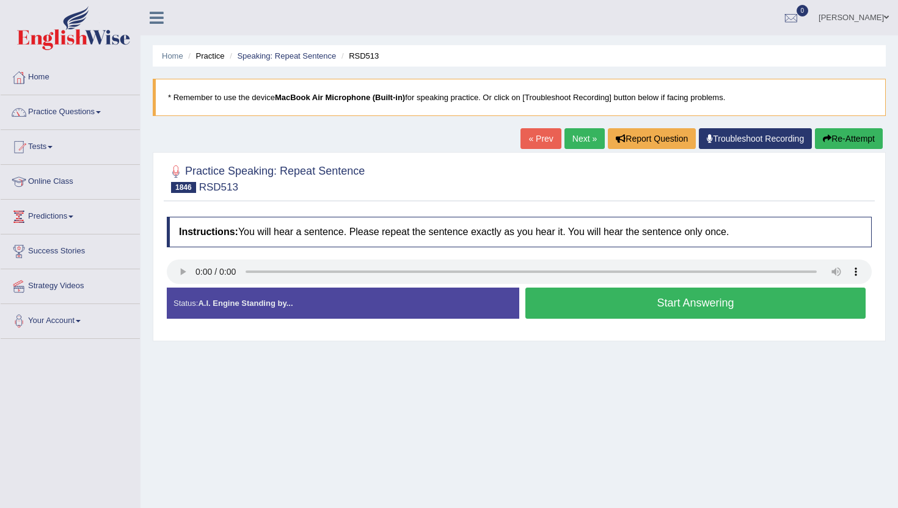
click at [564, 309] on button "Start Answering" at bounding box center [695, 303] width 340 height 31
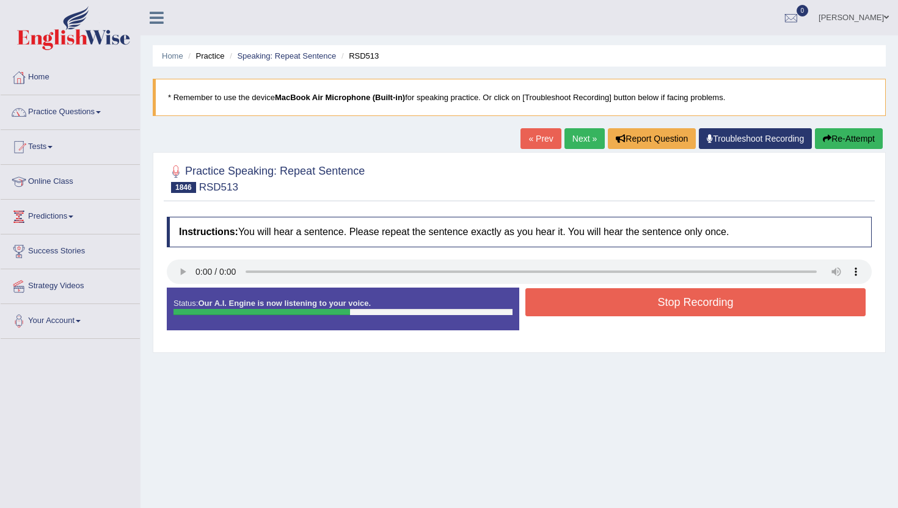
click at [564, 309] on button "Stop Recording" at bounding box center [695, 302] width 340 height 28
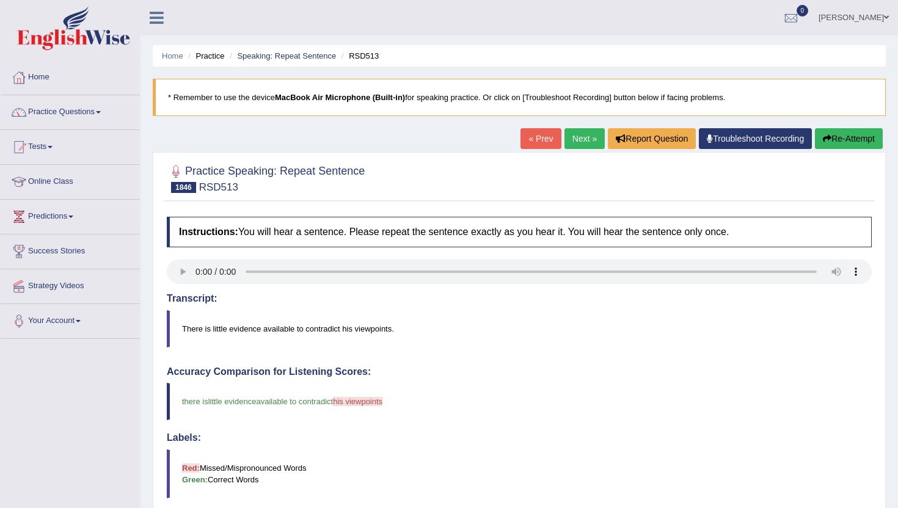
click at [585, 139] on link "Next »" at bounding box center [584, 138] width 40 height 21
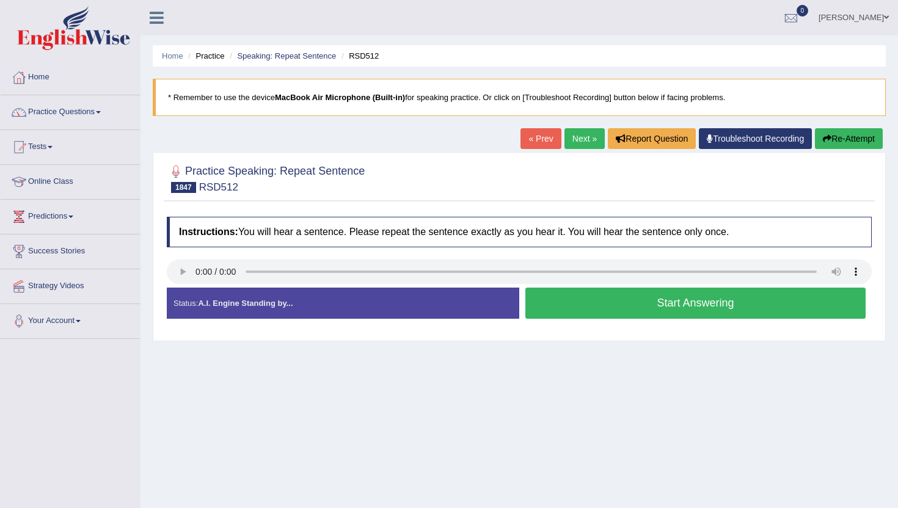
click at [568, 295] on button "Start Answering" at bounding box center [695, 303] width 340 height 31
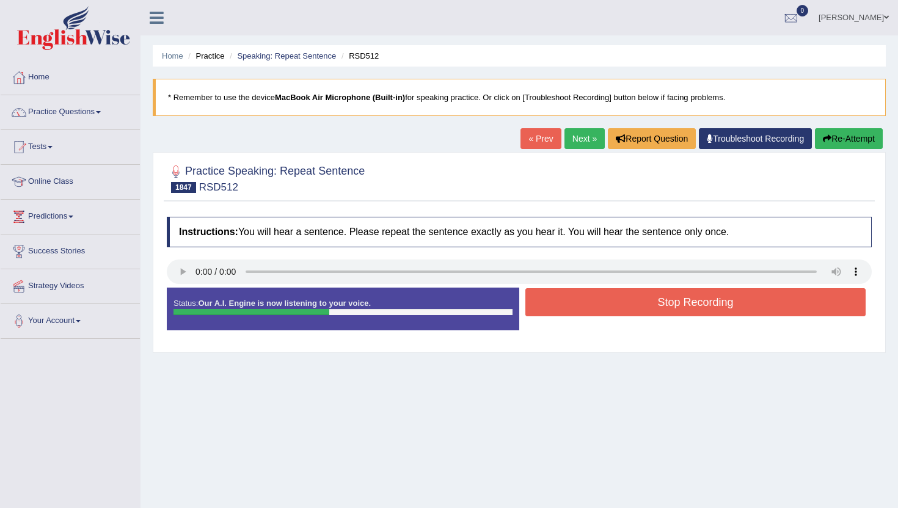
click at [568, 295] on button "Stop Recording" at bounding box center [695, 302] width 340 height 28
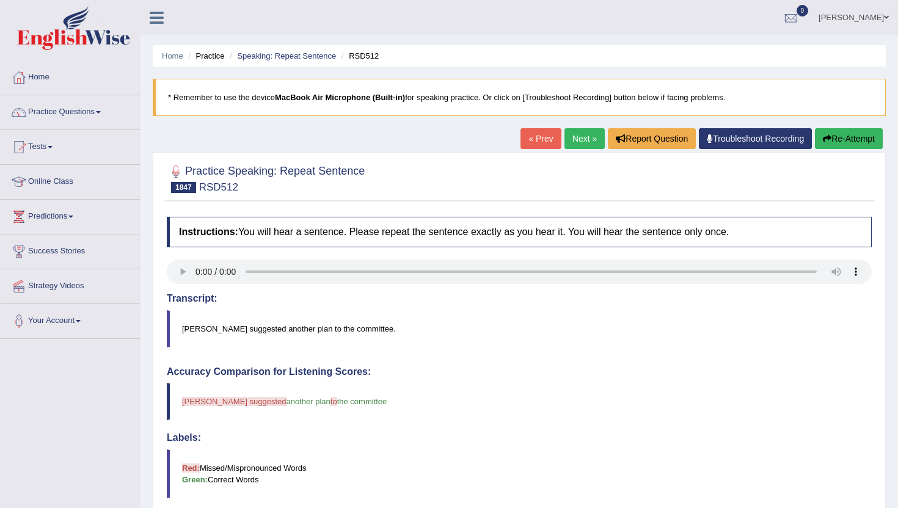
click at [580, 135] on link "Next »" at bounding box center [584, 138] width 40 height 21
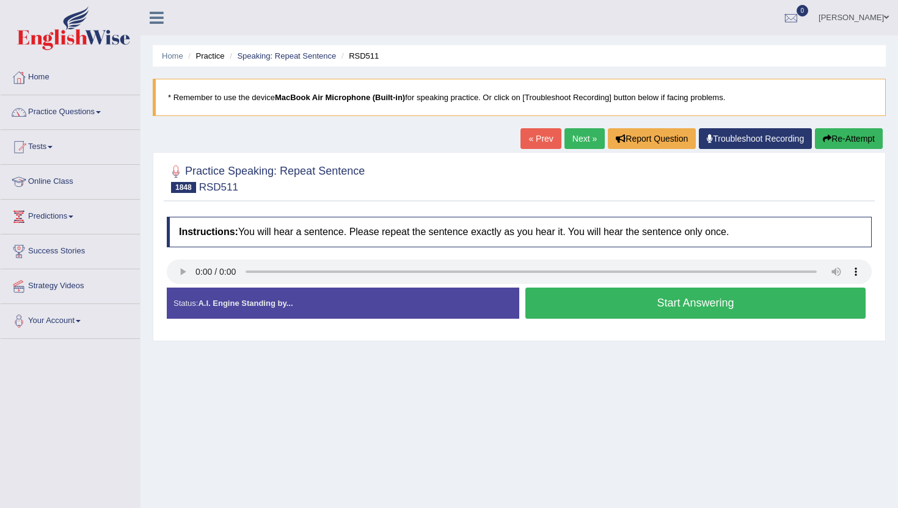
click at [556, 310] on button "Start Answering" at bounding box center [695, 303] width 340 height 31
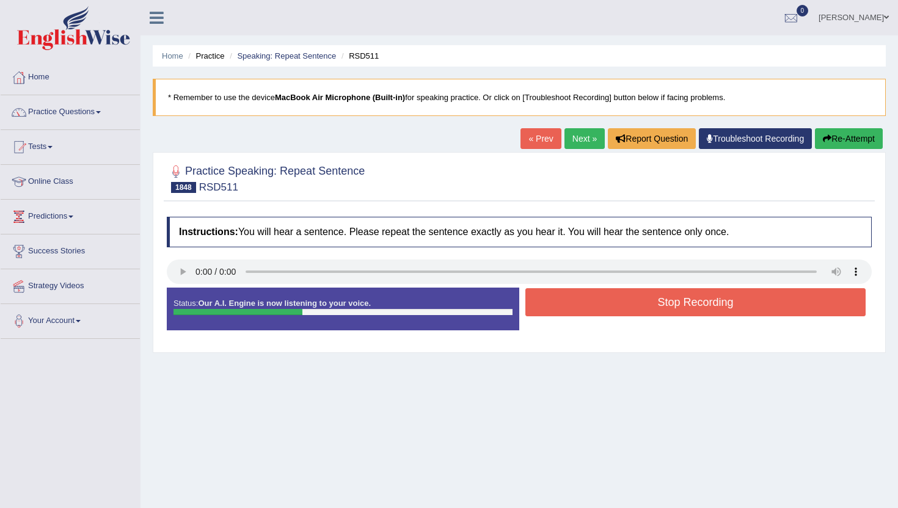
click at [556, 310] on button "Stop Recording" at bounding box center [695, 302] width 340 height 28
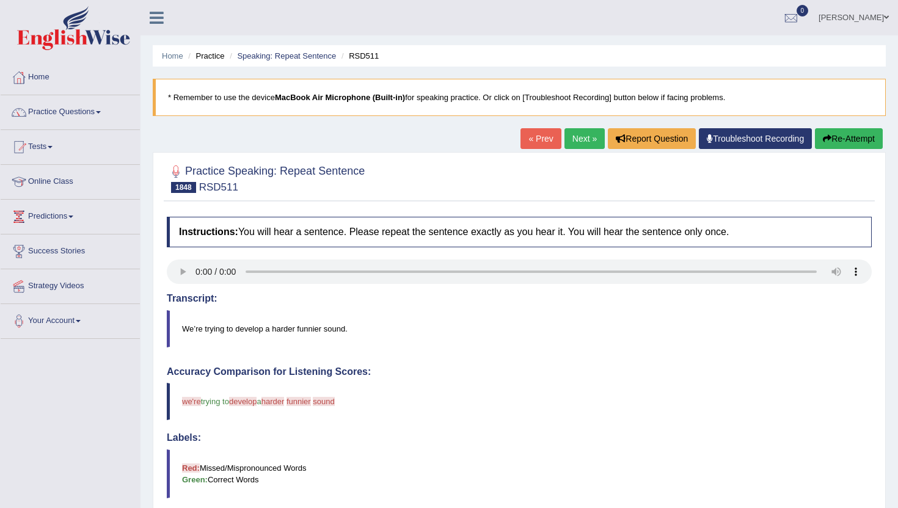
click at [570, 136] on link "Next »" at bounding box center [584, 138] width 40 height 21
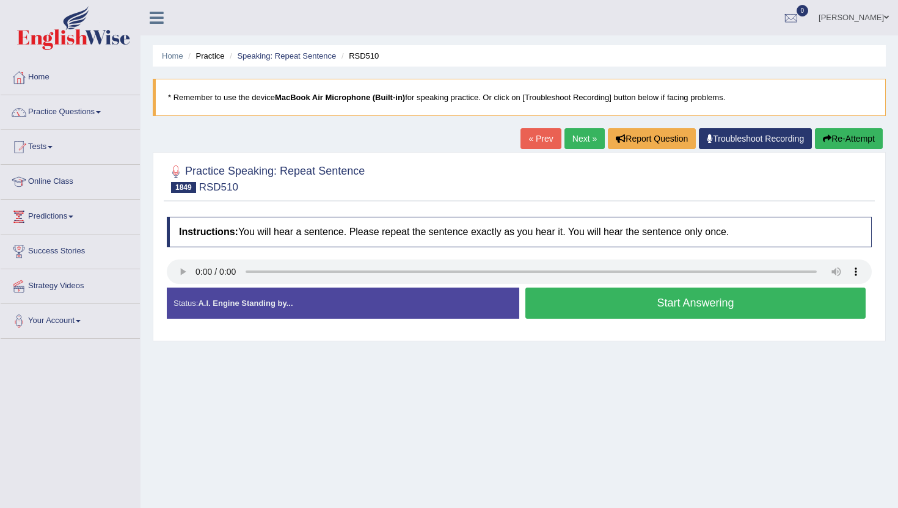
click at [546, 301] on button "Start Answering" at bounding box center [695, 303] width 340 height 31
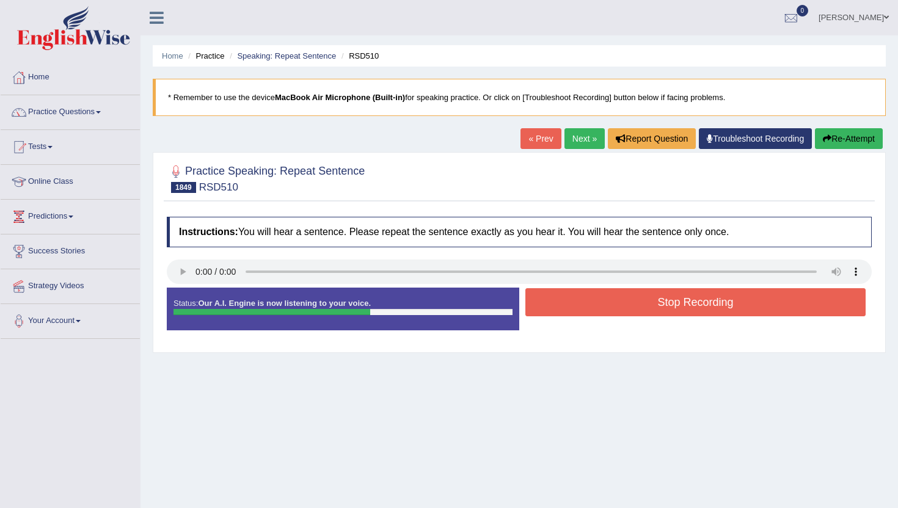
click at [546, 301] on button "Stop Recording" at bounding box center [695, 302] width 340 height 28
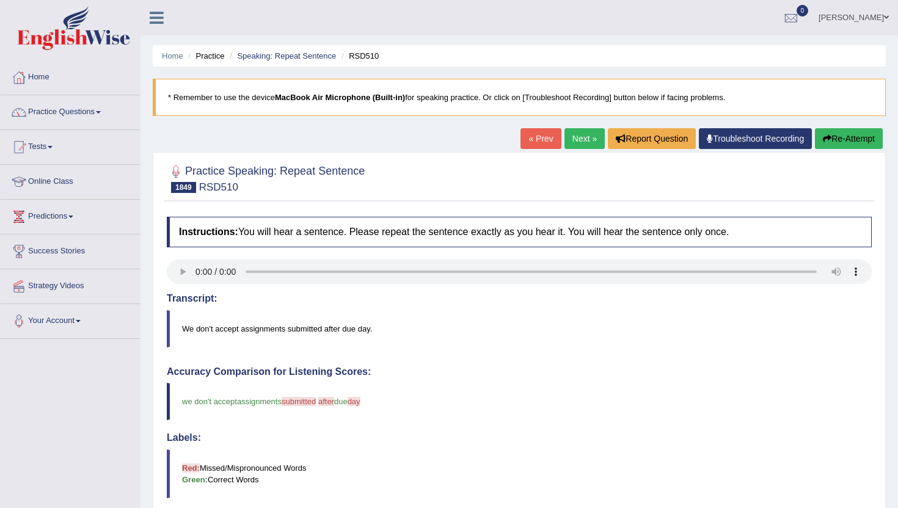
click at [568, 141] on link "Next »" at bounding box center [584, 138] width 40 height 21
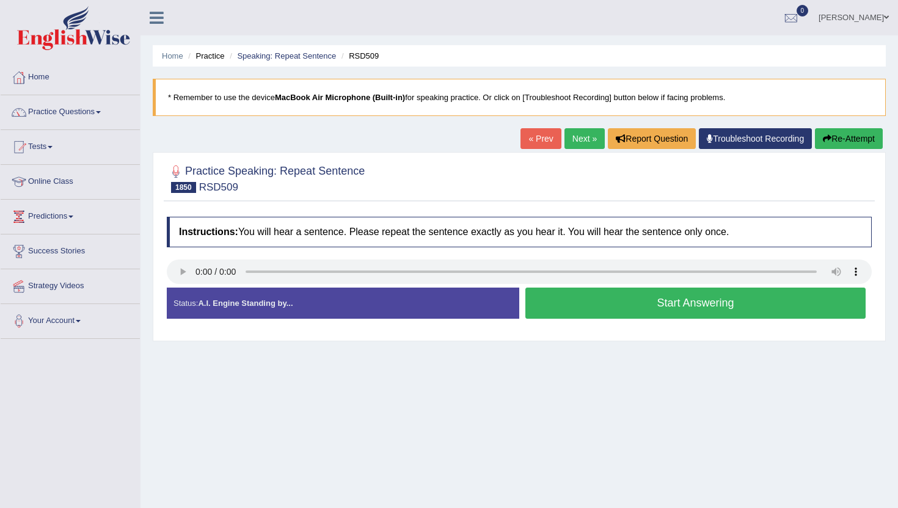
click at [598, 292] on button "Start Answering" at bounding box center [695, 303] width 340 height 31
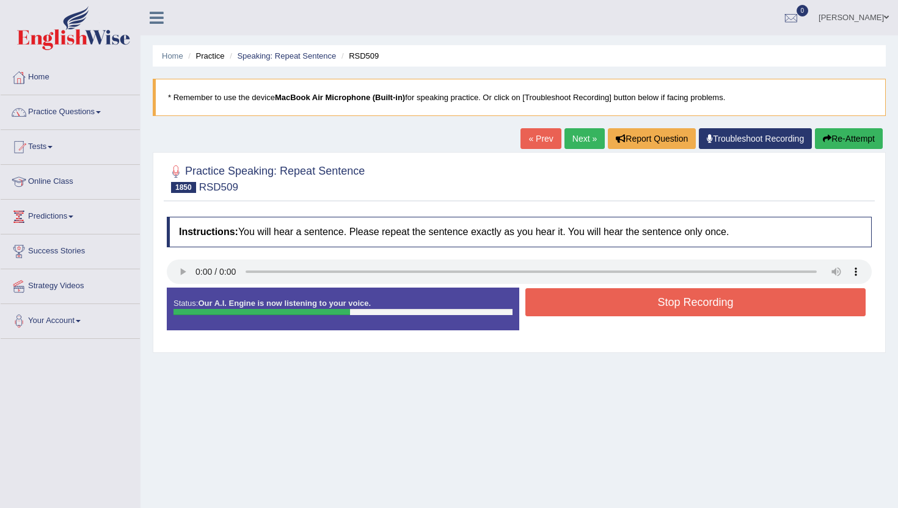
click at [598, 292] on button "Stop Recording" at bounding box center [695, 302] width 340 height 28
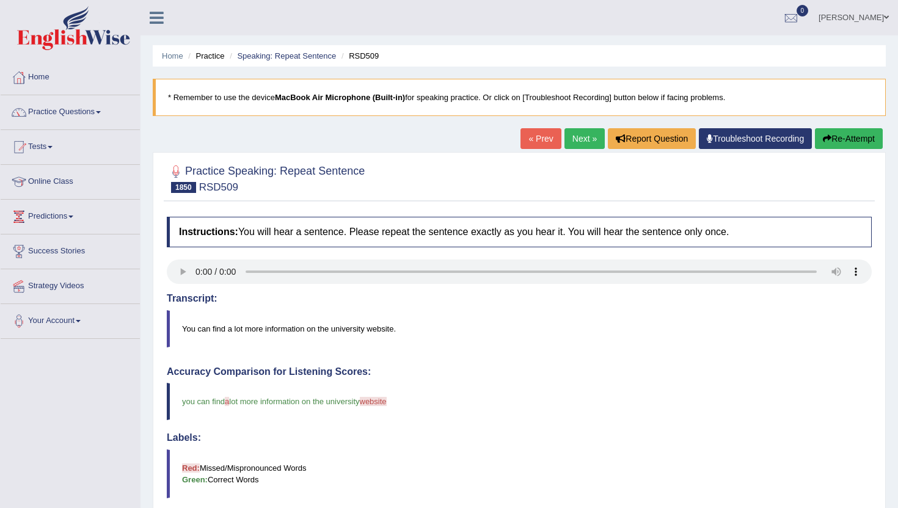
click at [582, 137] on link "Next »" at bounding box center [584, 138] width 40 height 21
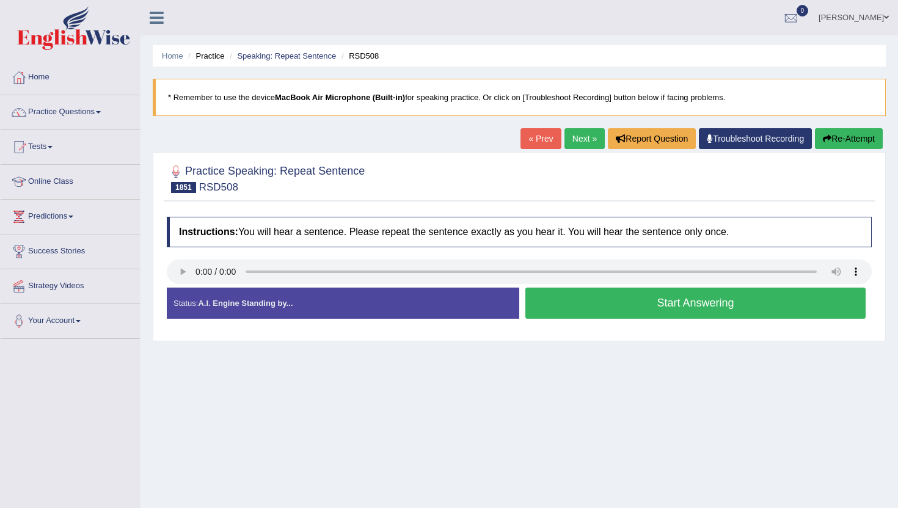
click at [701, 305] on button "Start Answering" at bounding box center [695, 303] width 340 height 31
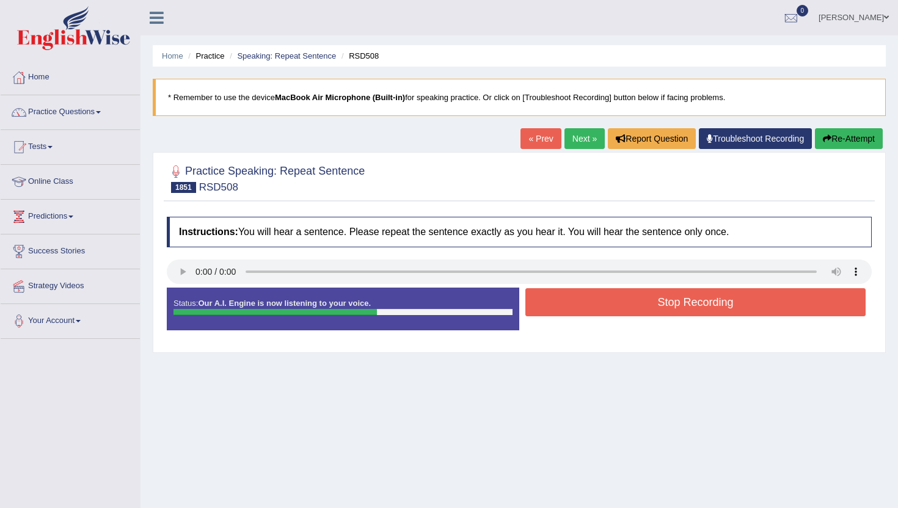
click at [701, 305] on button "Stop Recording" at bounding box center [695, 302] width 340 height 28
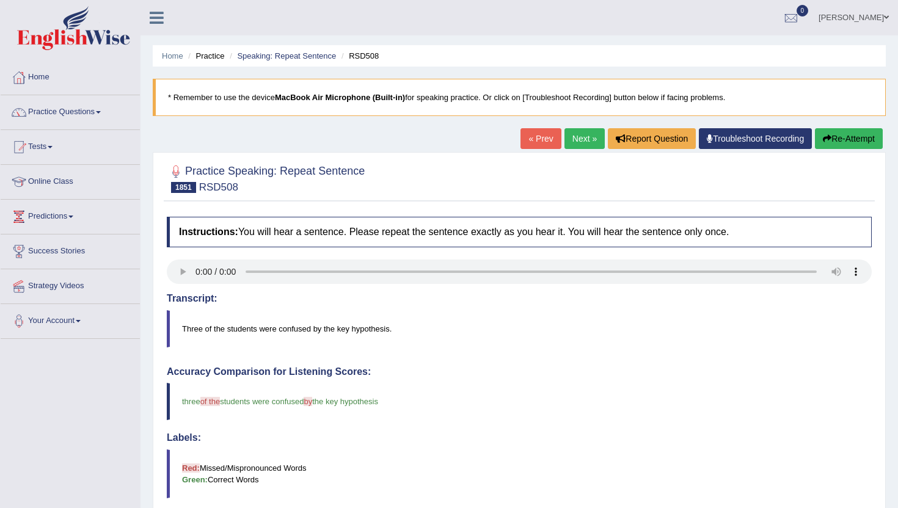
click at [564, 143] on link "Next »" at bounding box center [584, 138] width 40 height 21
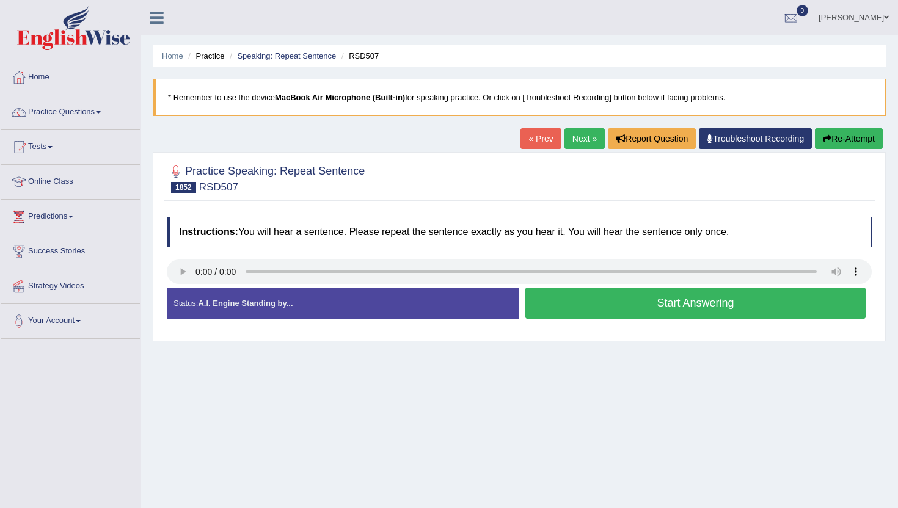
click at [578, 296] on button "Start Answering" at bounding box center [695, 303] width 340 height 31
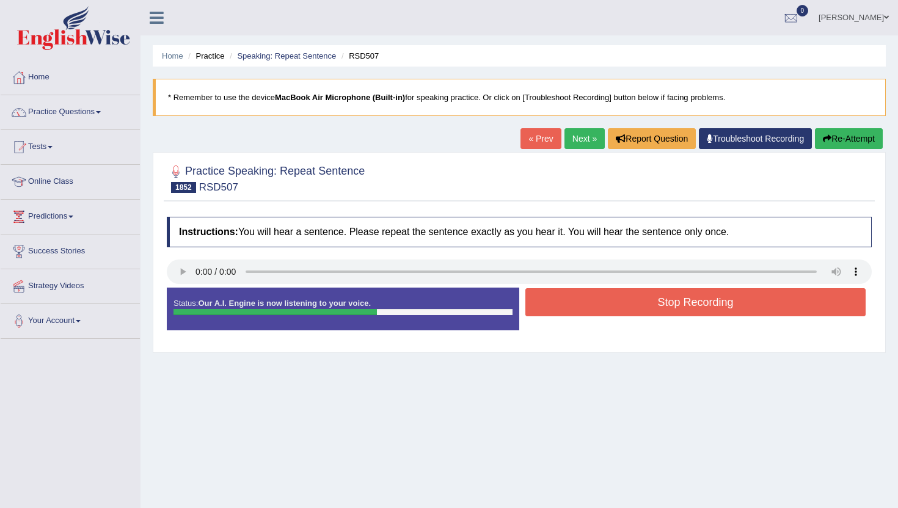
click at [578, 296] on button "Stop Recording" at bounding box center [695, 302] width 340 height 28
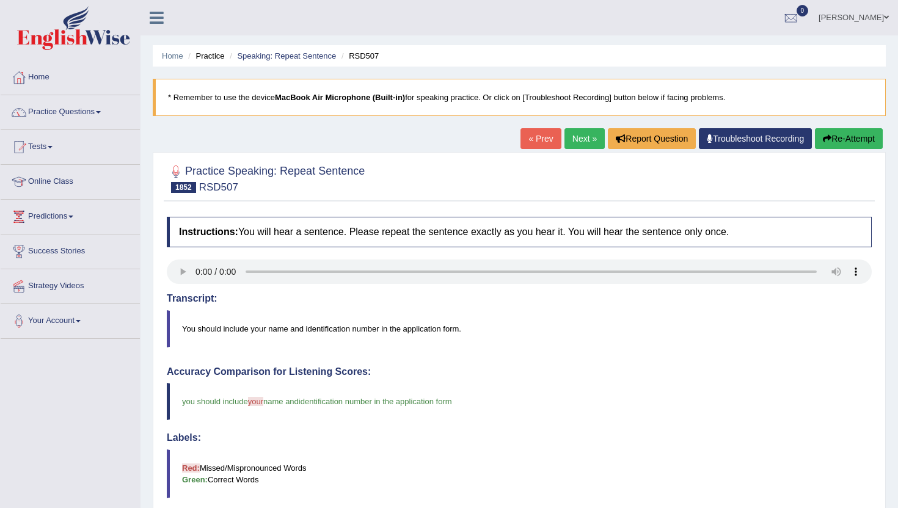
click at [583, 134] on link "Next »" at bounding box center [584, 138] width 40 height 21
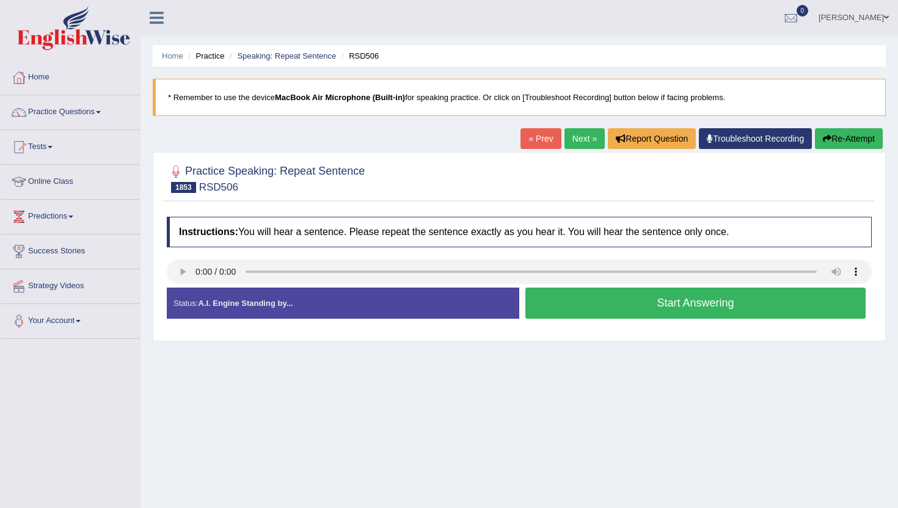
click at [570, 335] on div "Practice Speaking: Repeat Sentence 1853 RSD506 Instructions: You will hear a se…" at bounding box center [519, 246] width 733 height 189
click at [570, 312] on button "Start Answering" at bounding box center [695, 303] width 340 height 31
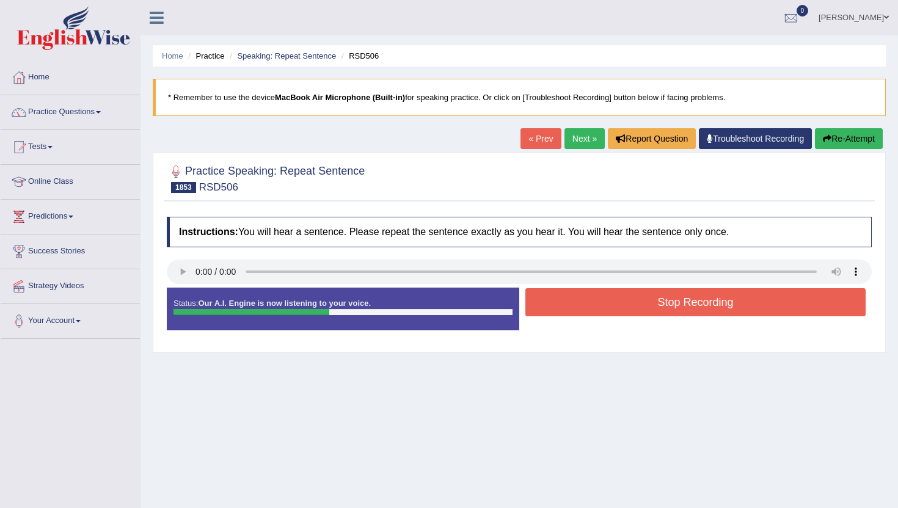
click at [570, 312] on button "Stop Recording" at bounding box center [695, 302] width 340 height 28
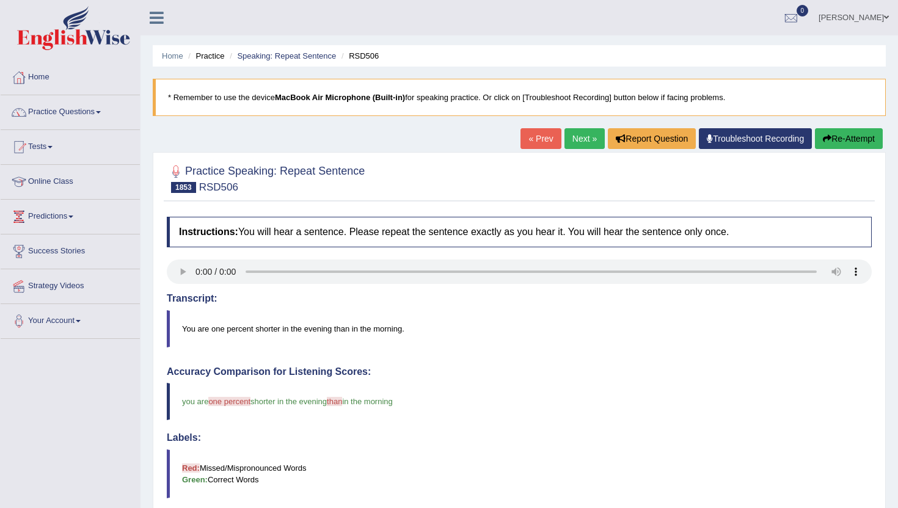
click at [571, 141] on link "Next »" at bounding box center [584, 138] width 40 height 21
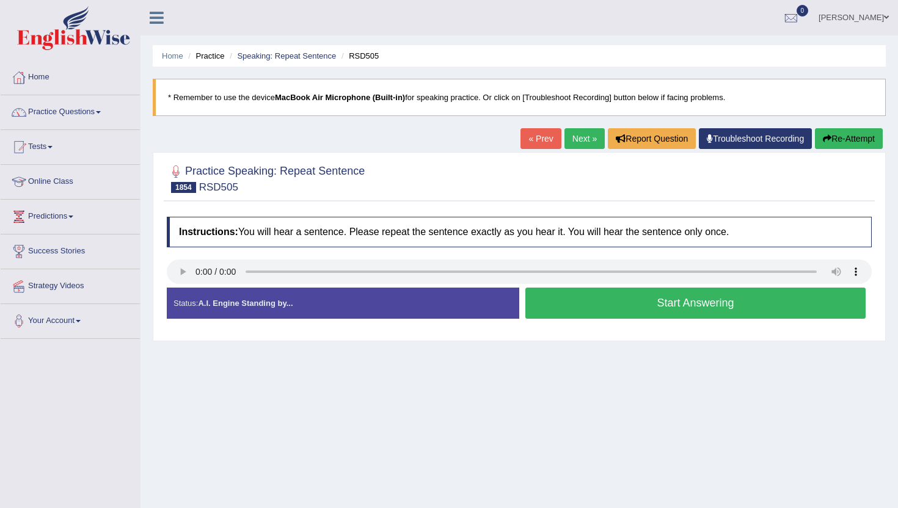
click at [614, 307] on button "Start Answering" at bounding box center [695, 303] width 340 height 31
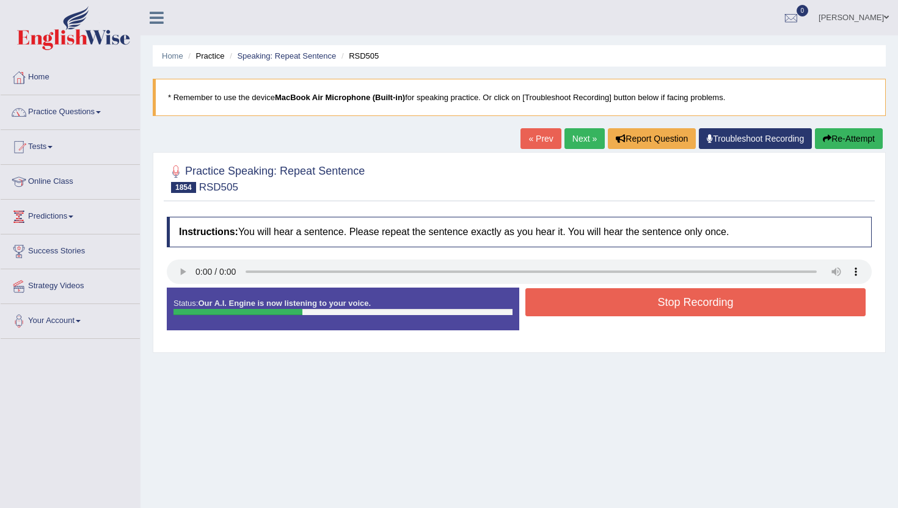
click at [614, 307] on button "Stop Recording" at bounding box center [695, 302] width 340 height 28
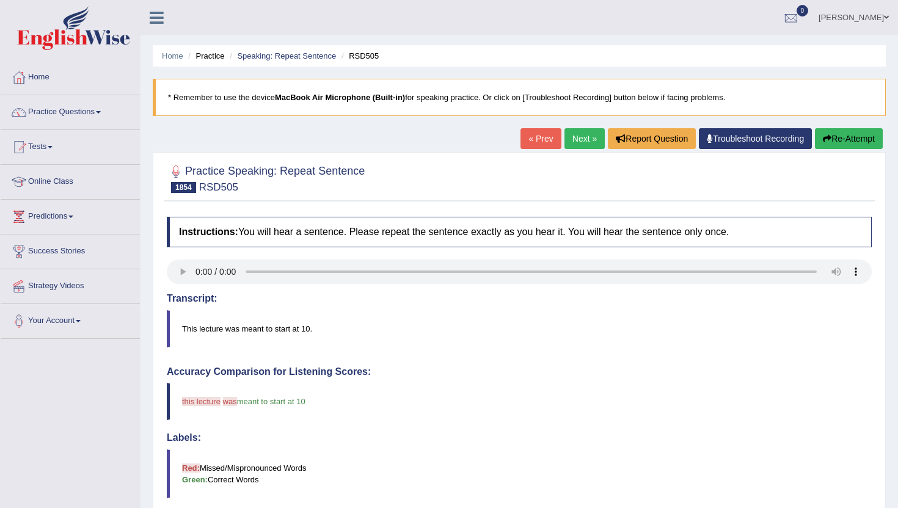
click at [575, 136] on link "Next »" at bounding box center [584, 138] width 40 height 21
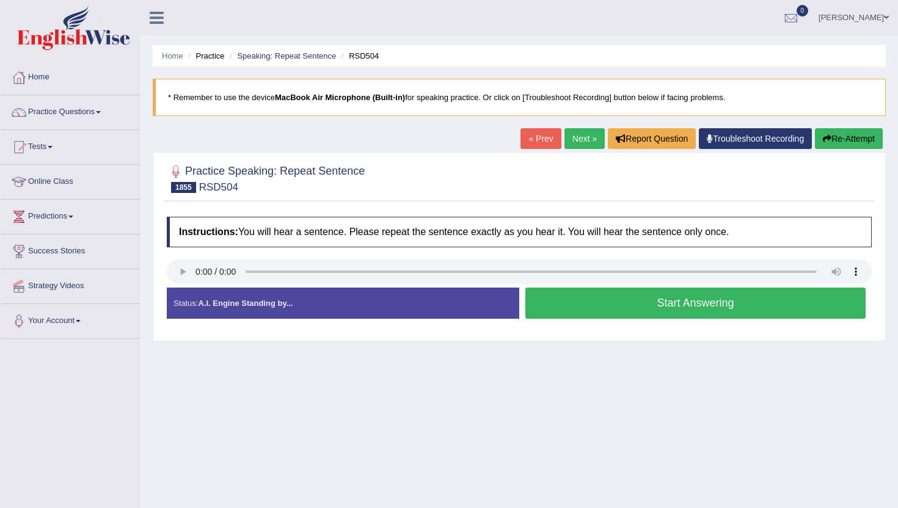
click at [558, 300] on button "Start Answering" at bounding box center [695, 303] width 340 height 31
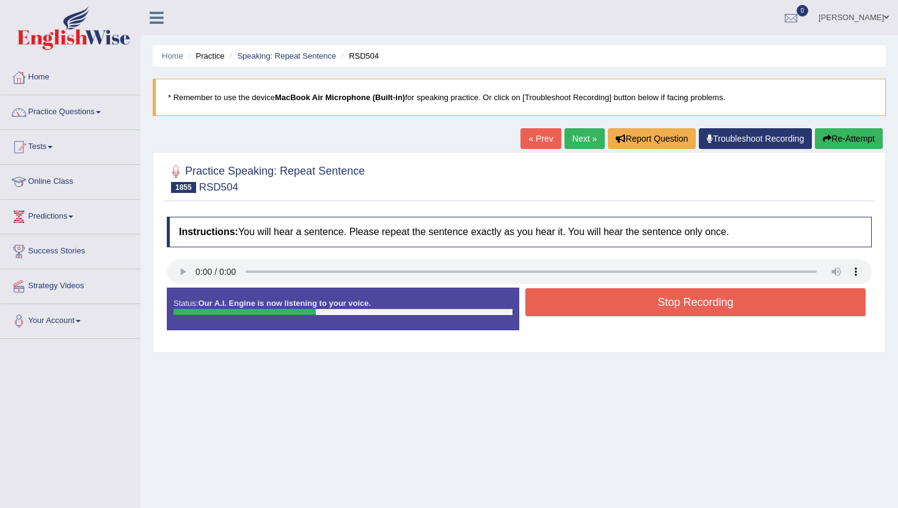
click at [558, 300] on button "Stop Recording" at bounding box center [695, 302] width 340 height 28
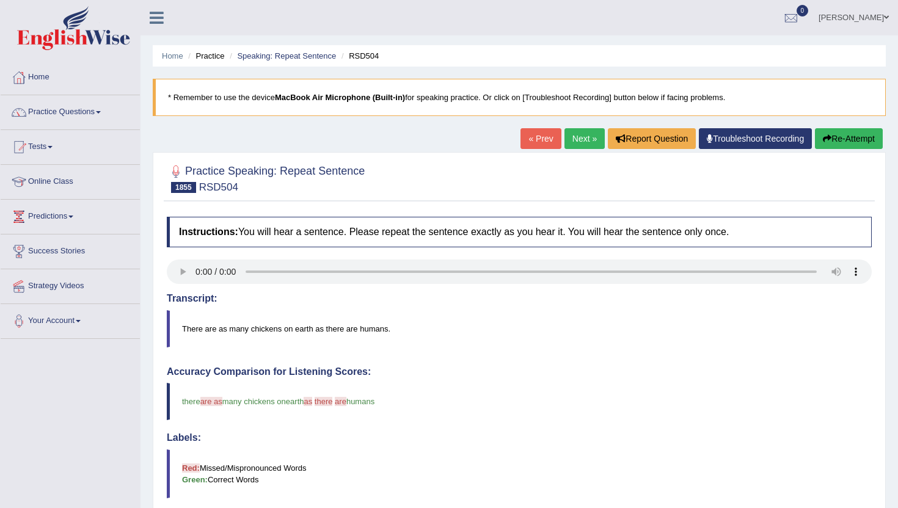
click at [578, 135] on link "Next »" at bounding box center [584, 138] width 40 height 21
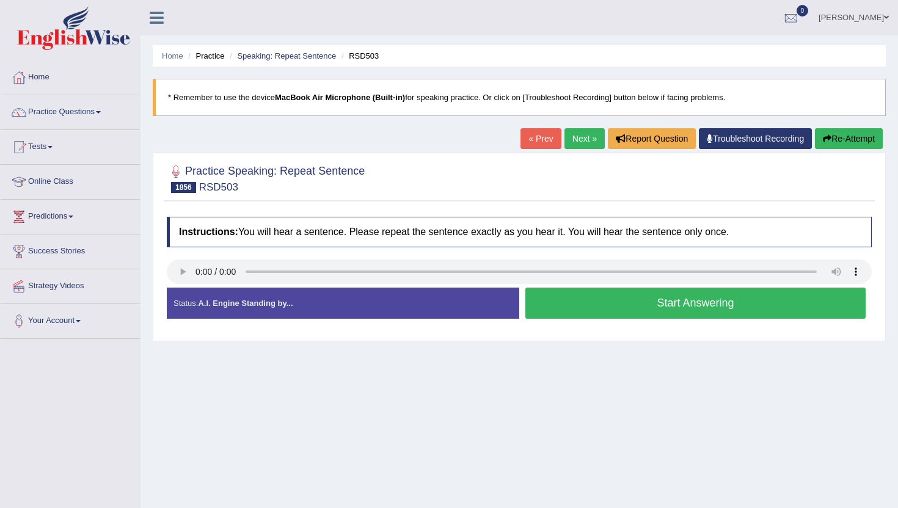
click at [549, 297] on button "Start Answering" at bounding box center [695, 303] width 340 height 31
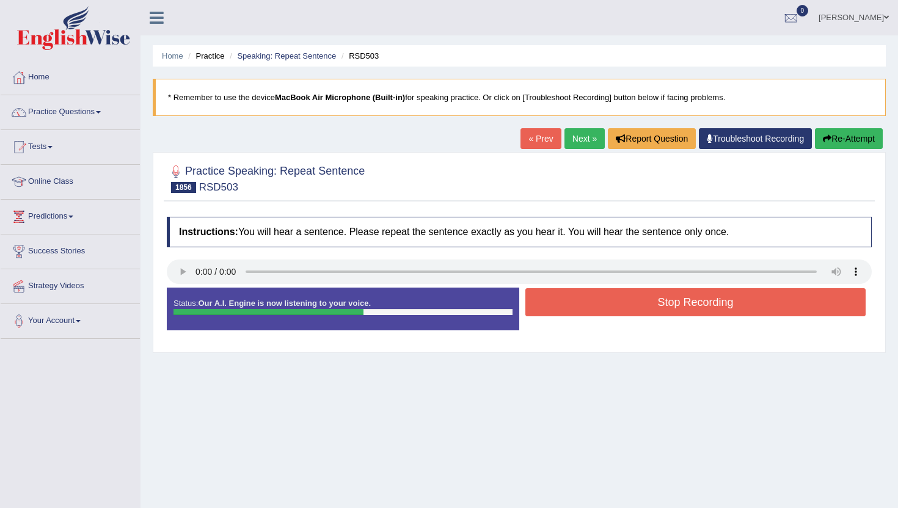
click at [549, 297] on button "Stop Recording" at bounding box center [695, 302] width 340 height 28
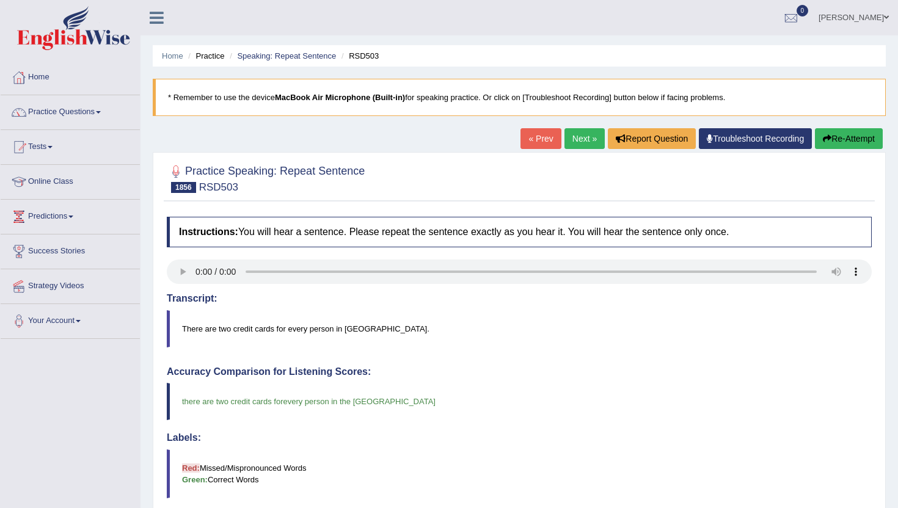
click at [576, 139] on link "Next »" at bounding box center [584, 138] width 40 height 21
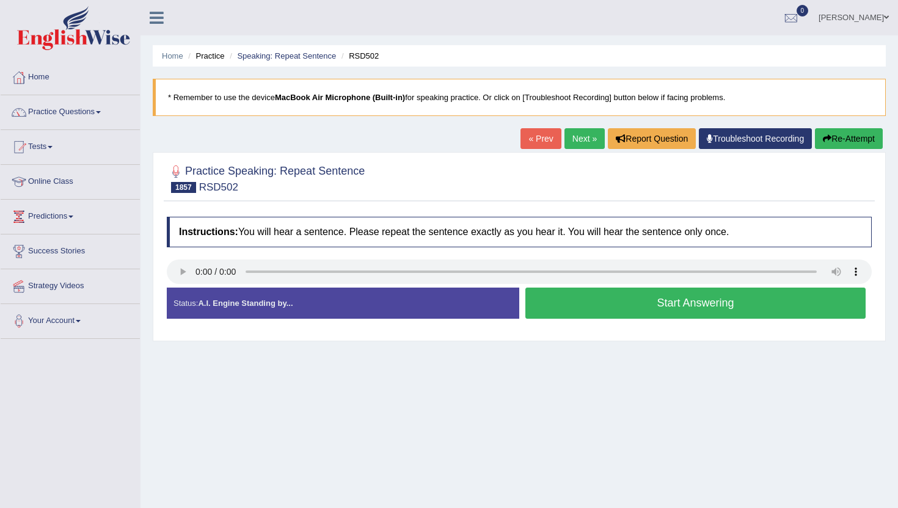
click at [566, 299] on button "Start Answering" at bounding box center [695, 303] width 340 height 31
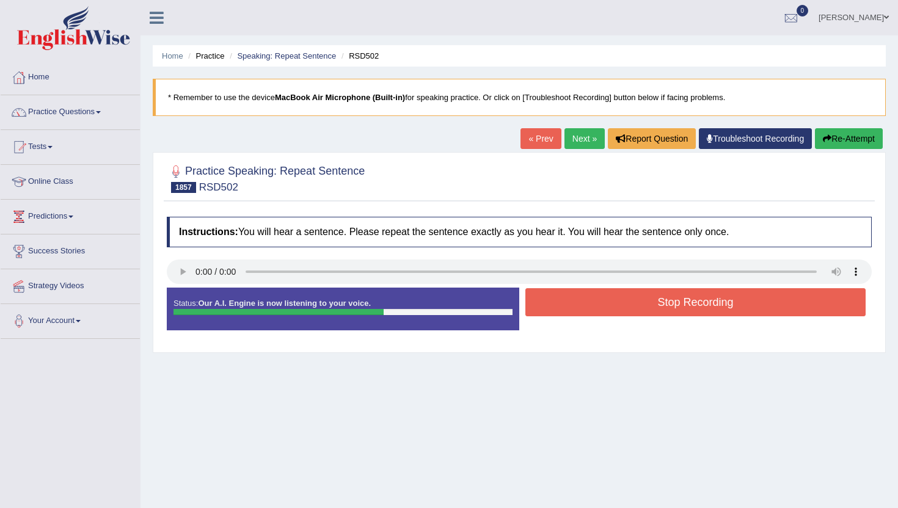
click at [566, 299] on button "Stop Recording" at bounding box center [695, 302] width 340 height 28
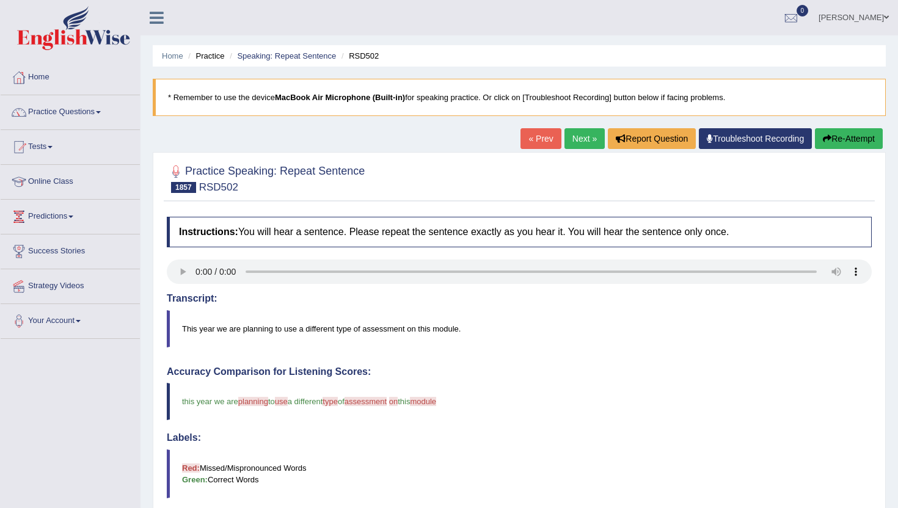
click at [579, 140] on link "Next »" at bounding box center [584, 138] width 40 height 21
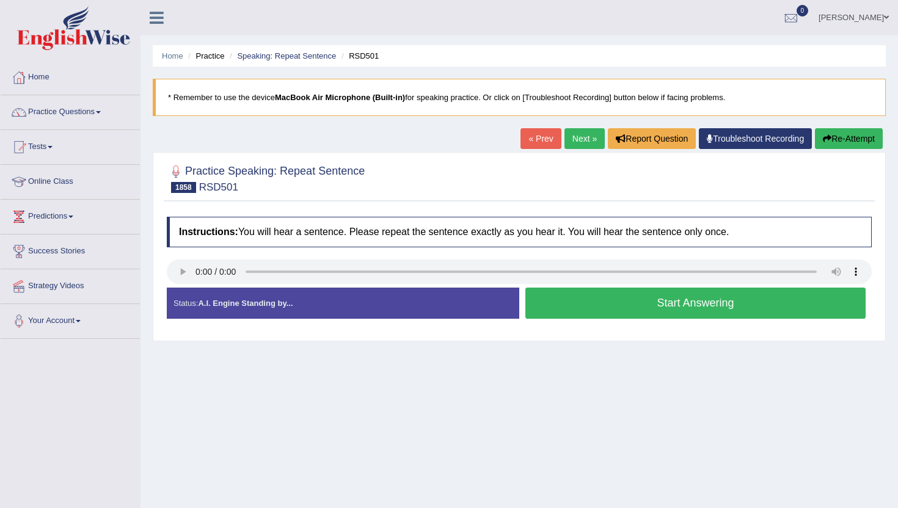
click at [535, 299] on button "Start Answering" at bounding box center [695, 303] width 340 height 31
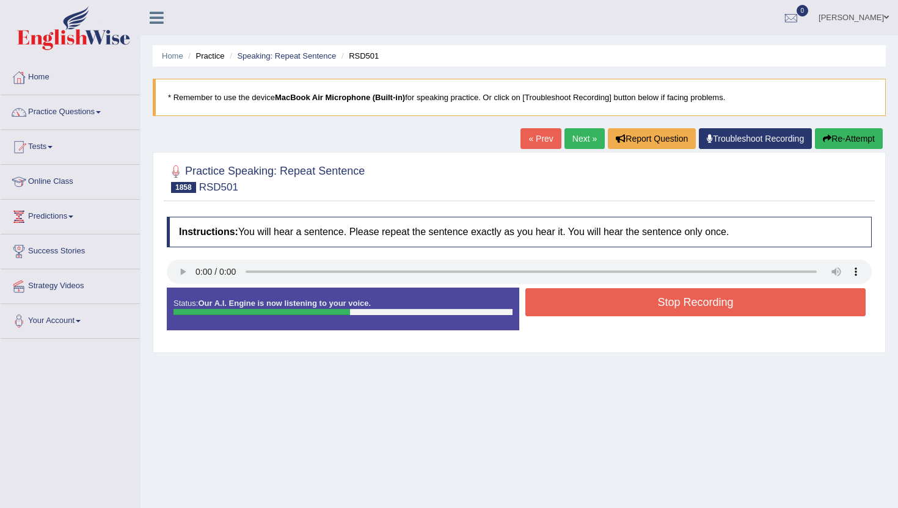
click at [535, 299] on button "Stop Recording" at bounding box center [695, 302] width 340 height 28
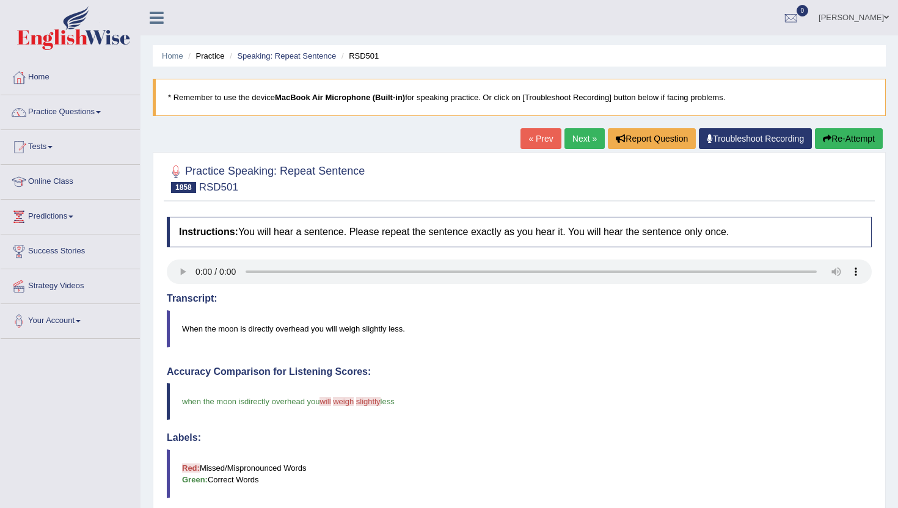
click at [564, 136] on link "Next »" at bounding box center [584, 138] width 40 height 21
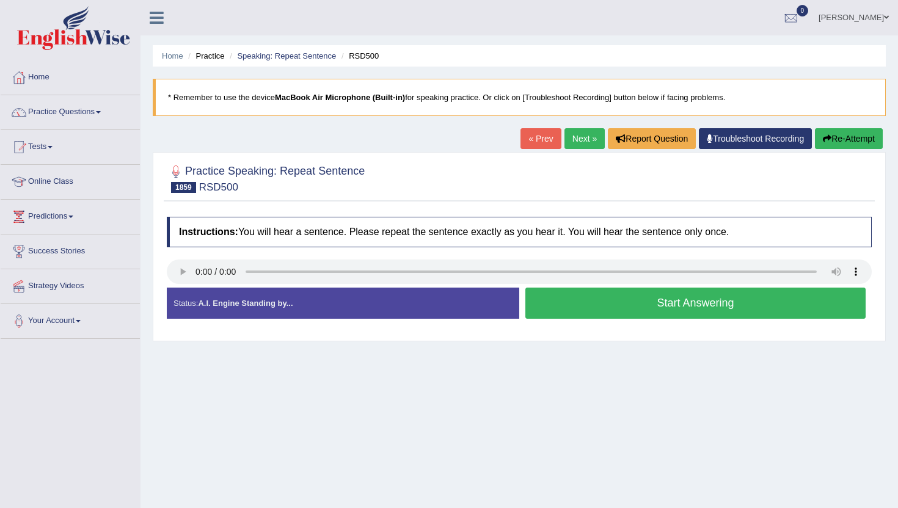
click at [553, 294] on button "Start Answering" at bounding box center [695, 303] width 340 height 31
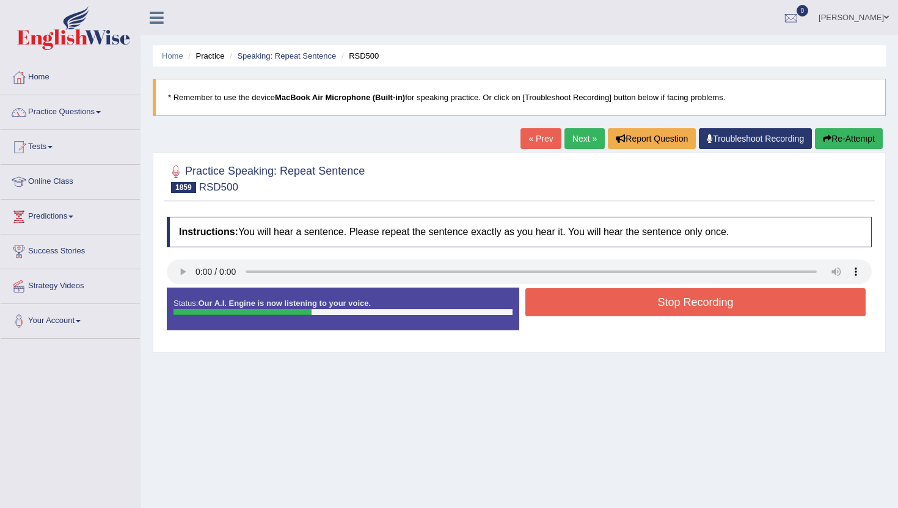
click at [553, 294] on button "Stop Recording" at bounding box center [695, 302] width 340 height 28
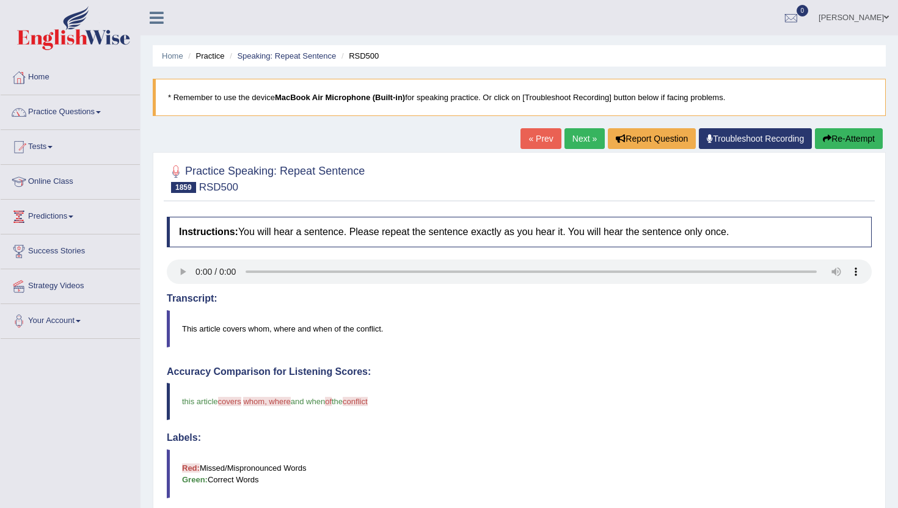
click at [574, 136] on link "Next »" at bounding box center [584, 138] width 40 height 21
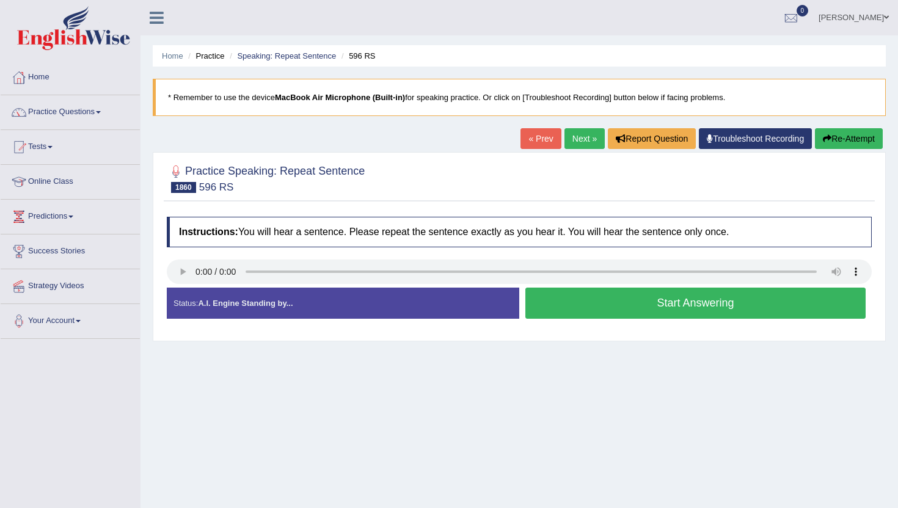
click at [540, 302] on button "Start Answering" at bounding box center [695, 303] width 340 height 31
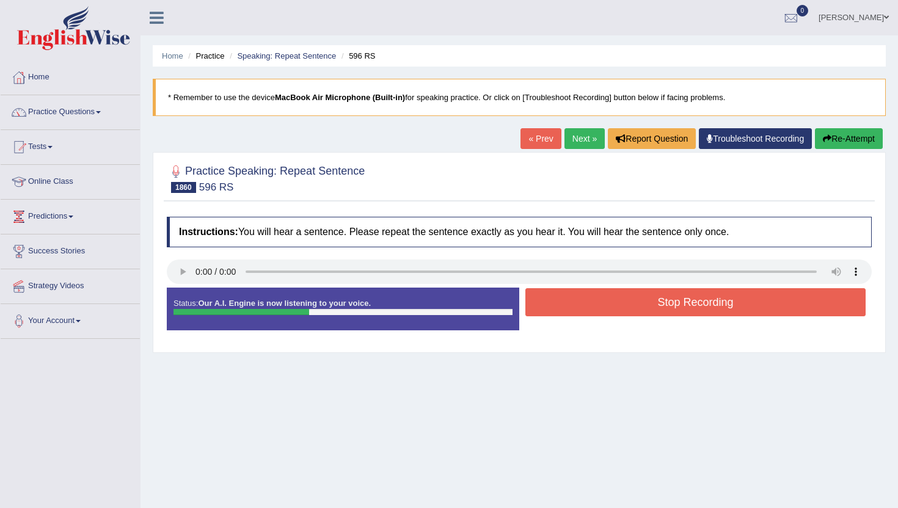
click at [540, 302] on button "Stop Recording" at bounding box center [695, 302] width 340 height 28
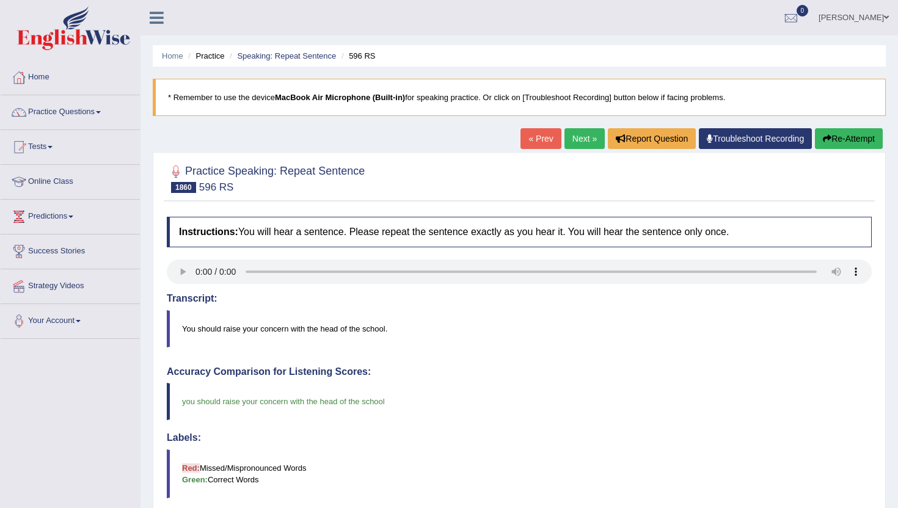
click at [581, 132] on link "Next »" at bounding box center [584, 138] width 40 height 21
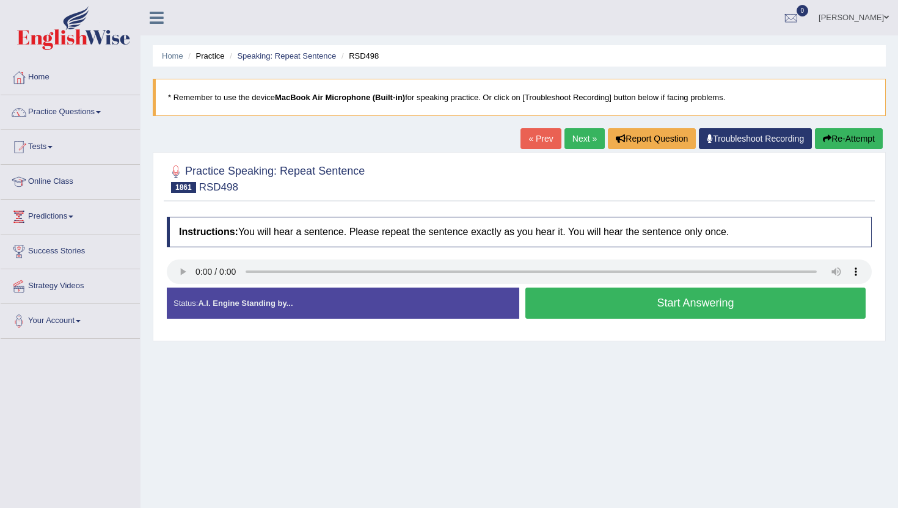
click at [543, 305] on button "Start Answering" at bounding box center [695, 303] width 340 height 31
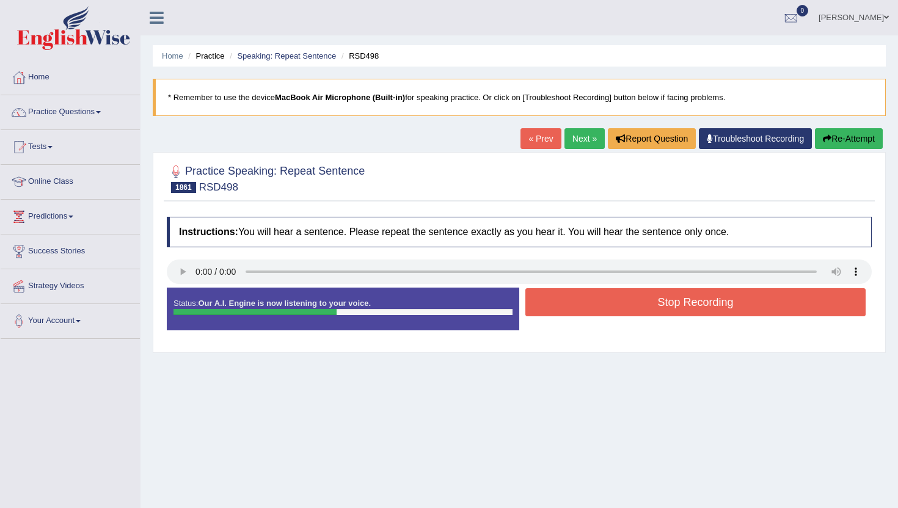
click at [543, 305] on button "Stop Recording" at bounding box center [695, 302] width 340 height 28
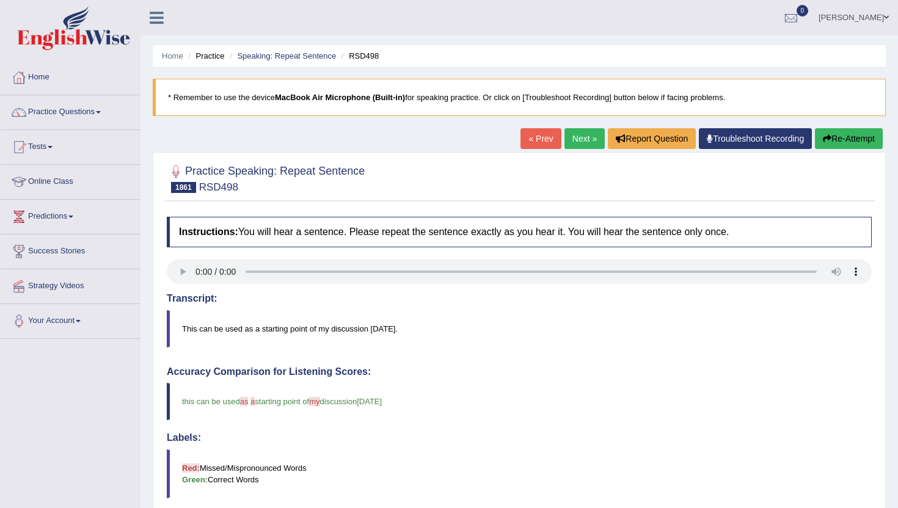
click at [582, 137] on link "Next »" at bounding box center [584, 138] width 40 height 21
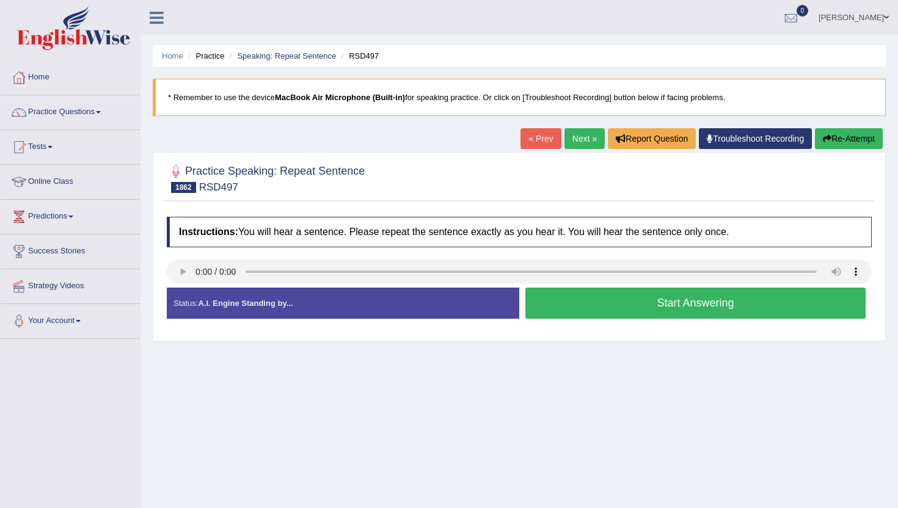
click at [596, 304] on button "Start Answering" at bounding box center [695, 303] width 340 height 31
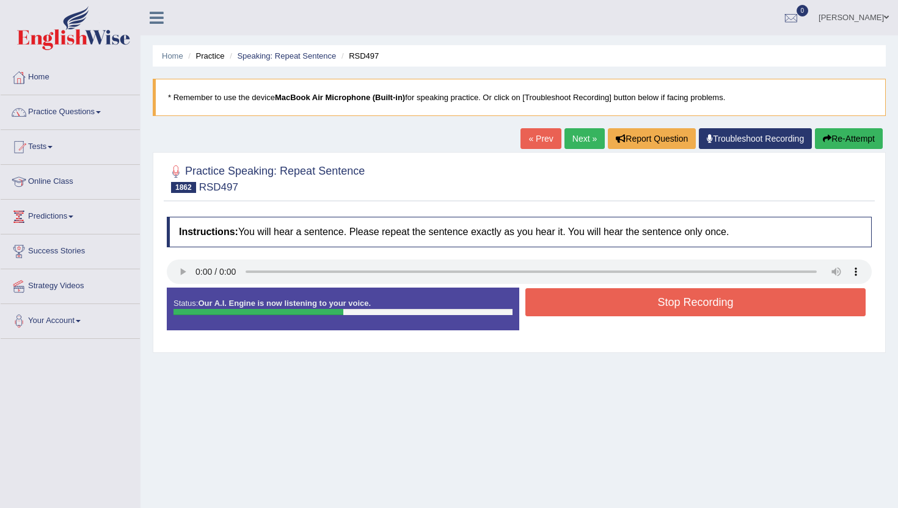
click at [596, 304] on button "Stop Recording" at bounding box center [695, 302] width 340 height 28
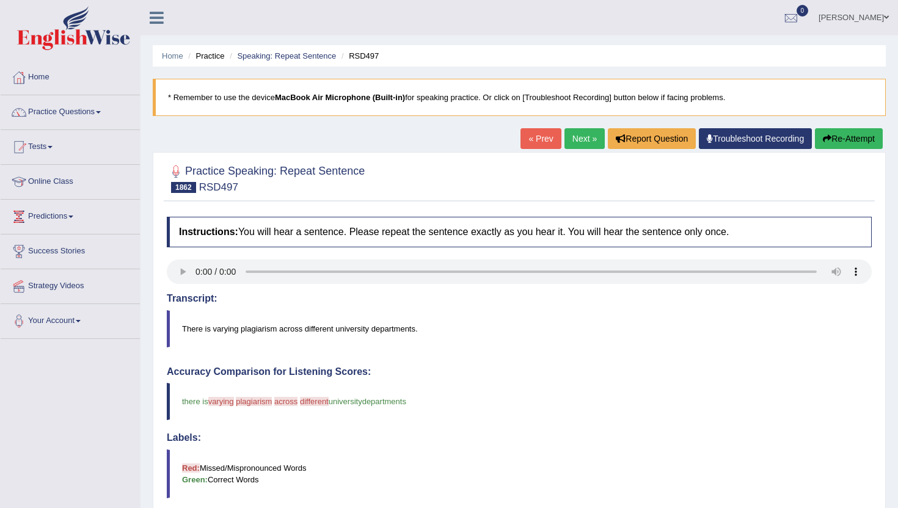
click at [590, 139] on link "Next »" at bounding box center [584, 138] width 40 height 21
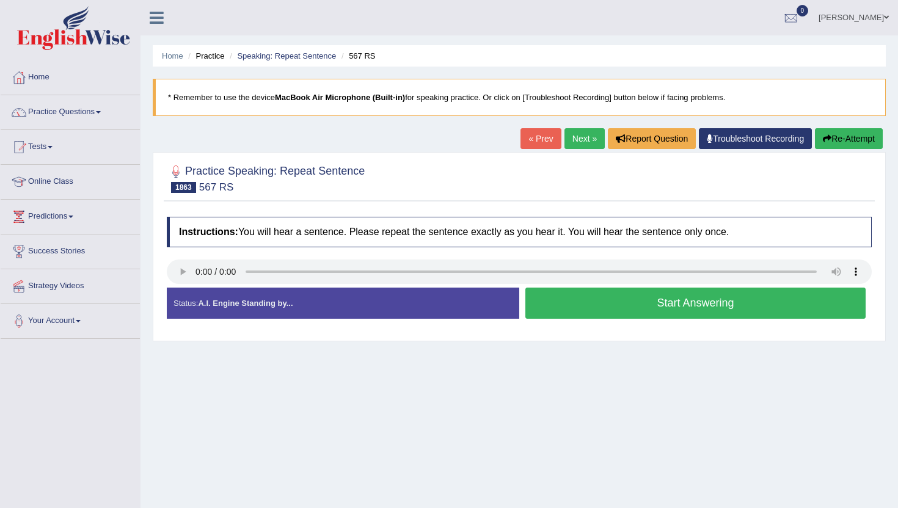
click at [163, 281] on div "Practice Speaking: Repeat Sentence 1863 567 RS Instructions: You will hear a se…" at bounding box center [519, 246] width 733 height 189
click at [589, 311] on button "Start Answering" at bounding box center [695, 303] width 340 height 31
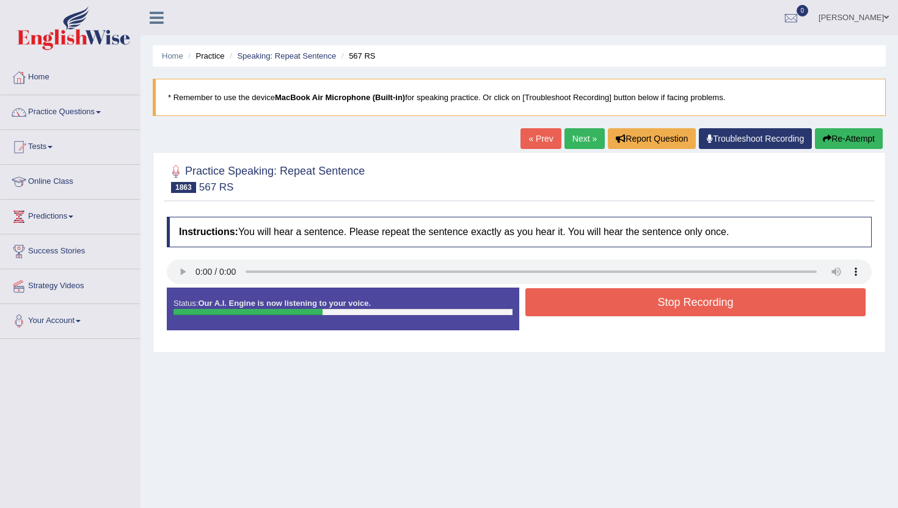
click at [589, 311] on button "Stop Recording" at bounding box center [695, 302] width 340 height 28
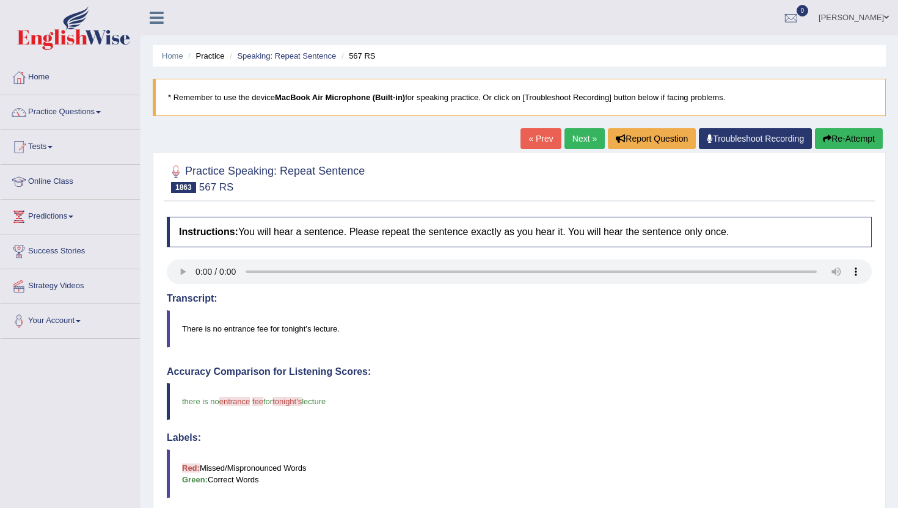
click at [580, 136] on link "Next »" at bounding box center [584, 138] width 40 height 21
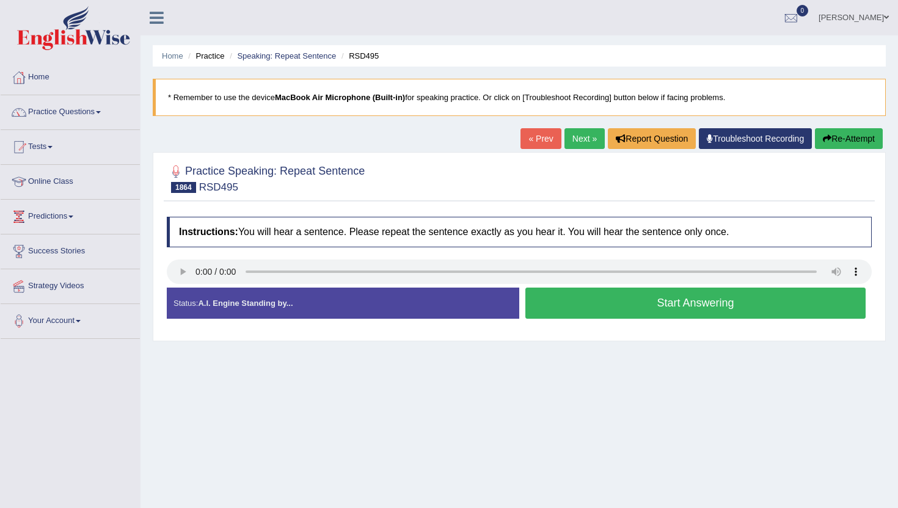
click at [587, 301] on button "Start Answering" at bounding box center [695, 303] width 340 height 31
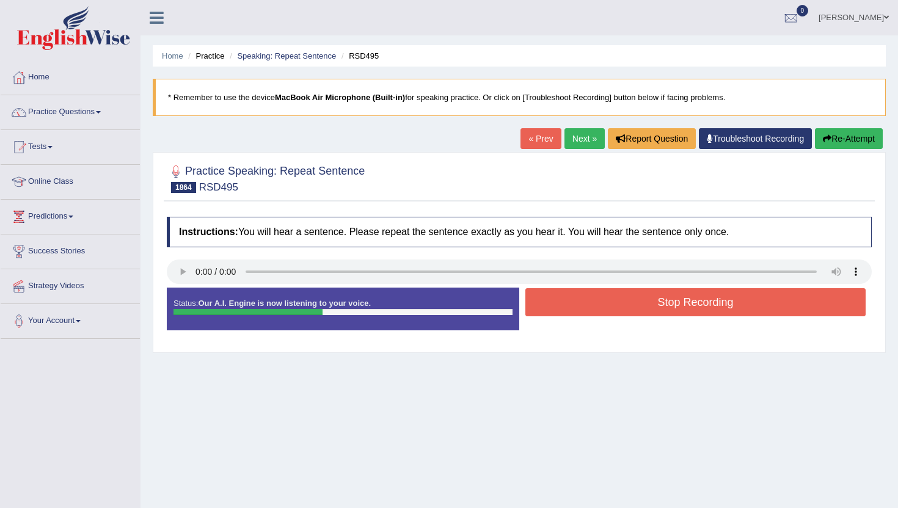
click at [596, 302] on button "Stop Recording" at bounding box center [695, 302] width 340 height 28
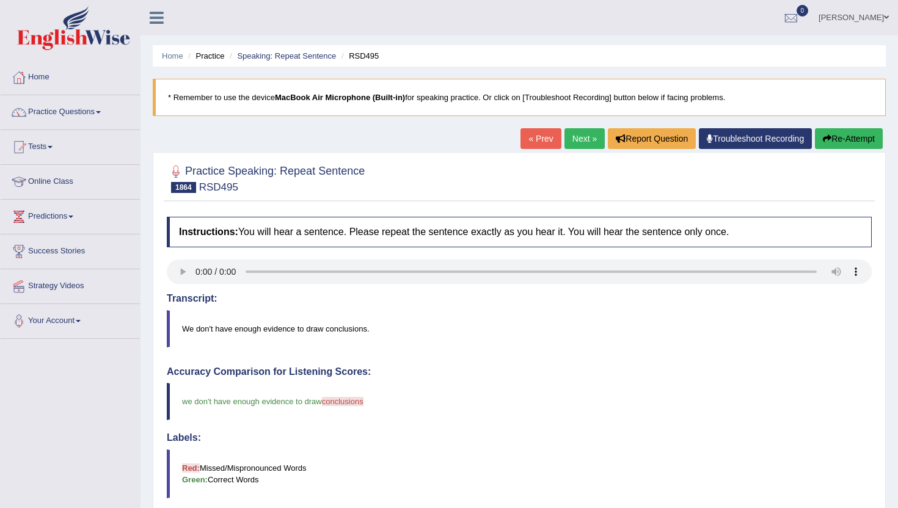
click at [571, 132] on link "Next »" at bounding box center [584, 138] width 40 height 21
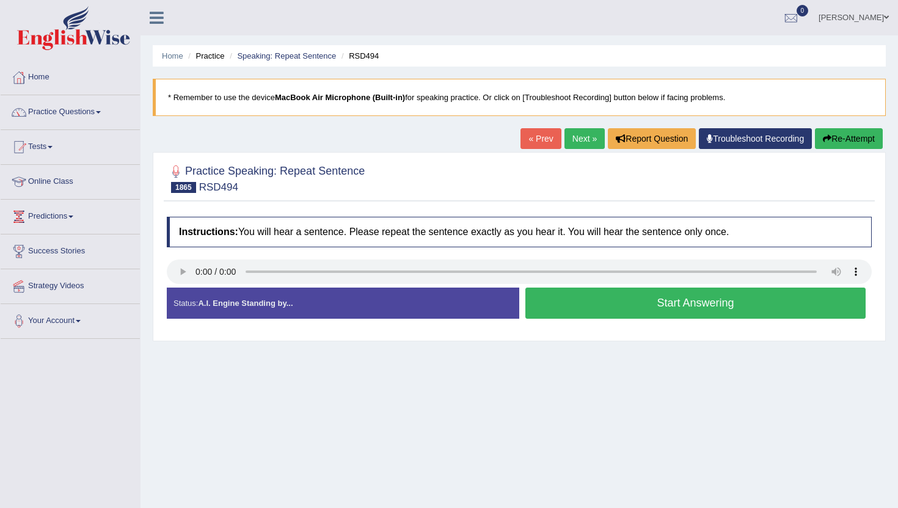
click at [584, 299] on button "Start Answering" at bounding box center [695, 303] width 340 height 31
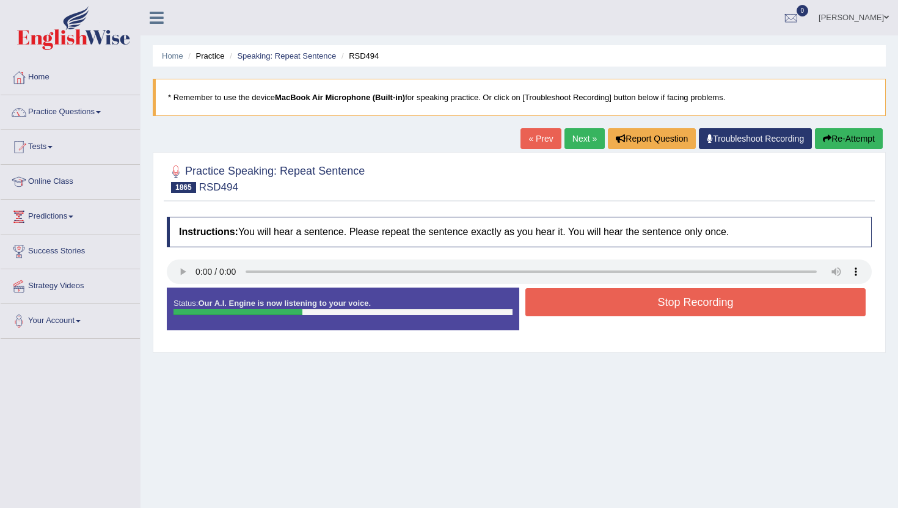
click at [584, 299] on button "Stop Recording" at bounding box center [695, 302] width 340 height 28
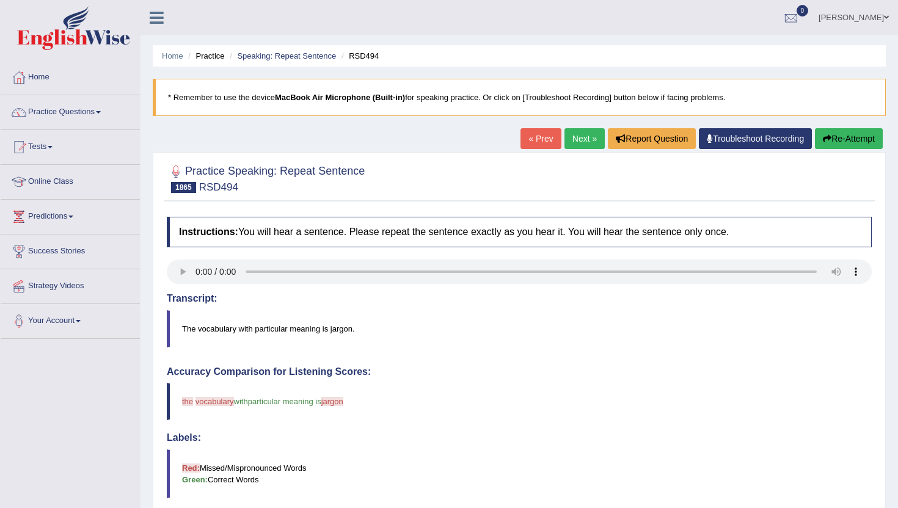
click at [578, 143] on link "Next »" at bounding box center [584, 138] width 40 height 21
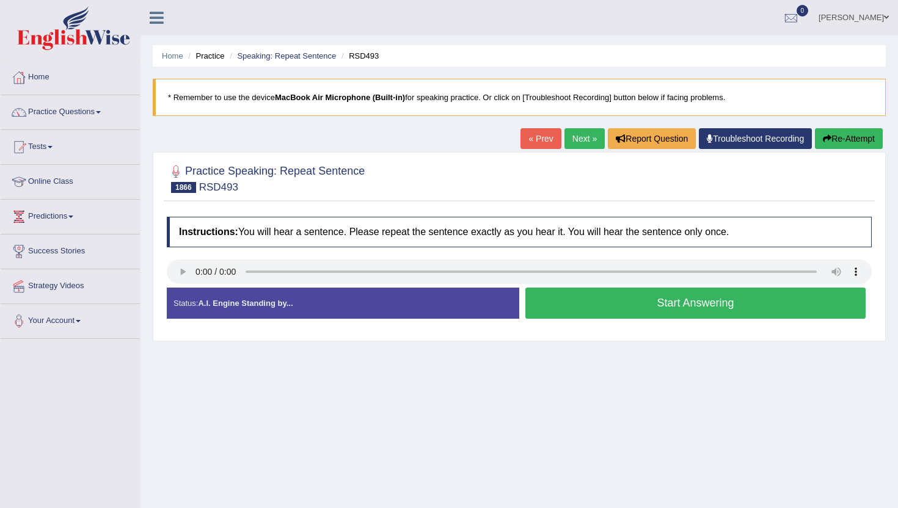
click at [648, 299] on button "Start Answering" at bounding box center [695, 303] width 340 height 31
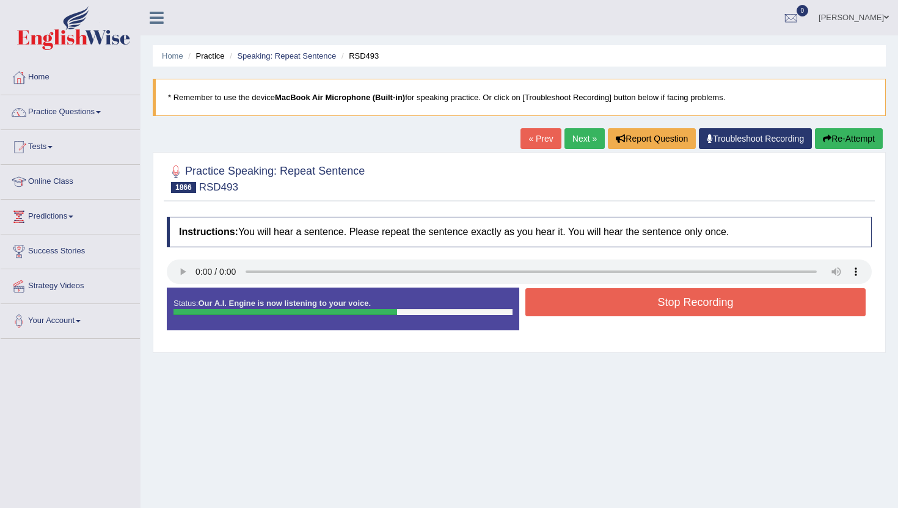
click at [648, 299] on button "Stop Recording" at bounding box center [695, 302] width 340 height 28
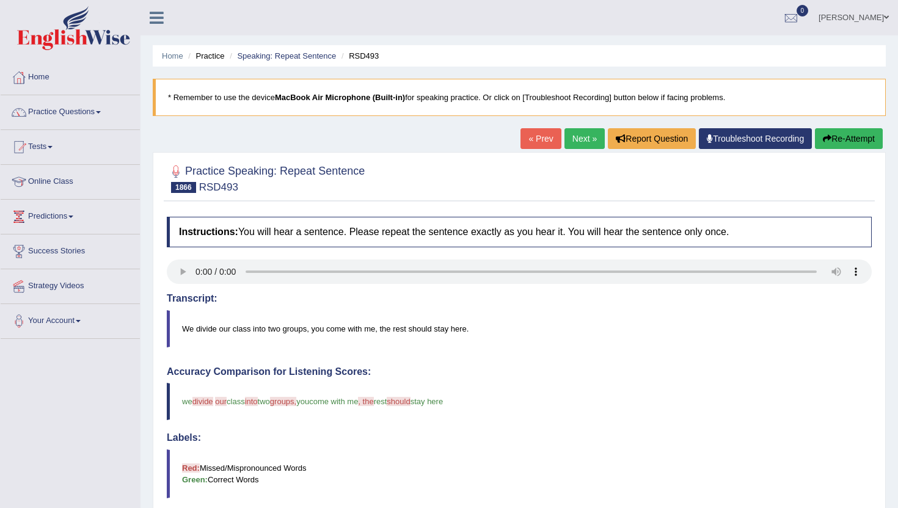
click at [577, 144] on link "Next »" at bounding box center [584, 138] width 40 height 21
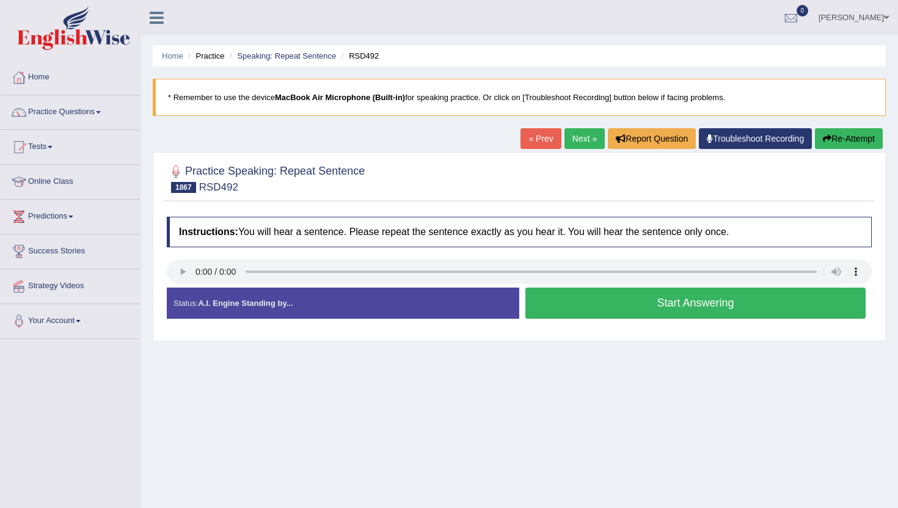
click at [535, 305] on button "Start Answering" at bounding box center [695, 303] width 340 height 31
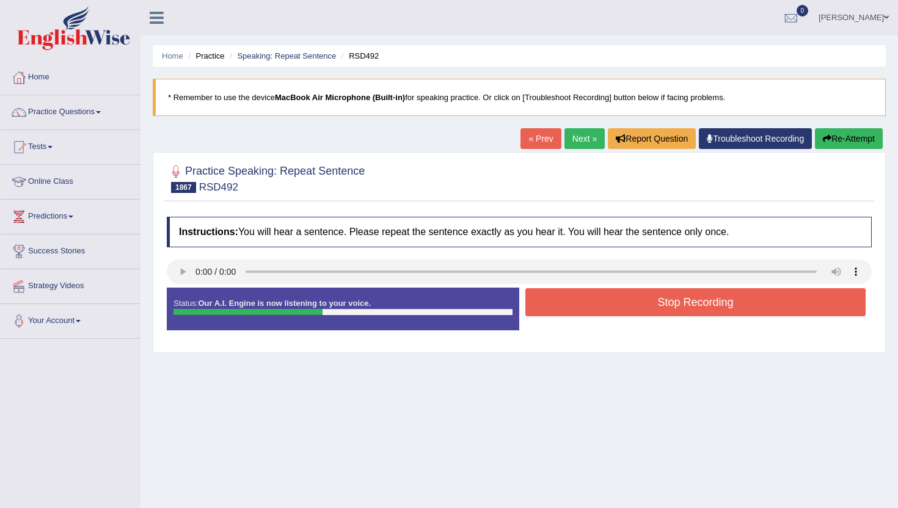
click at [535, 305] on button "Stop Recording" at bounding box center [695, 302] width 340 height 28
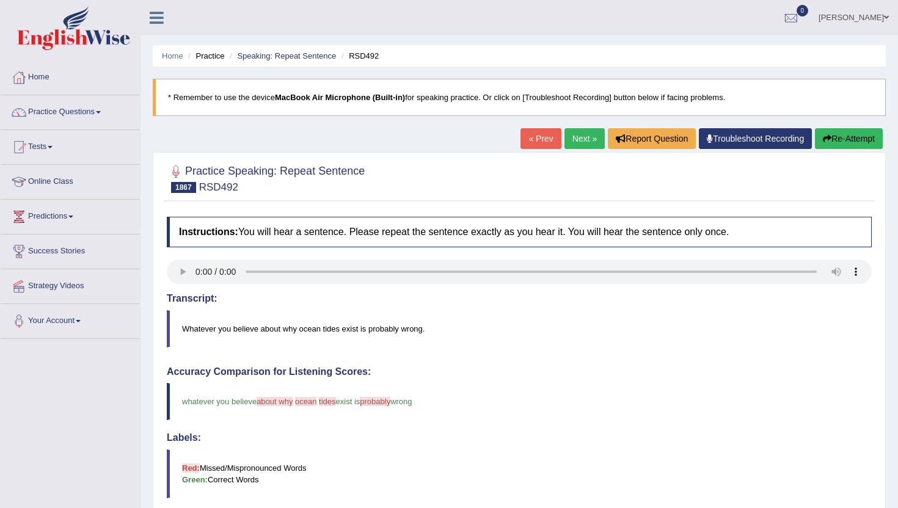
click at [584, 136] on link "Next »" at bounding box center [584, 138] width 40 height 21
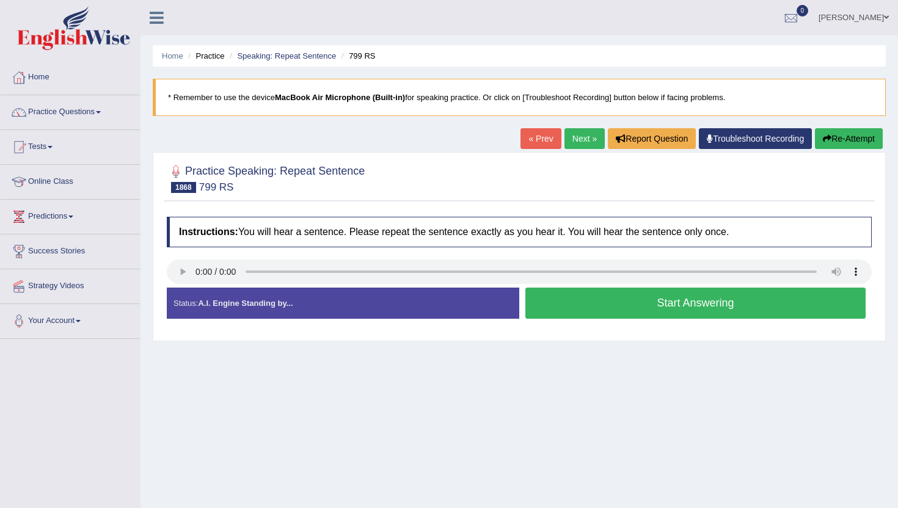
click at [577, 300] on button "Start Answering" at bounding box center [695, 303] width 340 height 31
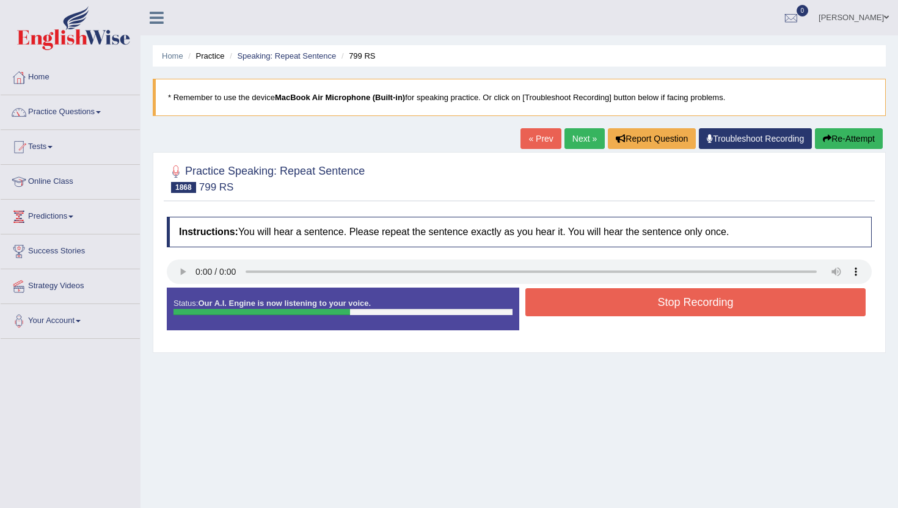
click at [576, 300] on button "Stop Recording" at bounding box center [695, 302] width 340 height 28
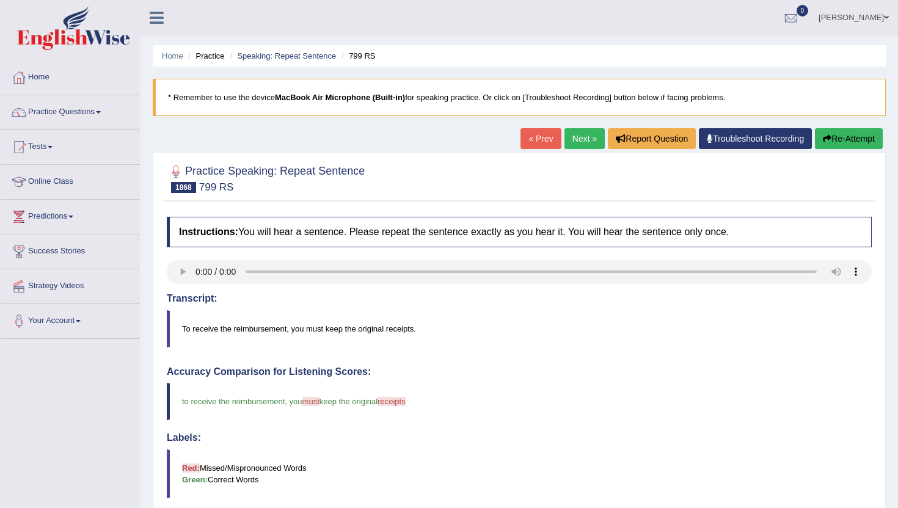
click at [581, 128] on link "Next »" at bounding box center [584, 138] width 40 height 21
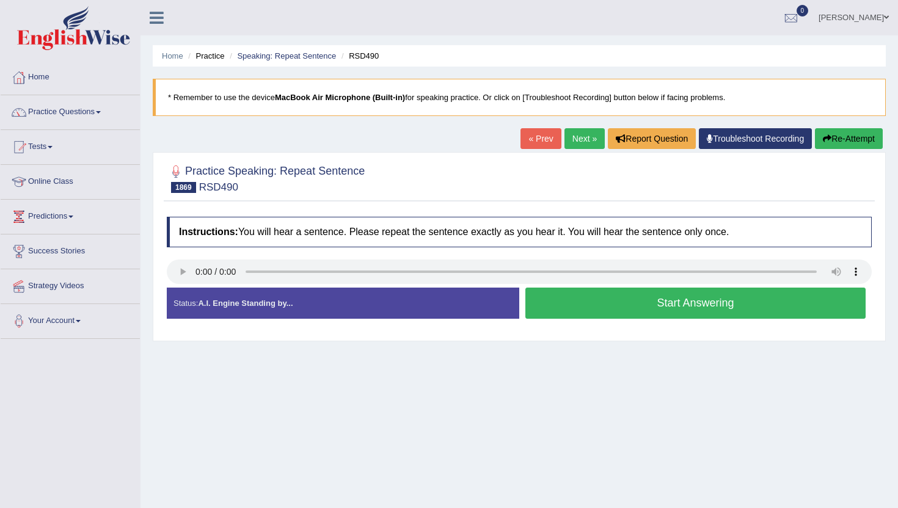
click at [533, 303] on button "Start Answering" at bounding box center [695, 303] width 340 height 31
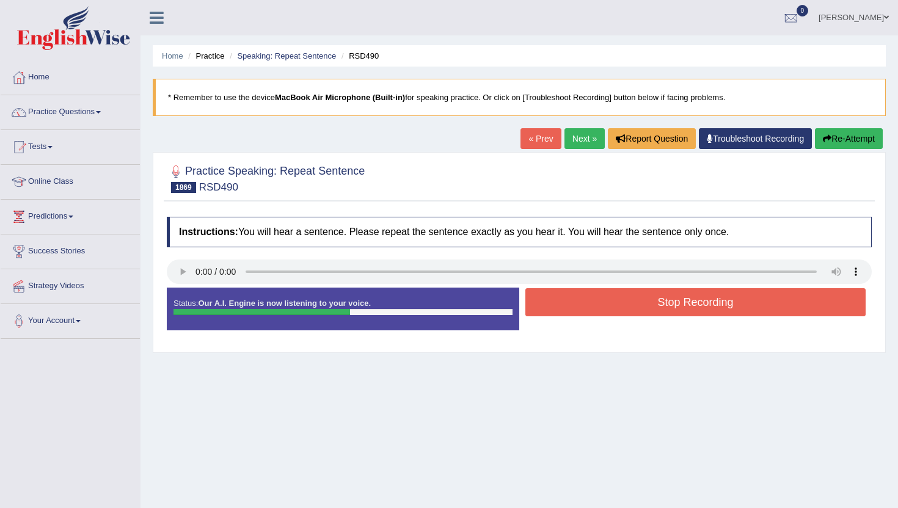
click at [532, 305] on button "Stop Recording" at bounding box center [695, 302] width 340 height 28
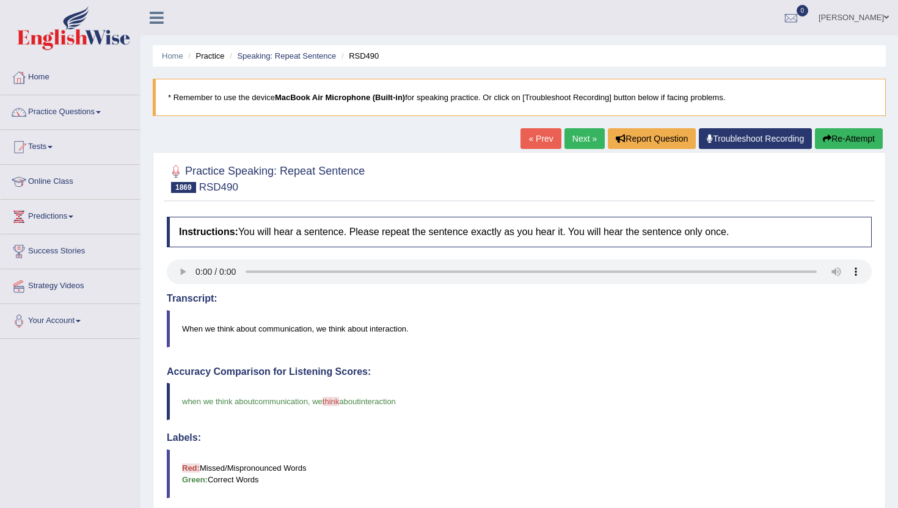
click at [570, 139] on link "Next »" at bounding box center [584, 138] width 40 height 21
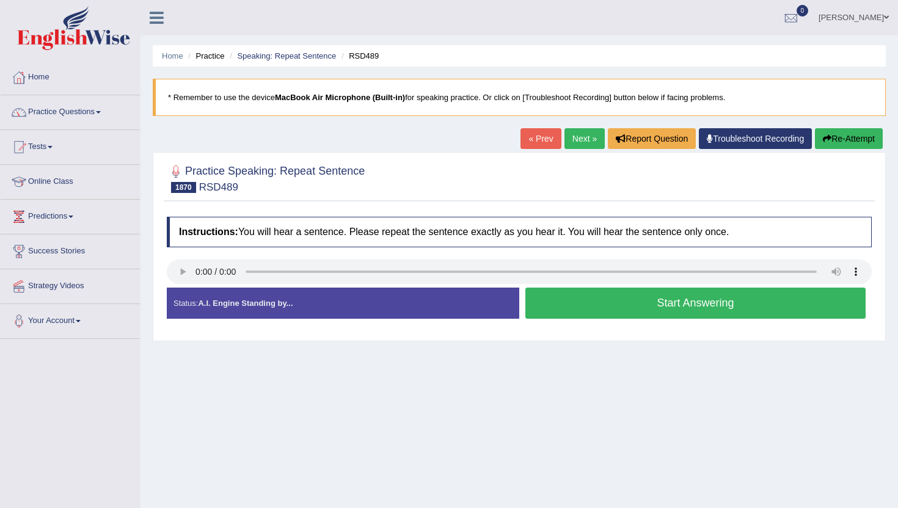
click at [572, 311] on button "Start Answering" at bounding box center [695, 303] width 340 height 31
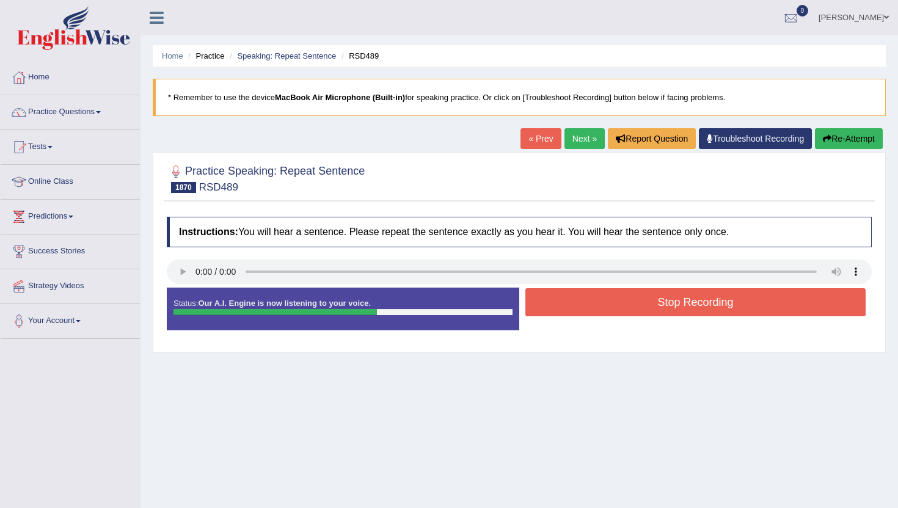
click at [572, 311] on button "Stop Recording" at bounding box center [695, 302] width 340 height 28
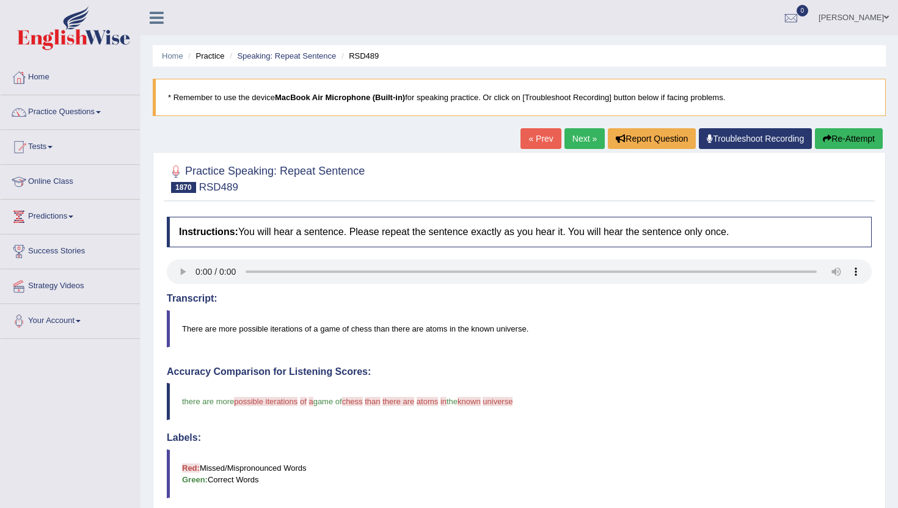
click at [586, 128] on link "Next »" at bounding box center [584, 138] width 40 height 21
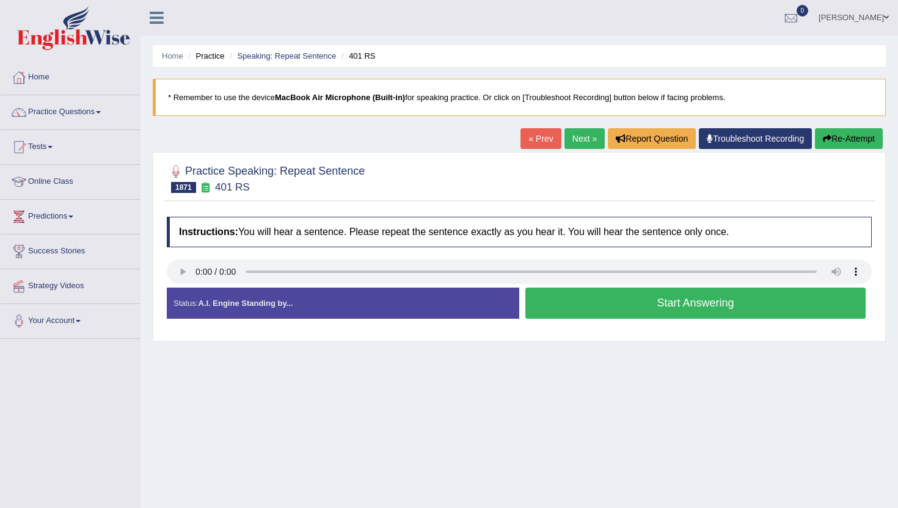
click at [534, 299] on button "Start Answering" at bounding box center [695, 303] width 340 height 31
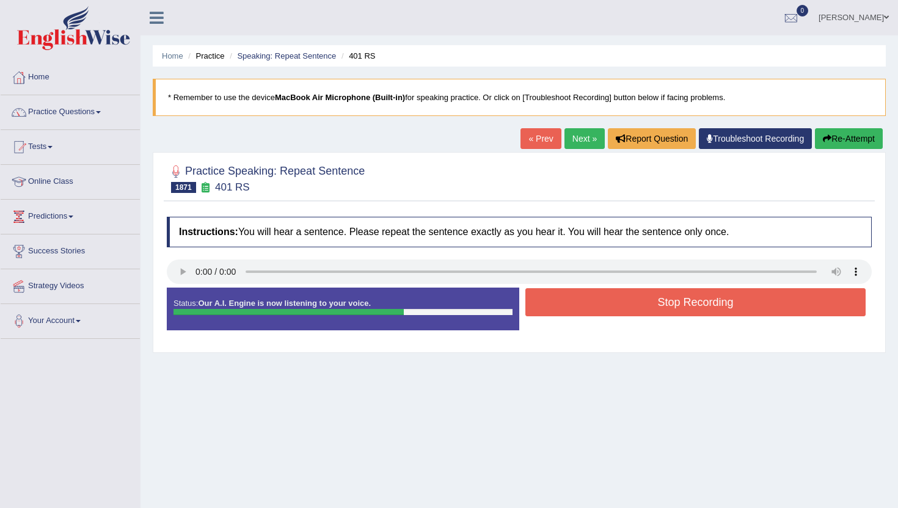
click at [534, 299] on button "Stop Recording" at bounding box center [695, 302] width 340 height 28
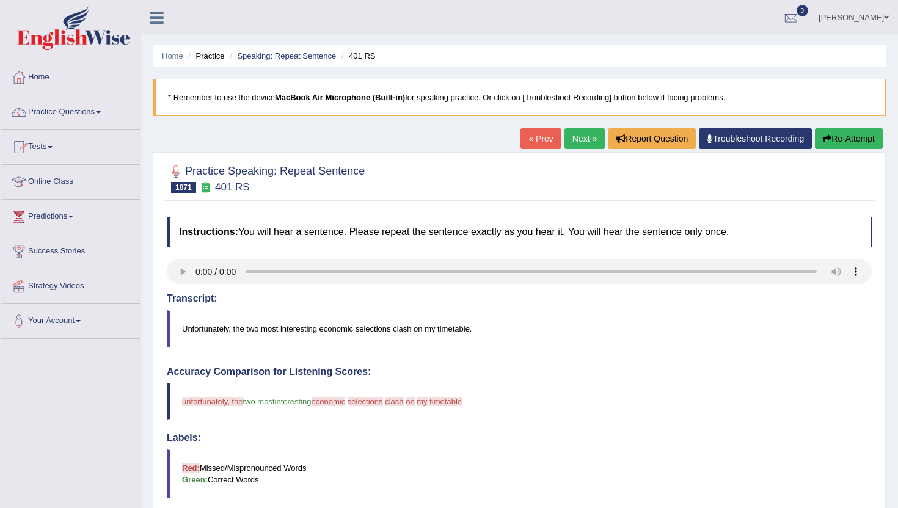
click at [53, 114] on link "Practice Questions" at bounding box center [70, 110] width 139 height 31
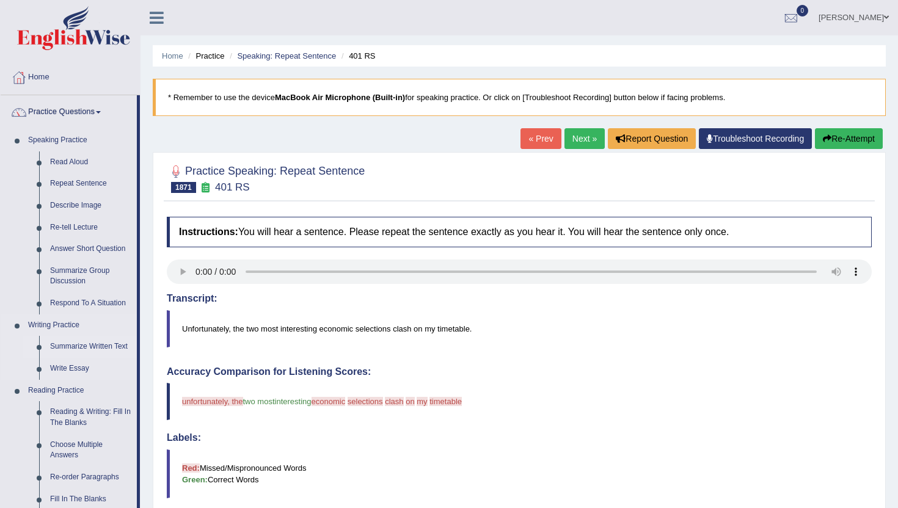
click at [86, 345] on link "Summarize Written Text" at bounding box center [91, 347] width 92 height 22
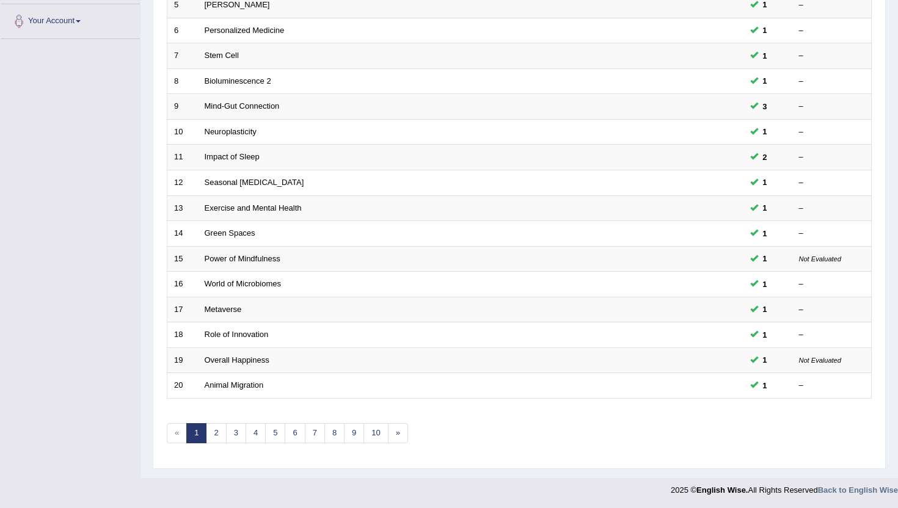
scroll to position [300, 0]
click at [263, 434] on link "4" at bounding box center [255, 433] width 20 height 20
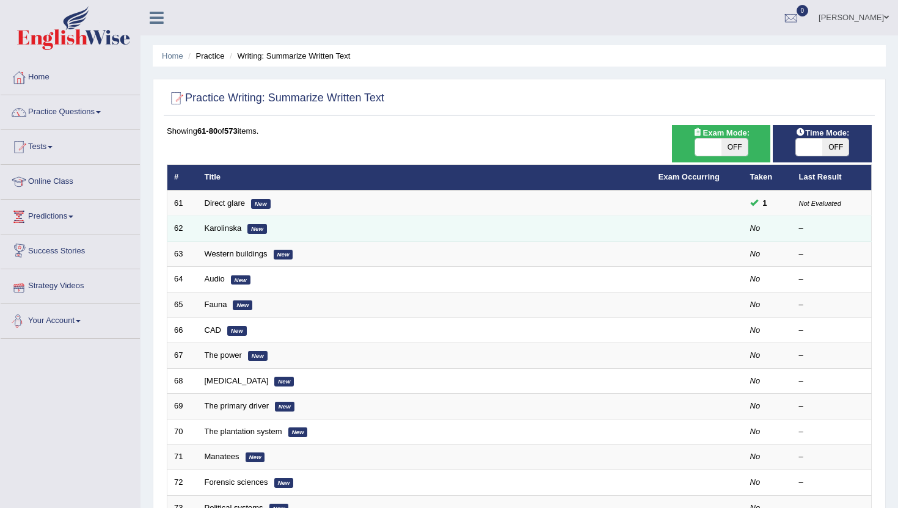
click at [216, 236] on td "Karolinska New" at bounding box center [425, 229] width 454 height 26
click at [216, 235] on td "Karolinska New" at bounding box center [425, 229] width 454 height 26
click at [222, 229] on link "Karolinska" at bounding box center [223, 227] width 37 height 9
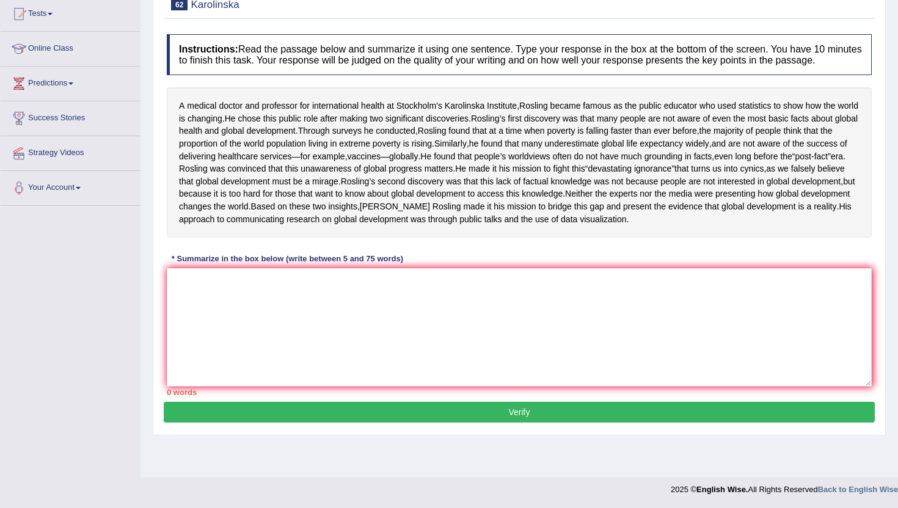
scroll to position [147, 0]
click at [280, 335] on textarea at bounding box center [519, 327] width 705 height 118
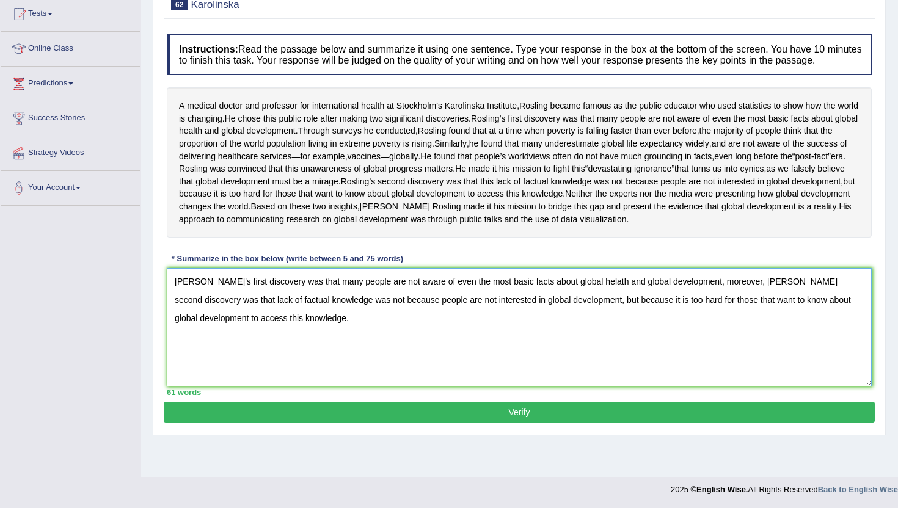
click at [594, 319] on textarea "Roslingl's first discovery was that many people are not aware of even the most …" at bounding box center [519, 327] width 705 height 118
type textarea "Roslingl's first discovery was that many people are not aware of even the most …"
click at [557, 423] on button "Verify" at bounding box center [519, 412] width 711 height 21
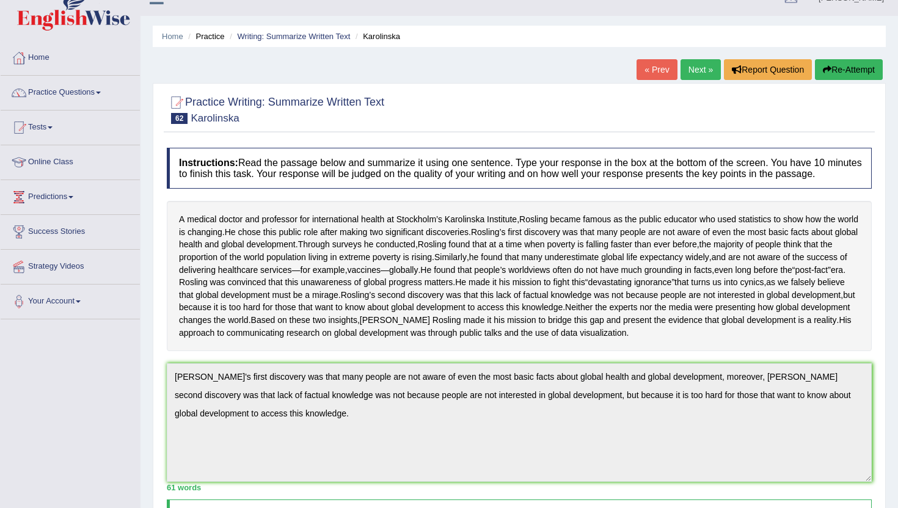
scroll to position [0, 0]
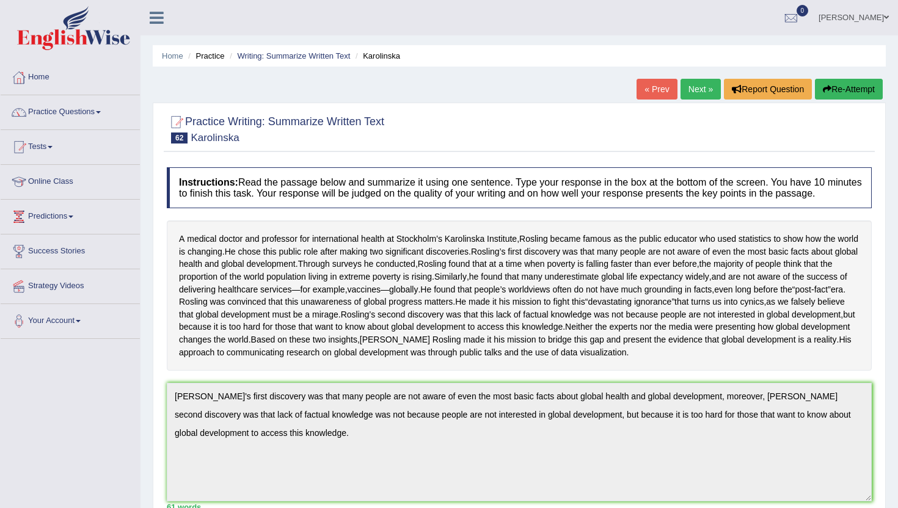
click at [695, 89] on link "Next »" at bounding box center [700, 89] width 40 height 21
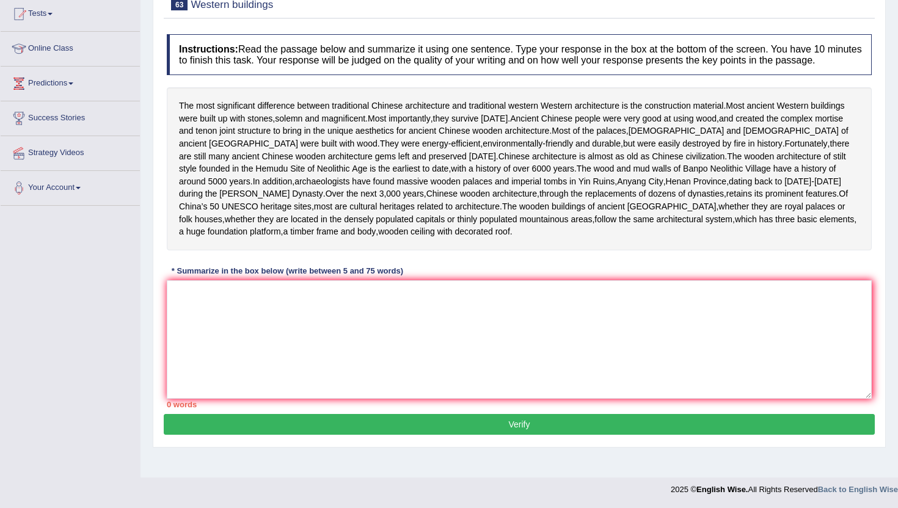
scroll to position [161, 0]
click at [340, 356] on textarea at bounding box center [519, 339] width 705 height 118
